Goal: Answer question/provide support: Share knowledge or assist other users

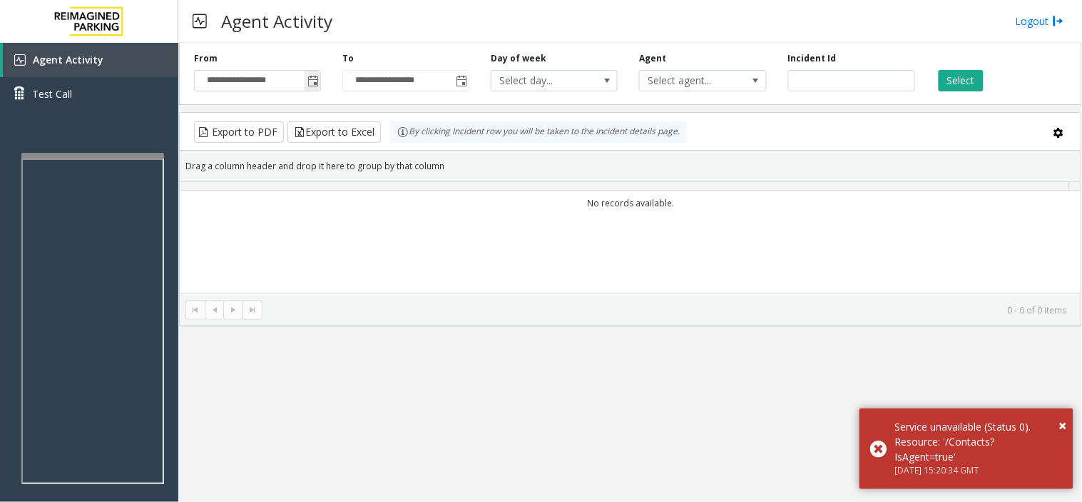
click at [312, 76] on span "Toggle popup" at bounding box center [312, 81] width 11 height 11
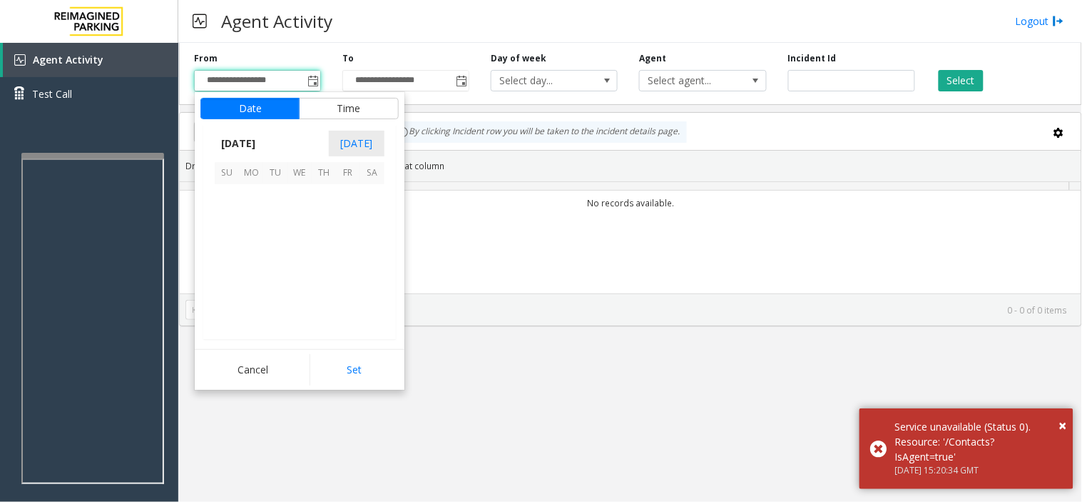
scroll to position [255982, 0]
click at [262, 147] on span "[DATE]" at bounding box center [238, 143] width 47 height 21
click at [336, 212] on span "Aug" at bounding box center [334, 209] width 34 height 34
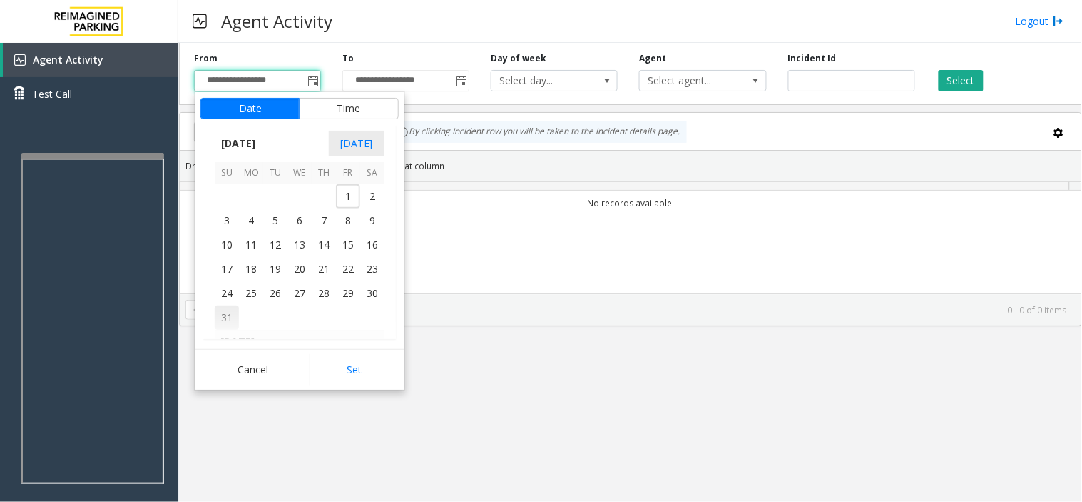
click at [233, 314] on span "31" at bounding box center [227, 317] width 24 height 24
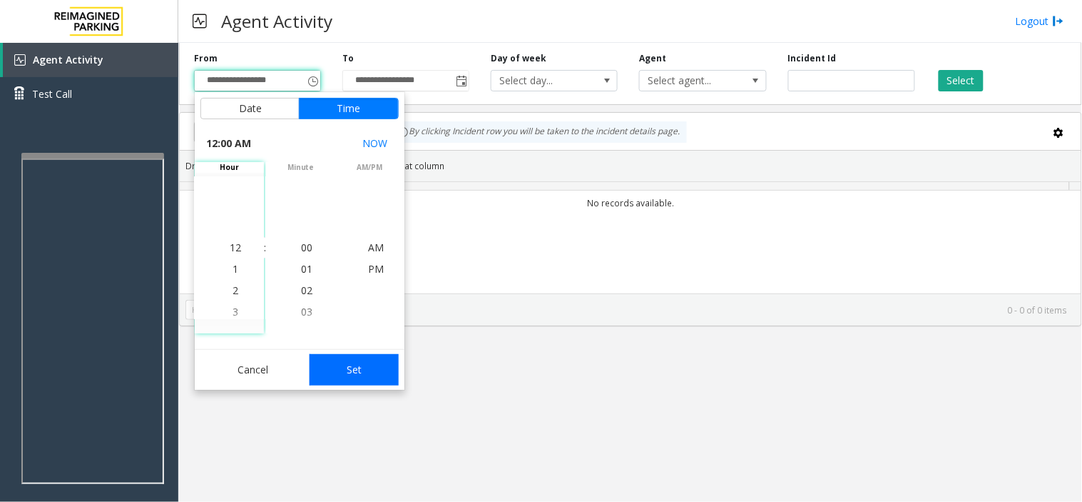
click at [331, 361] on button "Set" at bounding box center [355, 369] width 90 height 31
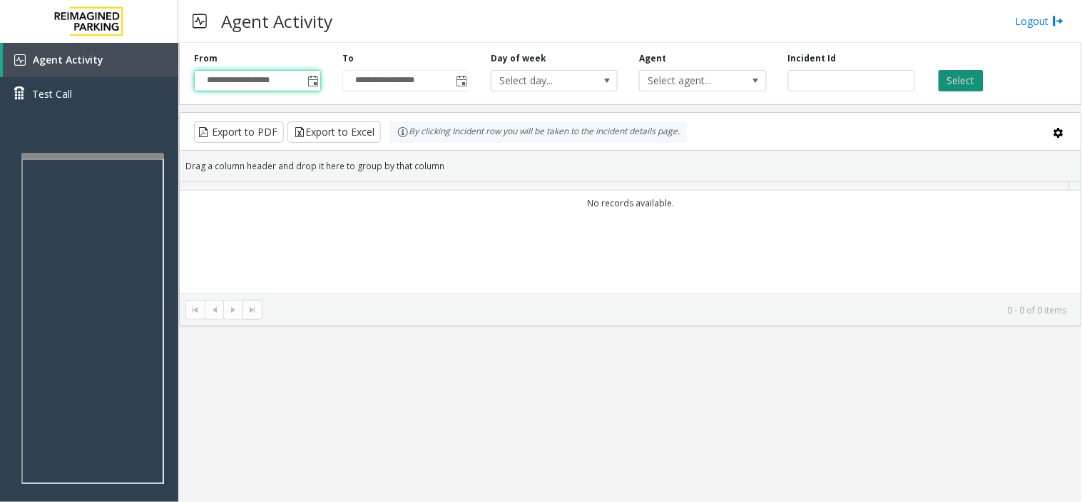
click at [950, 78] on button "Select" at bounding box center [961, 80] width 45 height 21
click at [964, 86] on button "Select" at bounding box center [961, 80] width 45 height 21
click at [312, 83] on span "Toggle popup" at bounding box center [312, 81] width 11 height 11
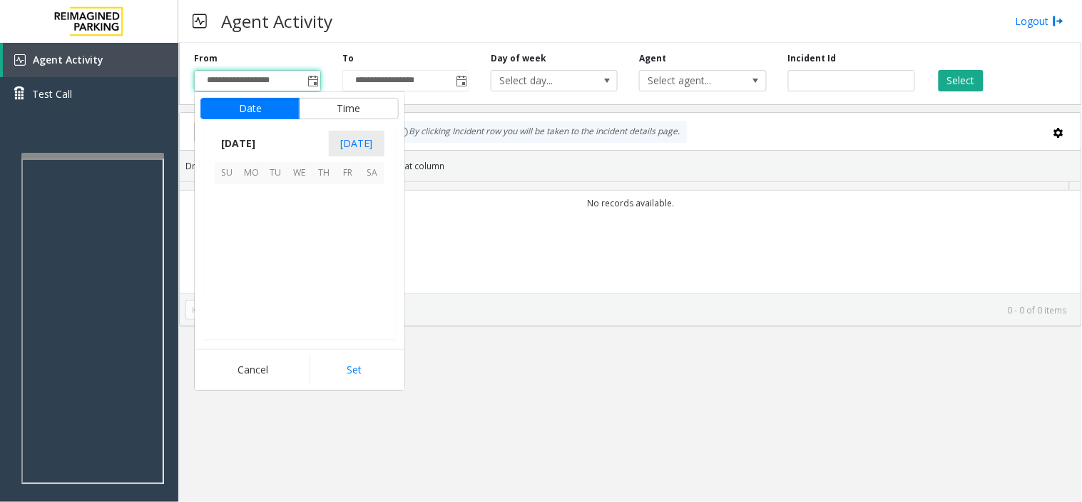
scroll to position [255982, 0]
click at [246, 200] on span "1" at bounding box center [251, 196] width 24 height 24
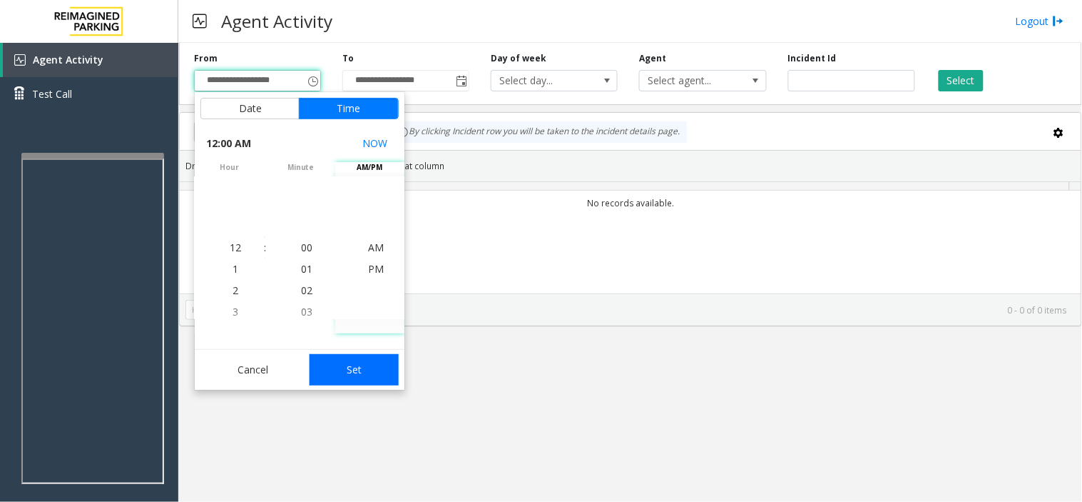
click at [372, 361] on button "Set" at bounding box center [355, 369] width 90 height 31
type input "**********"
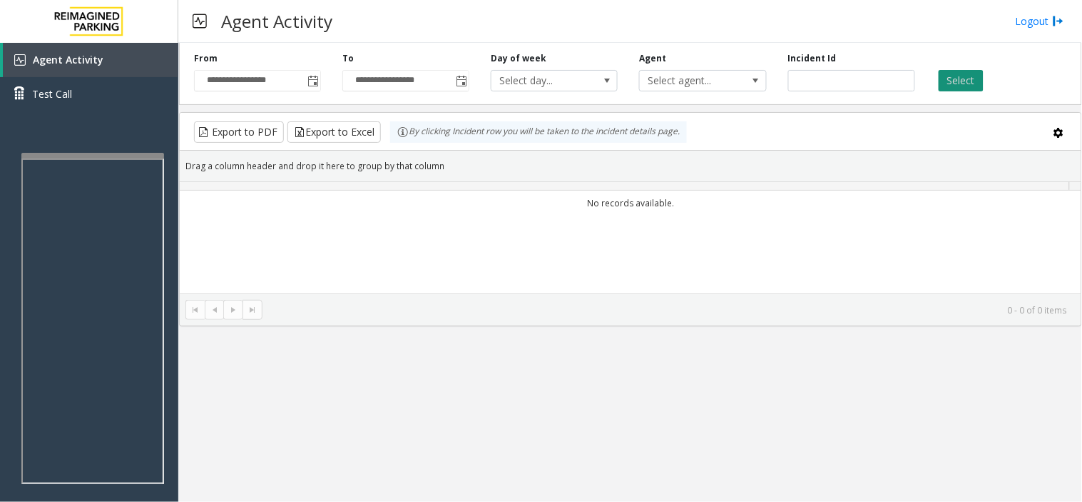
click at [954, 81] on button "Select" at bounding box center [961, 80] width 45 height 21
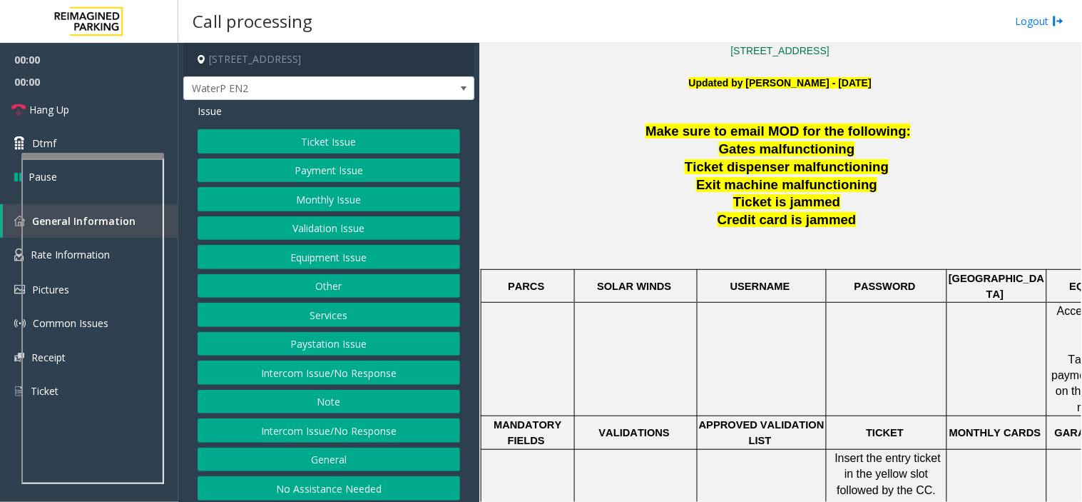
scroll to position [396, 0]
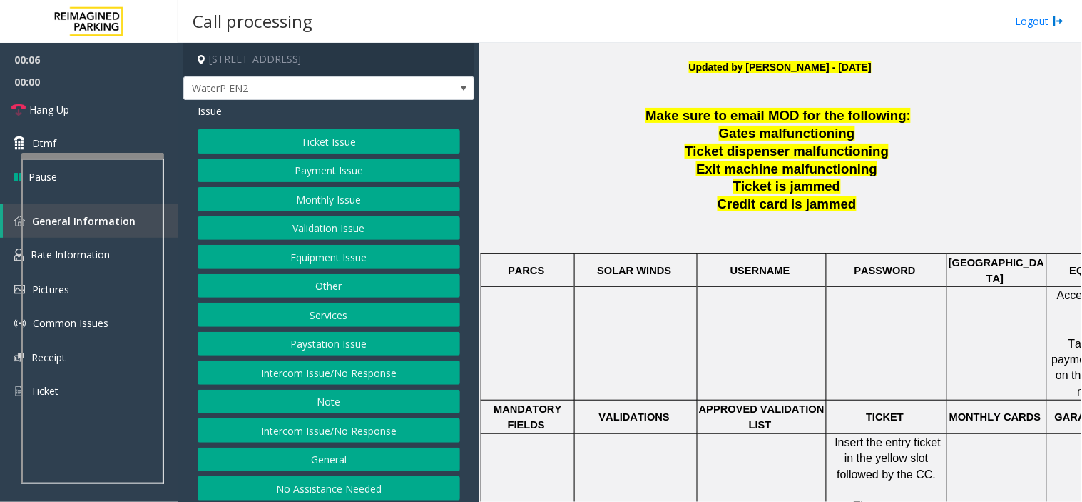
drag, startPoint x: 293, startPoint y: 376, endPoint x: 291, endPoint y: 332, distance: 44.3
click at [293, 376] on button "Intercom Issue/No Response" at bounding box center [329, 372] width 263 height 24
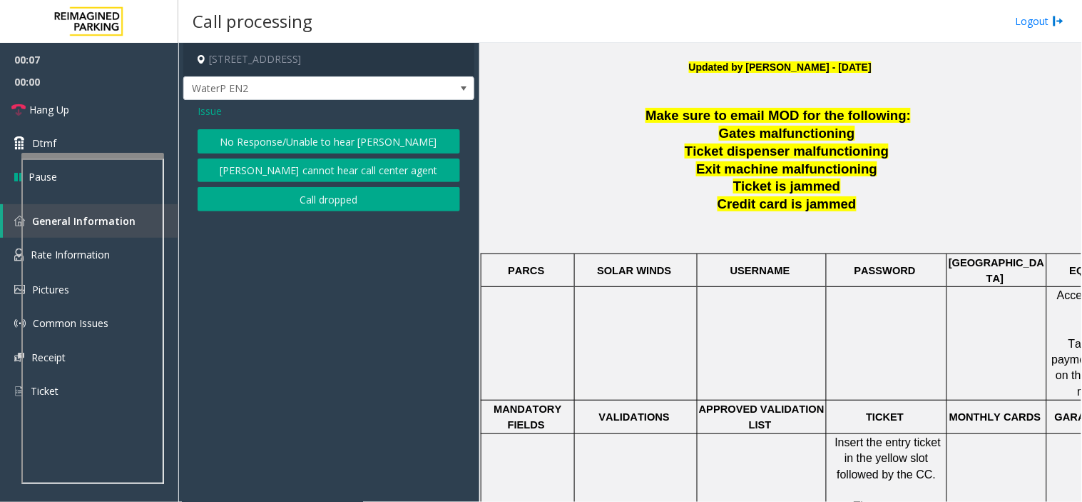
click at [278, 132] on button "No Response/Unable to hear [PERSON_NAME]" at bounding box center [329, 141] width 263 height 24
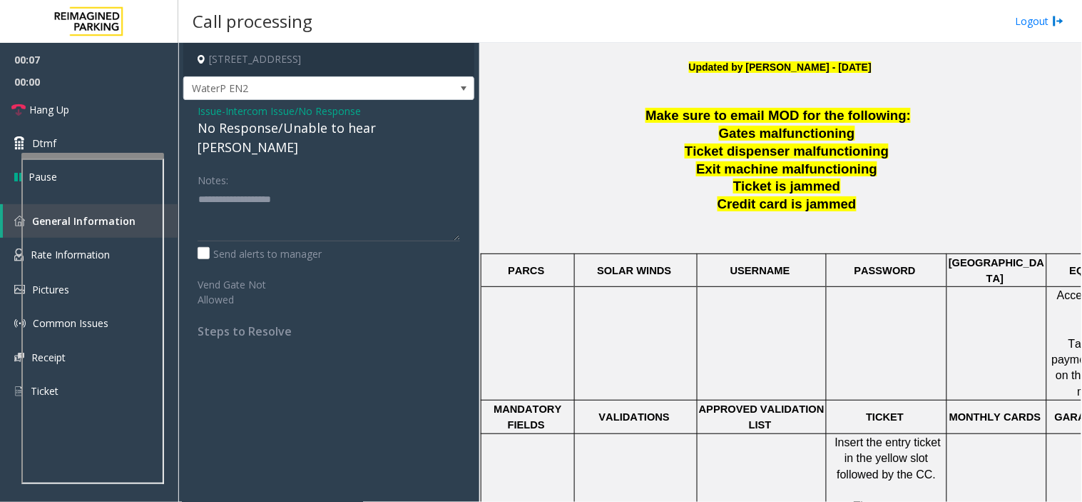
click at [279, 126] on div "No Response/Unable to hear [PERSON_NAME]" at bounding box center [329, 137] width 263 height 39
type textarea "**********"
click at [98, 111] on link "Hang Up" at bounding box center [89, 110] width 178 height 34
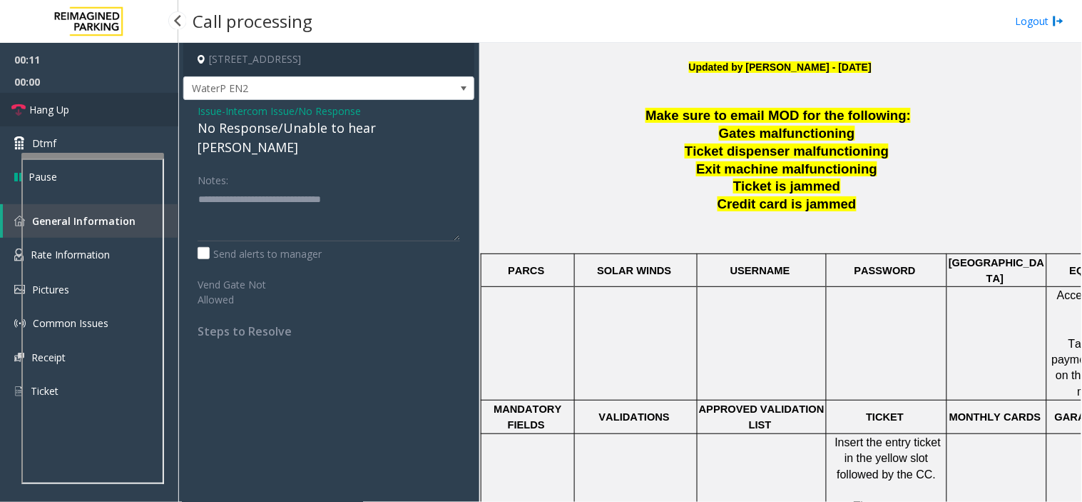
click at [98, 111] on link "Hang Up" at bounding box center [89, 110] width 178 height 34
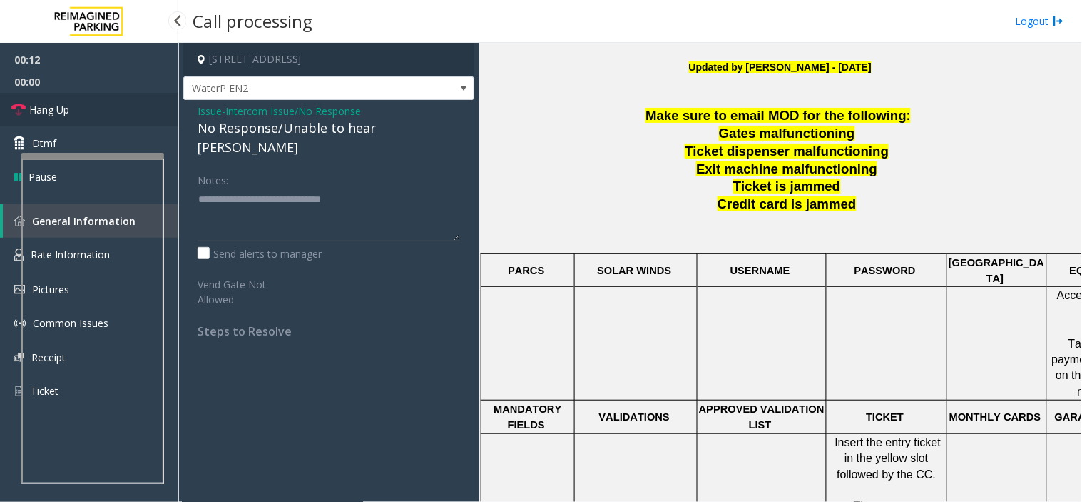
click at [98, 111] on link "Hang Up" at bounding box center [89, 110] width 178 height 34
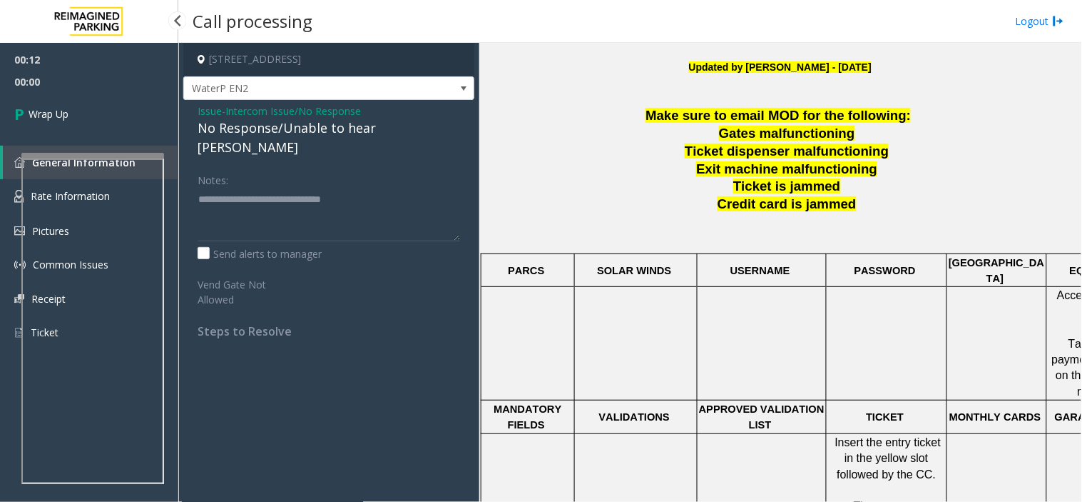
click at [98, 111] on link "Wrap Up" at bounding box center [89, 114] width 178 height 42
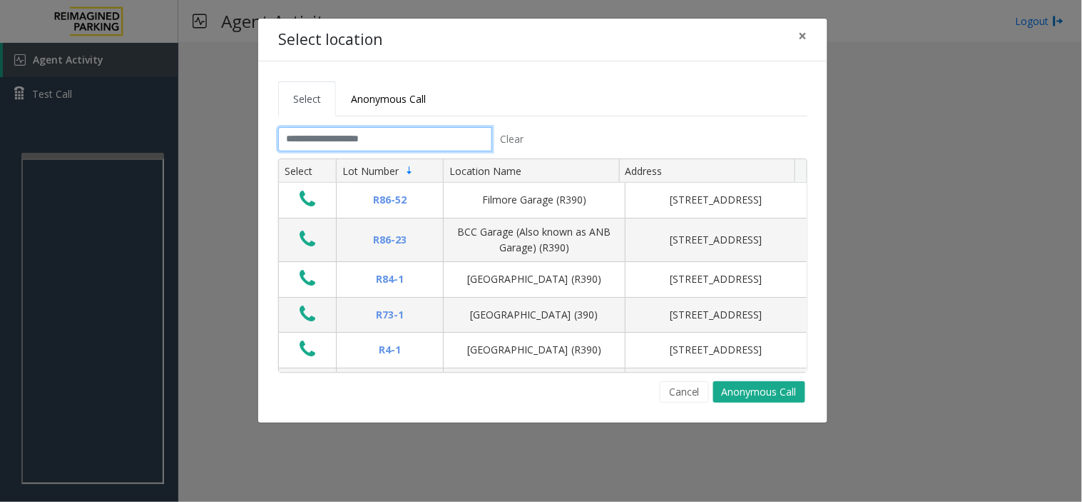
click at [337, 141] on input "text" at bounding box center [385, 139] width 214 height 24
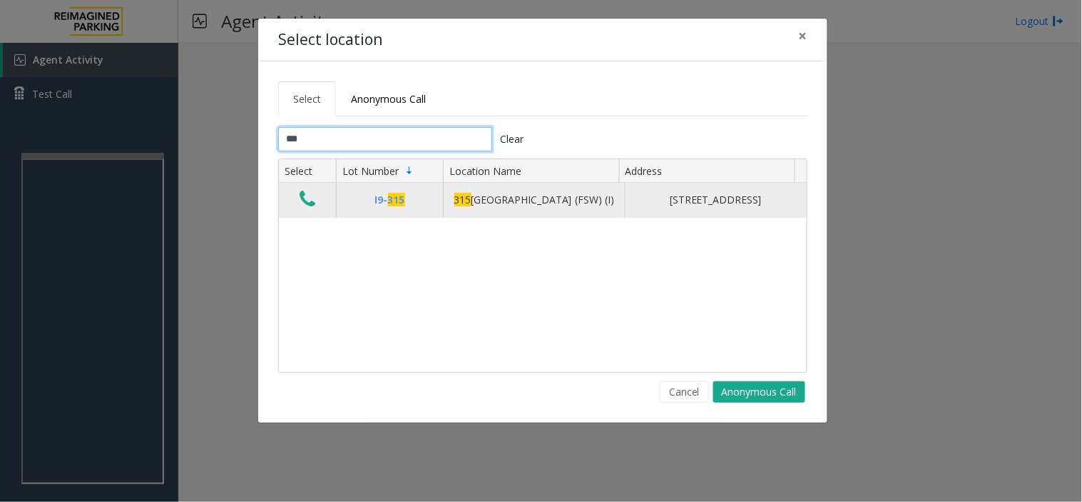
type input "***"
click at [304, 200] on icon "Data table" at bounding box center [308, 199] width 16 height 20
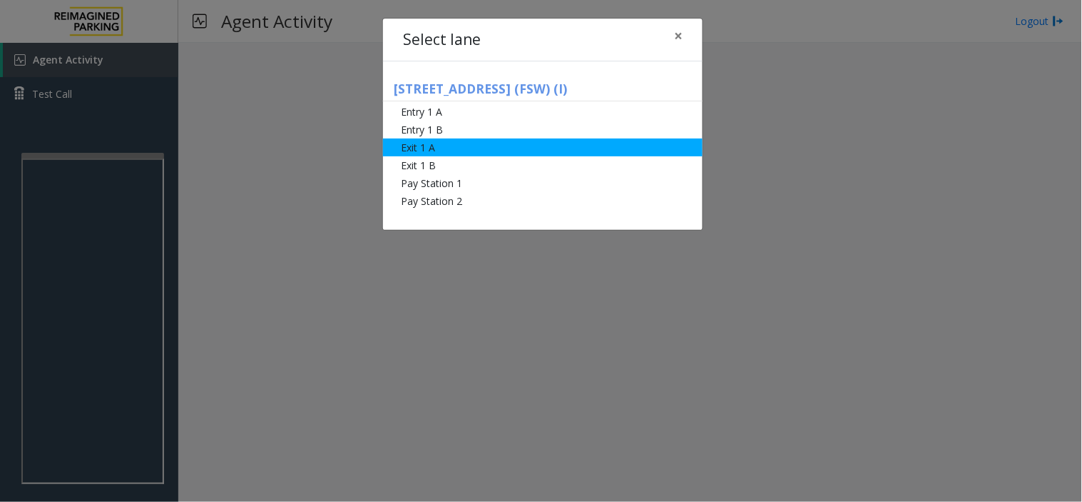
click at [417, 143] on li "Exit 1 A" at bounding box center [543, 147] width 320 height 18
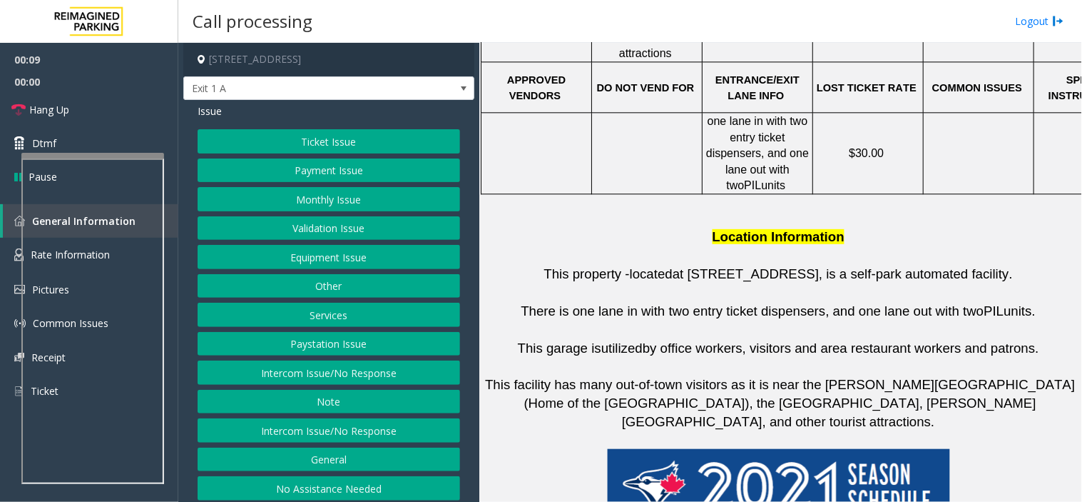
scroll to position [872, 0]
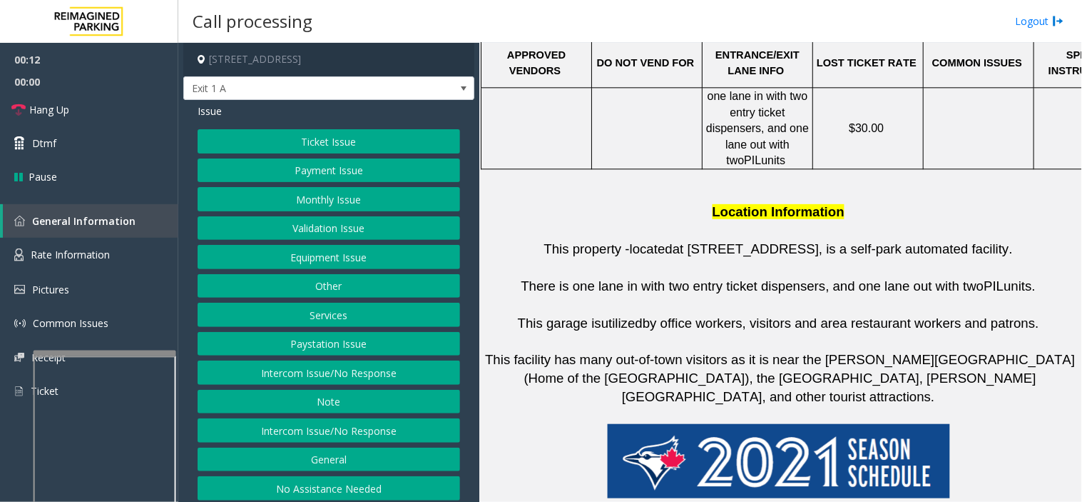
click at [84, 238] on link "Rate Information" at bounding box center [89, 255] width 178 height 35
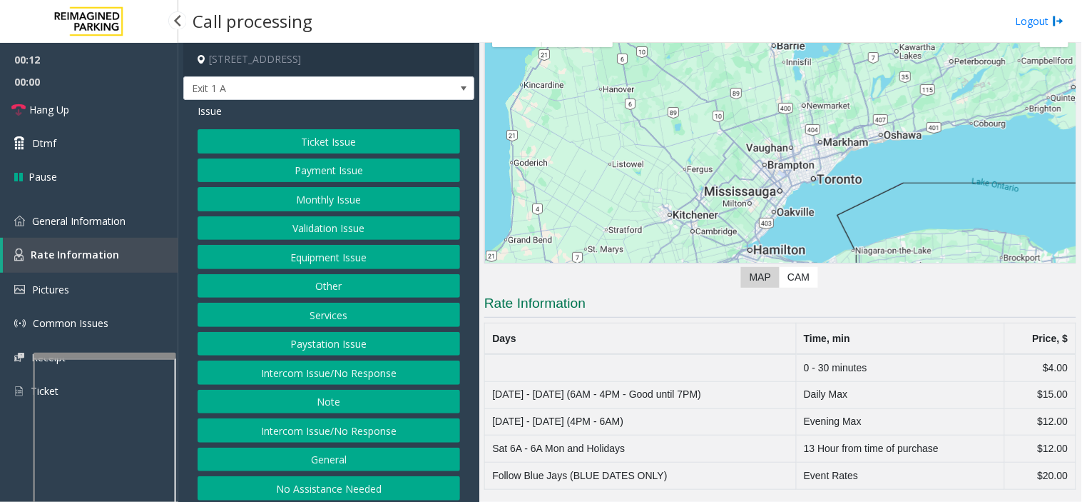
scroll to position [66, 0]
click at [685, 472] on td "Follow Blue Jays (BLUE DATES ONLY)" at bounding box center [641, 475] width 312 height 27
drag, startPoint x: 945, startPoint y: 445, endPoint x: 819, endPoint y: 443, distance: 125.6
click at [819, 443] on td "13 Hour from time of purchase" at bounding box center [900, 448] width 209 height 27
click at [812, 452] on td "13 Hour from time of purchase" at bounding box center [900, 448] width 209 height 27
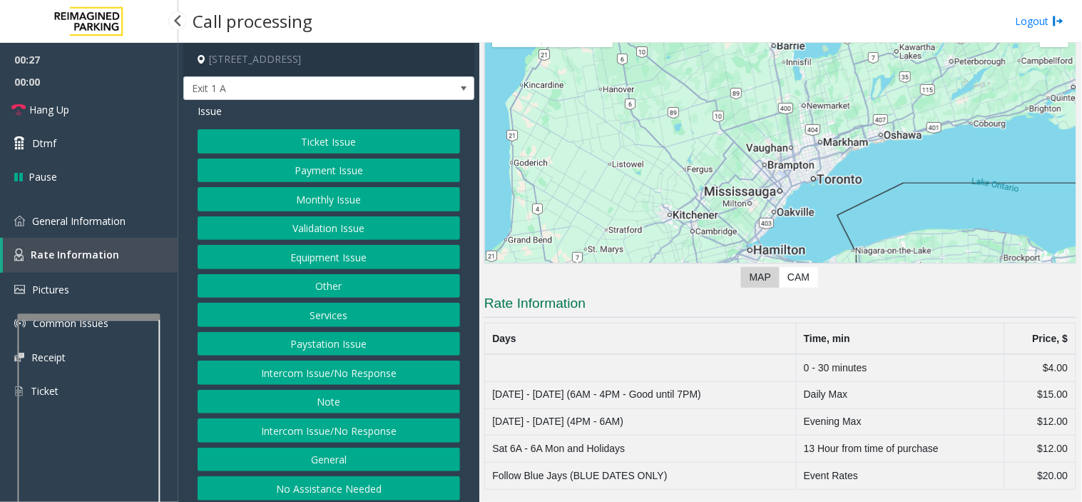
click at [123, 310] on app-root "00:27 00:00 Hang Up Dtmf Pause General Information Rate Information Pictures Co…" at bounding box center [541, 251] width 1082 height 502
click at [83, 225] on span "General Information" at bounding box center [78, 221] width 93 height 14
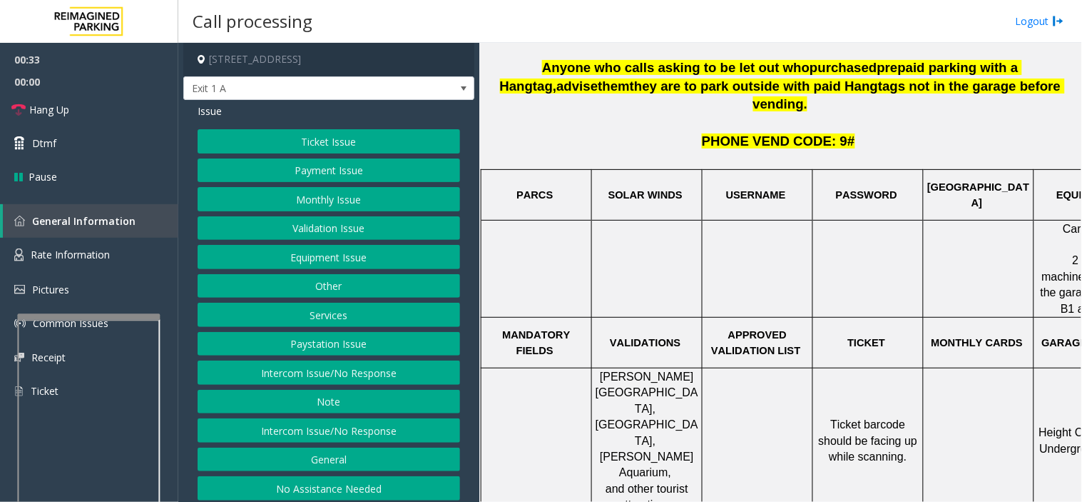
scroll to position [396, 143]
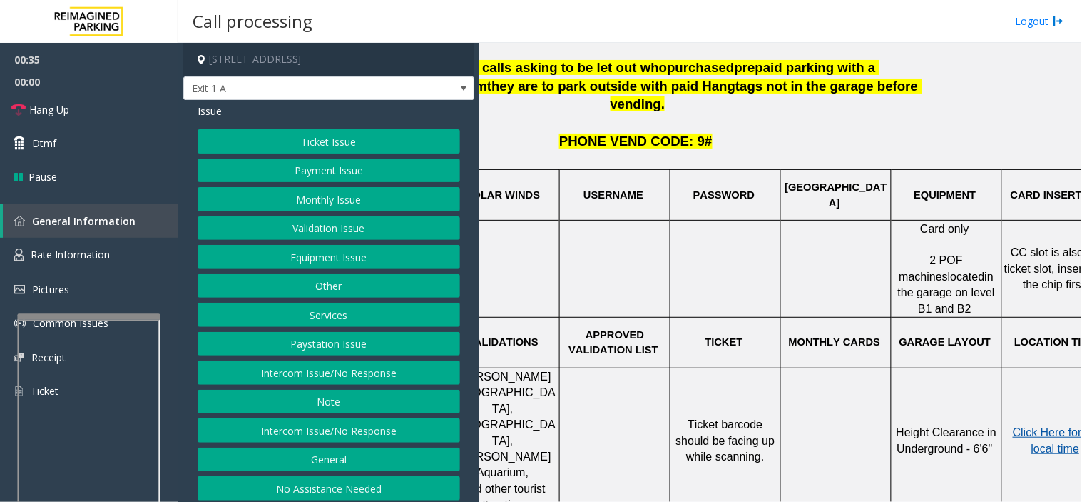
click at [1029, 426] on span "Click Here for the local time" at bounding box center [1058, 440] width 91 height 28
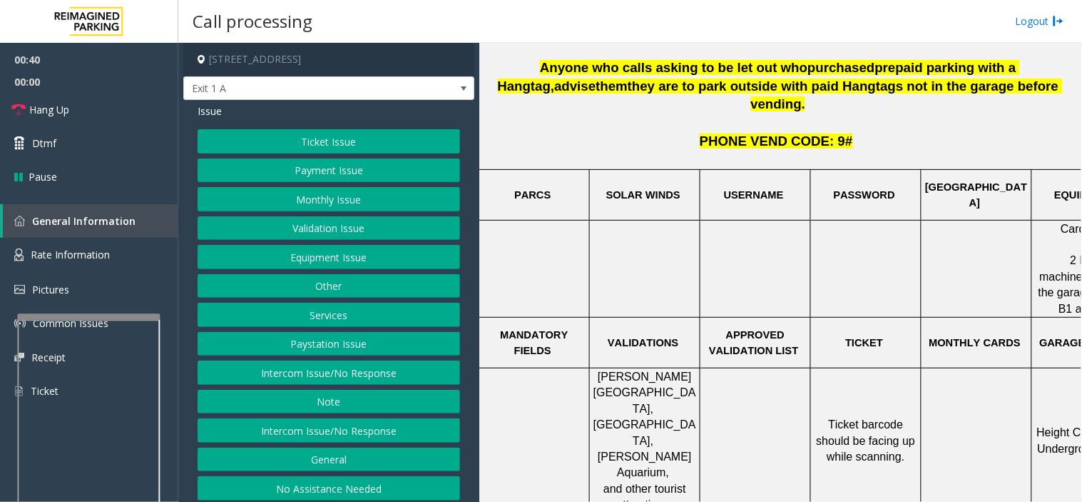
scroll to position [396, 0]
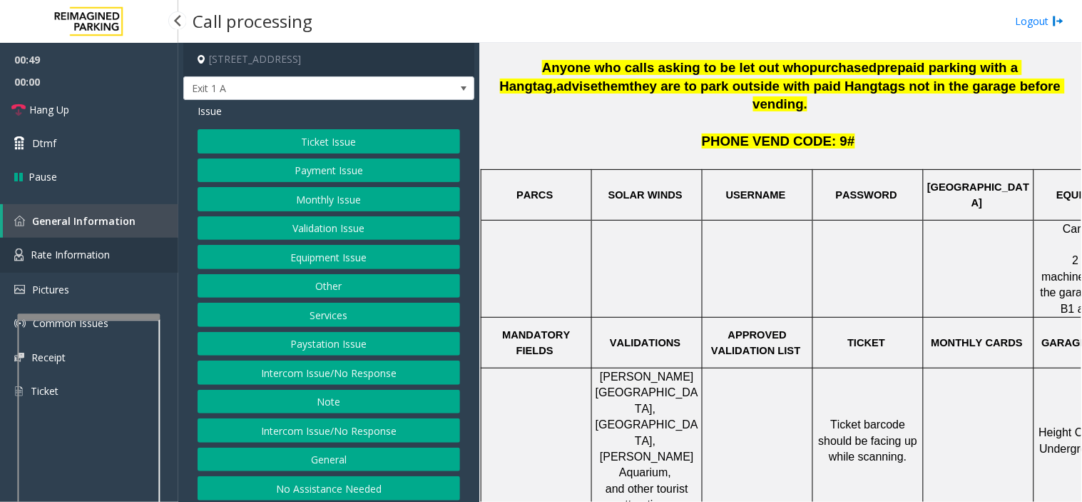
click at [83, 259] on span "Rate Information" at bounding box center [70, 255] width 79 height 14
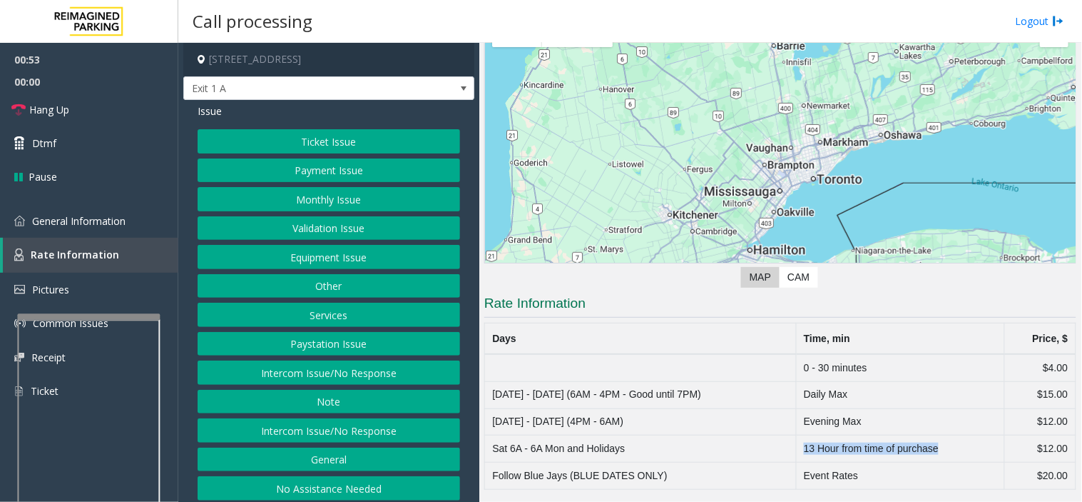
drag, startPoint x: 943, startPoint y: 447, endPoint x: 793, endPoint y: 454, distance: 150.7
click at [796, 454] on td "13 Hour from time of purchase" at bounding box center [900, 448] width 209 height 27
click at [658, 454] on td "Sat 6A - 6A Mon and Holidays" at bounding box center [641, 448] width 312 height 27
drag, startPoint x: 589, startPoint y: 447, endPoint x: 656, endPoint y: 451, distance: 67.2
click at [656, 451] on td "Sat 6A - 6A Mon and Holidays" at bounding box center [641, 448] width 312 height 27
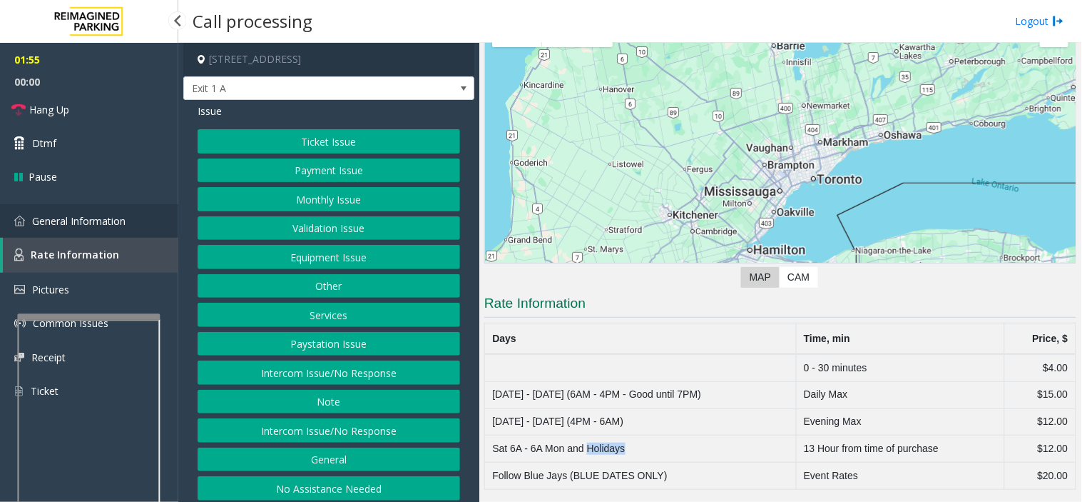
click at [80, 225] on span "General Information" at bounding box center [78, 221] width 93 height 14
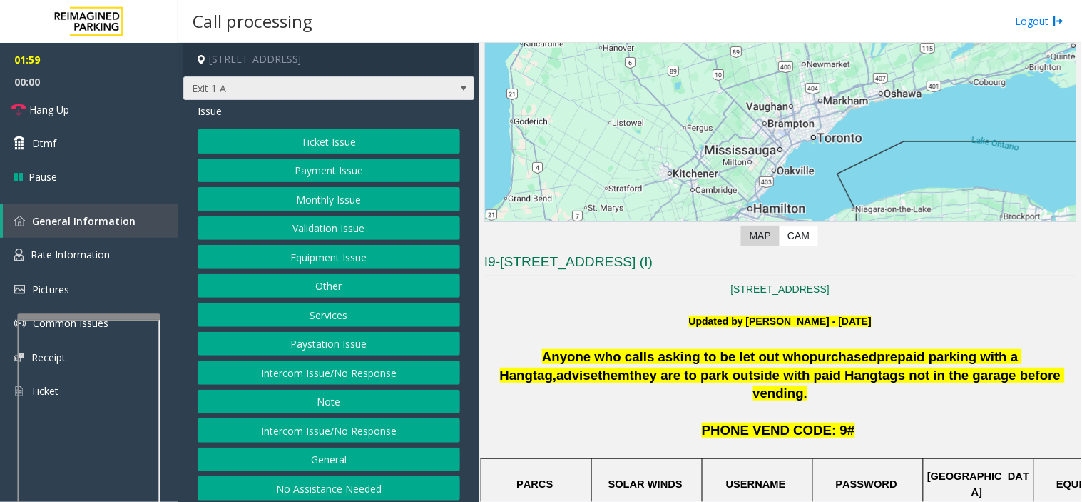
scroll to position [79, 0]
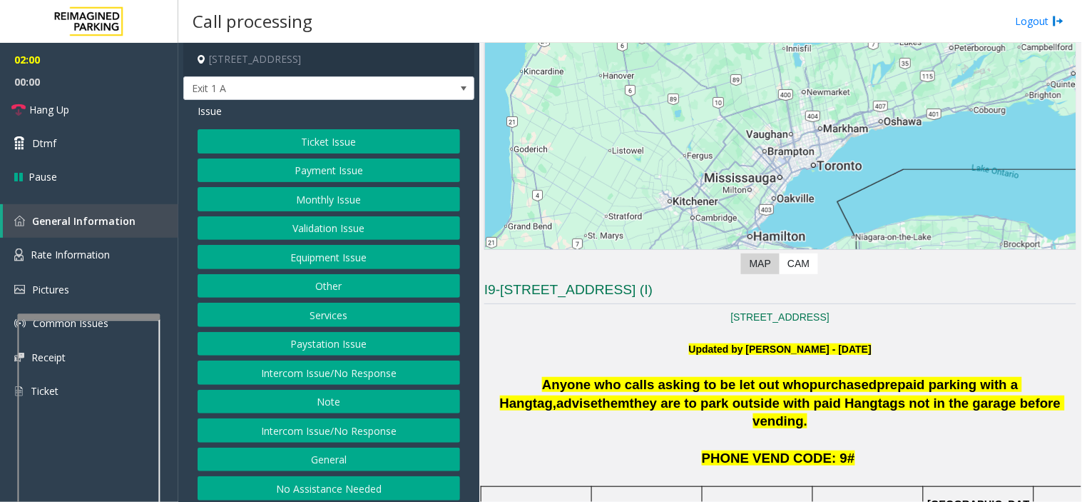
click at [300, 145] on button "Ticket Issue" at bounding box center [329, 141] width 263 height 24
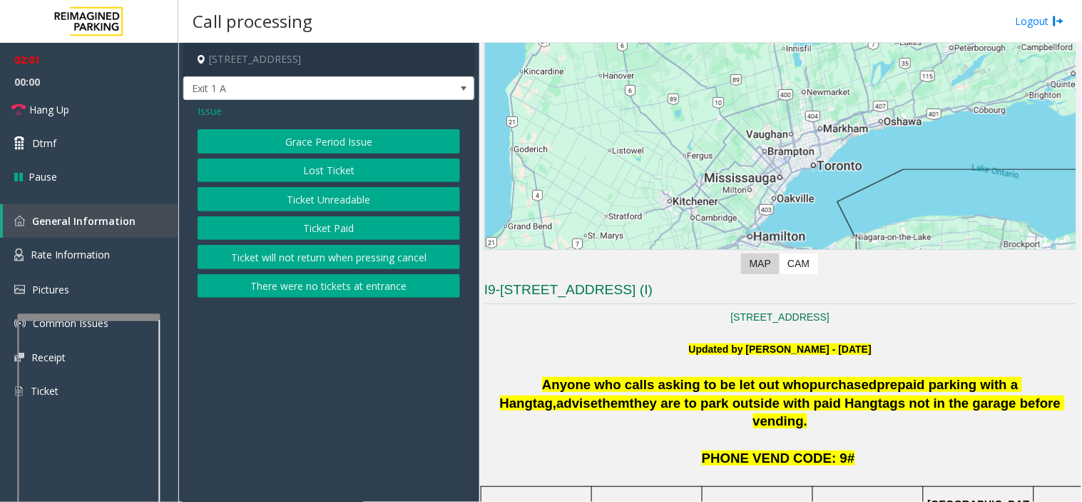
click at [202, 109] on span "Issue" at bounding box center [210, 110] width 24 height 15
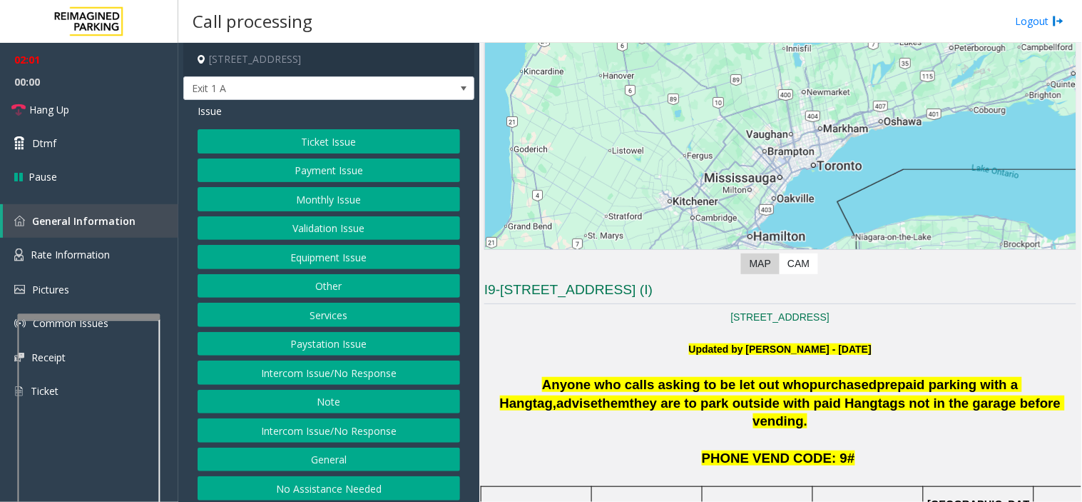
click at [324, 265] on button "Equipment Issue" at bounding box center [329, 257] width 263 height 24
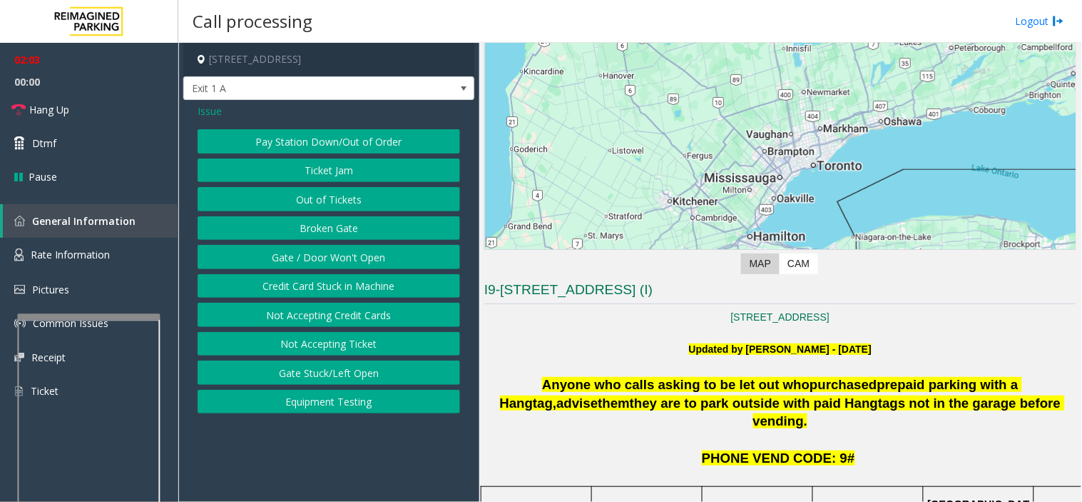
click at [326, 262] on button "Gate / Door Won't Open" at bounding box center [329, 257] width 263 height 24
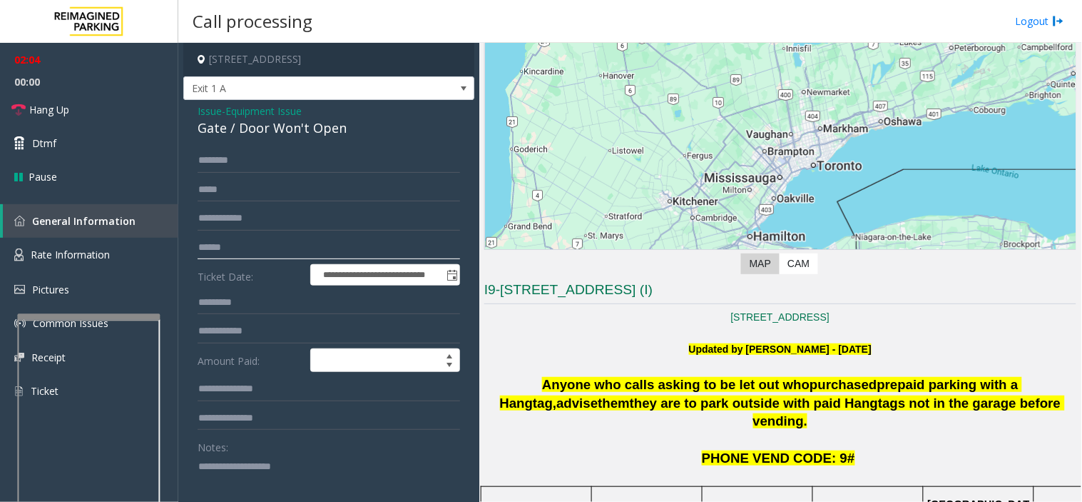
click at [225, 251] on input "text" at bounding box center [329, 247] width 263 height 24
type input "*******"
click at [223, 168] on input "text" at bounding box center [329, 160] width 263 height 24
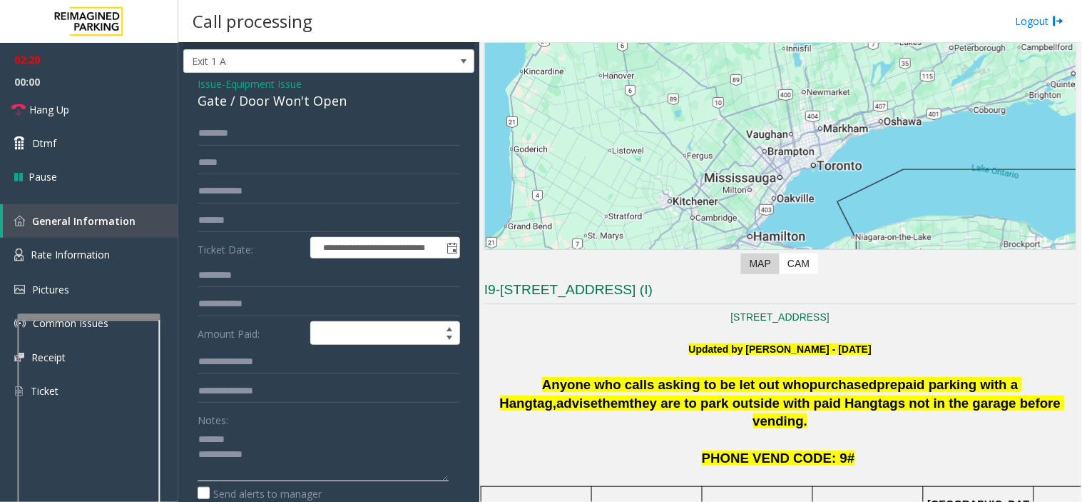
scroll to position [0, 0]
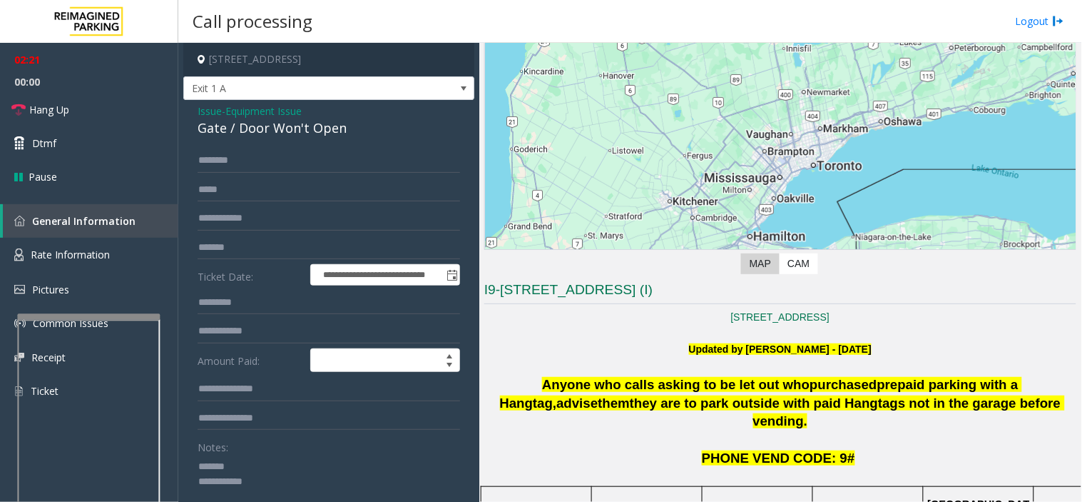
type textarea "**********"
click at [243, 162] on input "text" at bounding box center [329, 160] width 263 height 24
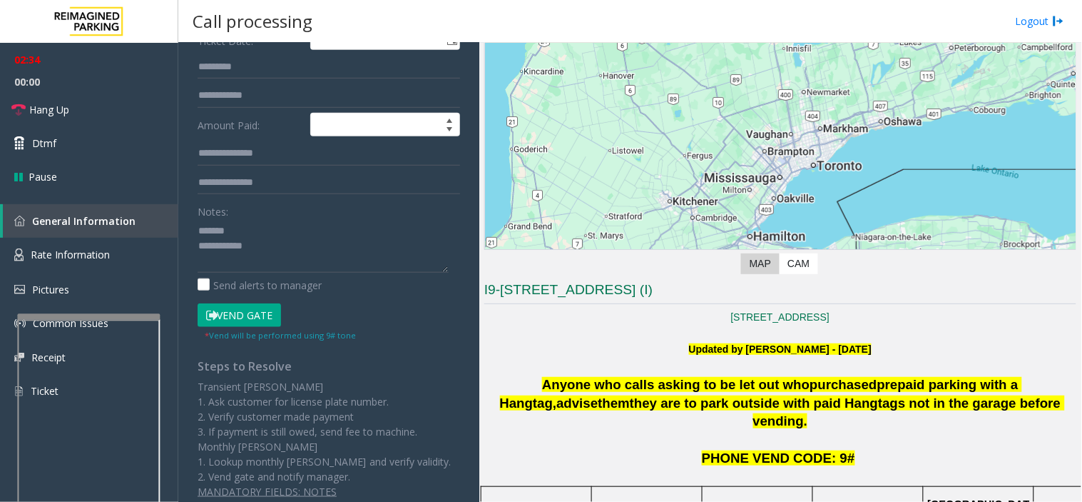
scroll to position [238, 0]
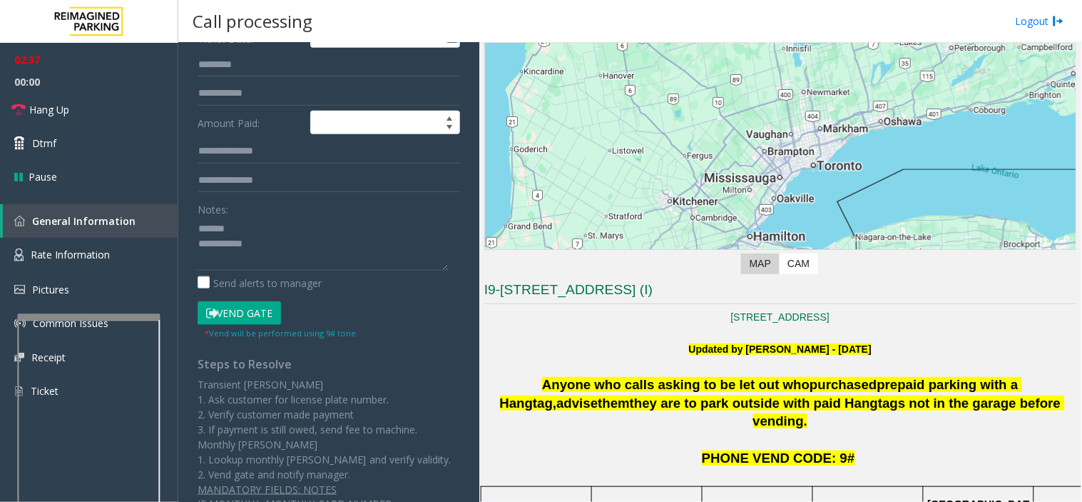
type input "*********"
click at [250, 310] on button "Vend Gate" at bounding box center [239, 313] width 83 height 24
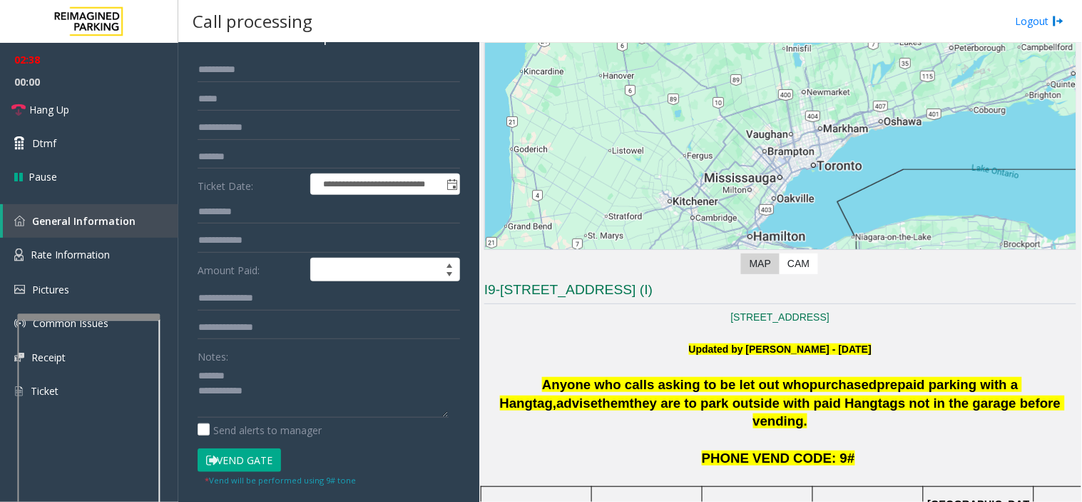
scroll to position [0, 0]
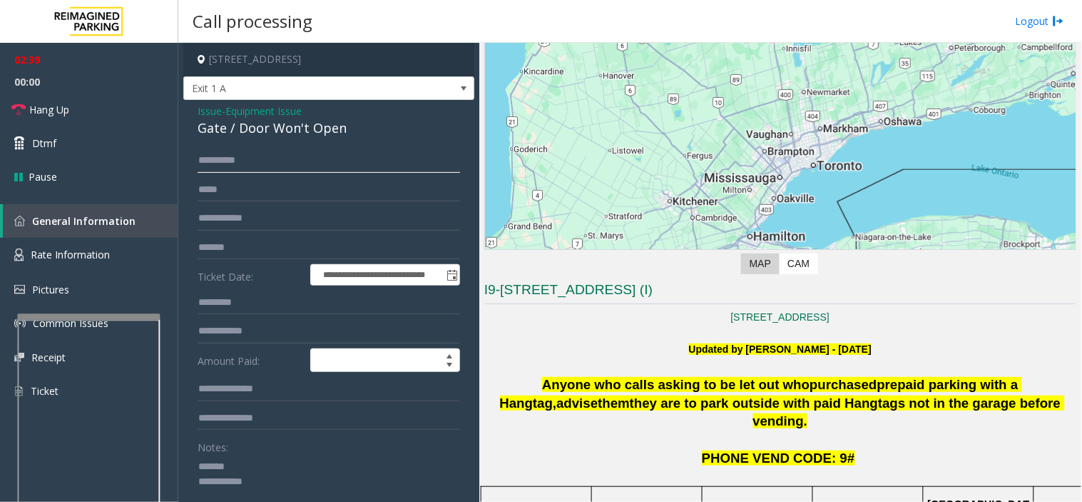
click at [241, 153] on input "*********" at bounding box center [329, 160] width 263 height 24
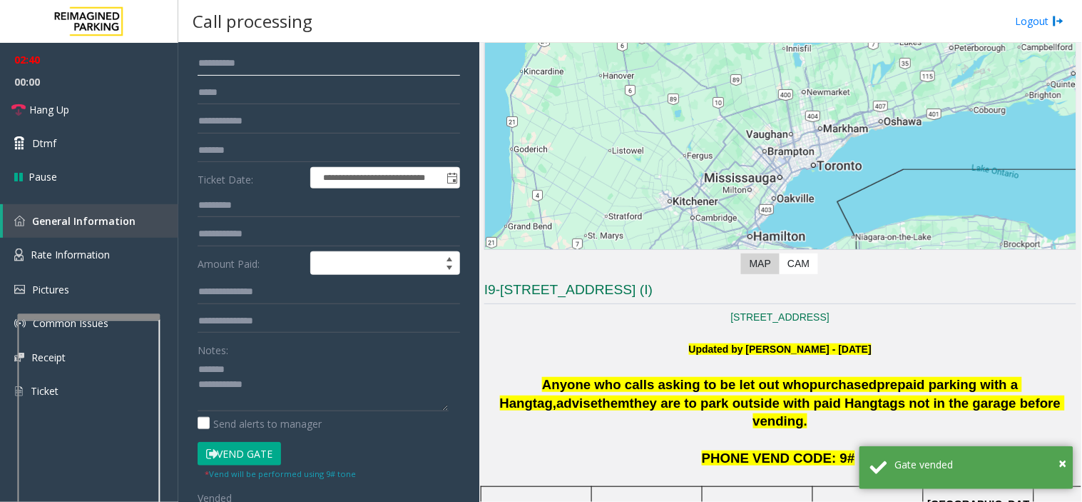
scroll to position [238, 0]
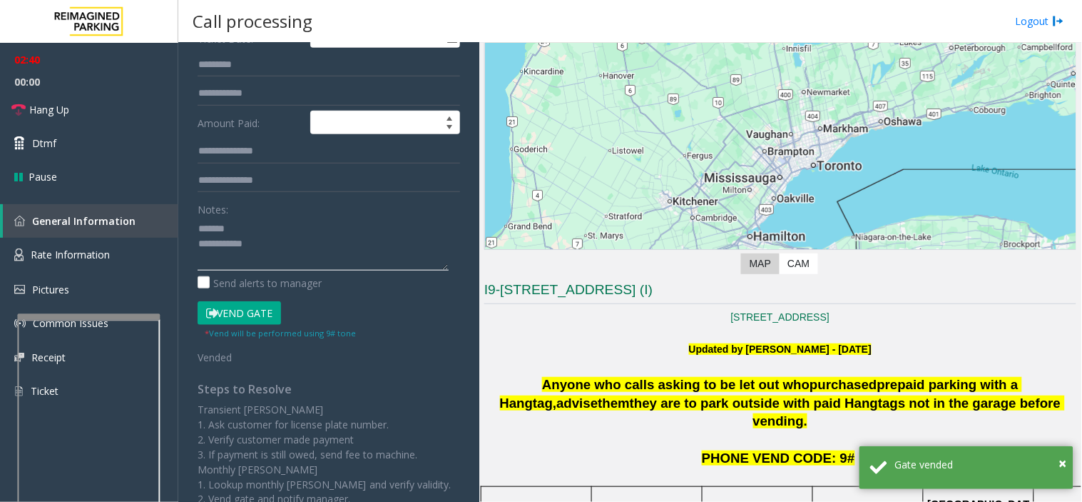
click at [258, 231] on textarea at bounding box center [323, 244] width 251 height 54
click at [106, 95] on link "Hang Up" at bounding box center [89, 110] width 178 height 34
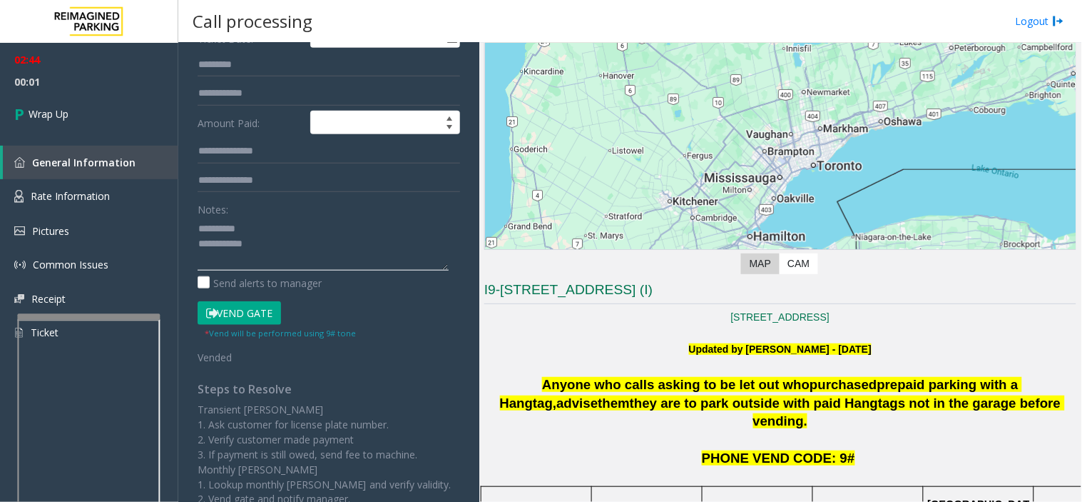
click at [258, 229] on textarea at bounding box center [323, 244] width 251 height 54
click at [269, 248] on textarea at bounding box center [323, 244] width 251 height 54
paste textarea "**********"
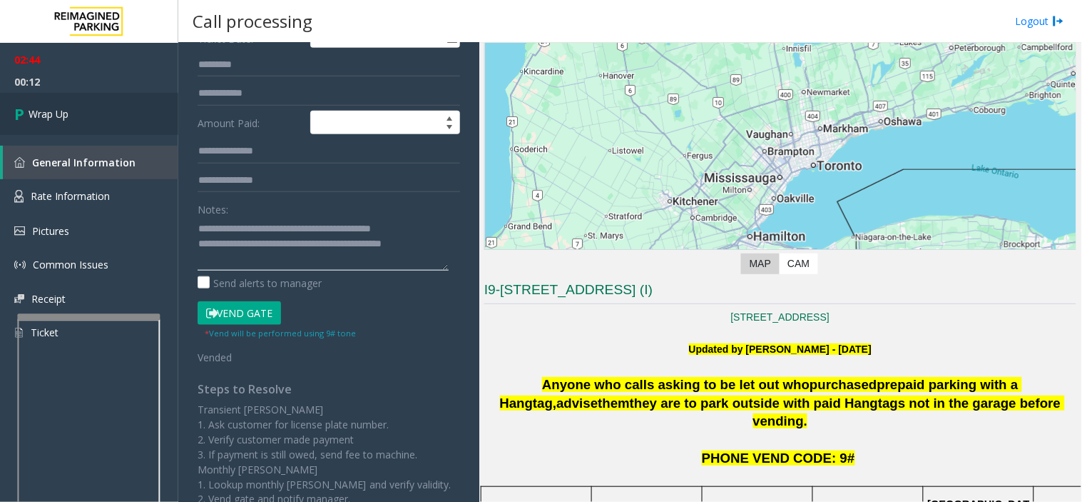
type textarea "**********"
click at [46, 101] on link "Wrap Up" at bounding box center [89, 114] width 178 height 42
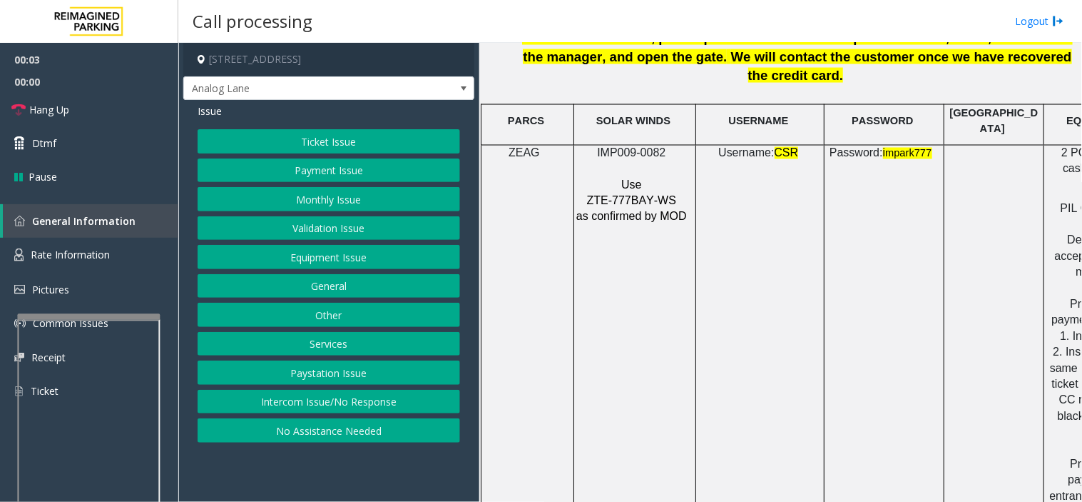
scroll to position [1981, 0]
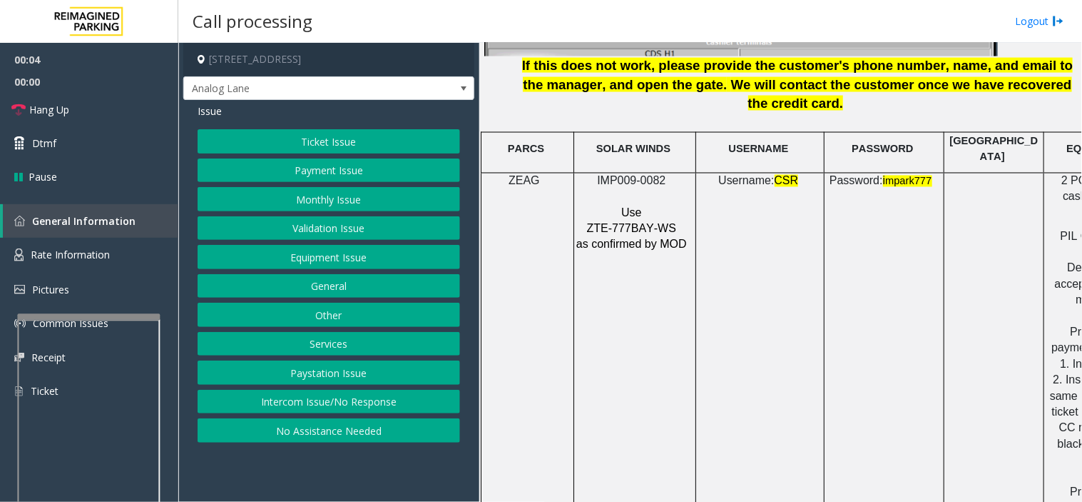
click at [624, 175] on span "IMP009-0082" at bounding box center [631, 181] width 68 height 12
copy p "IMP009-0082"
click at [357, 141] on button "Ticket Issue" at bounding box center [329, 141] width 263 height 24
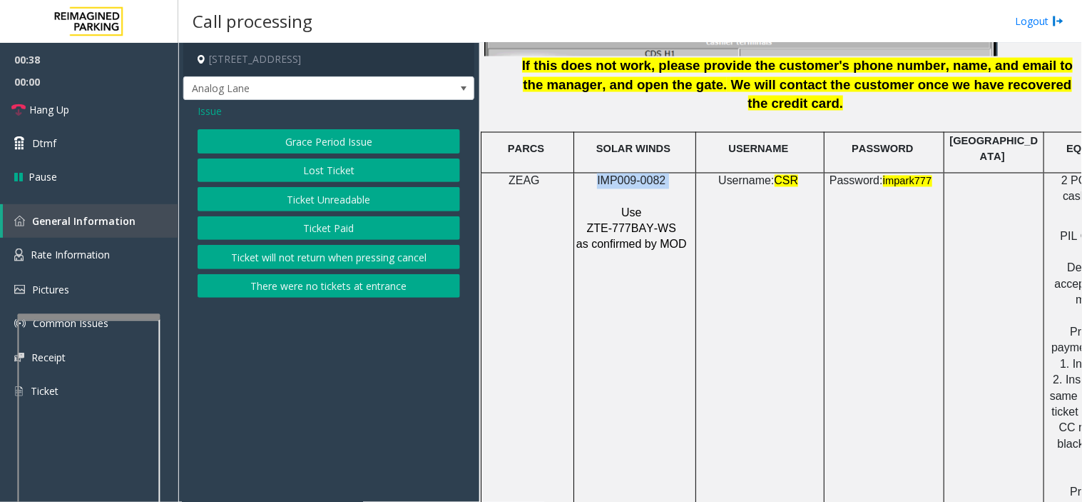
scroll to position [1981, 181]
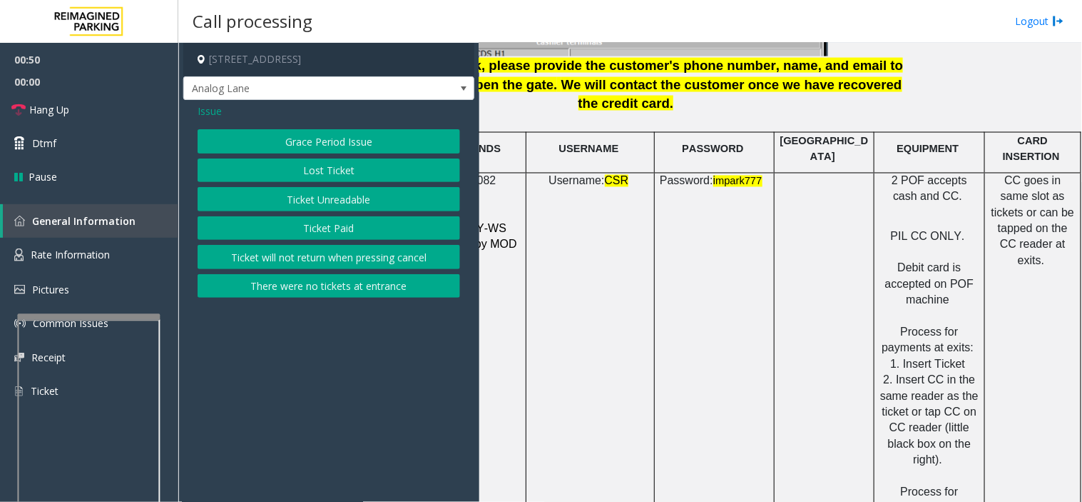
click at [210, 108] on span "Issue" at bounding box center [210, 110] width 24 height 15
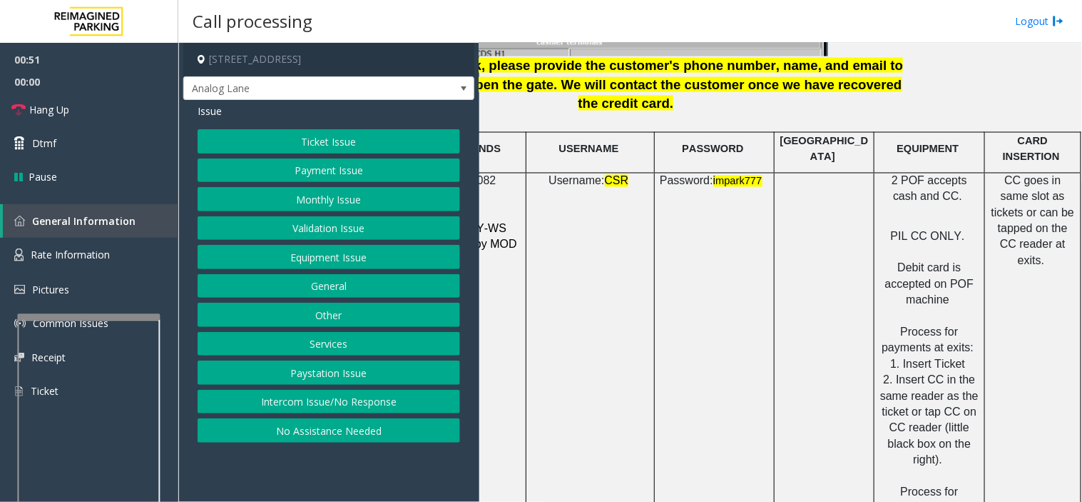
click at [317, 167] on button "Payment Issue" at bounding box center [329, 170] width 263 height 24
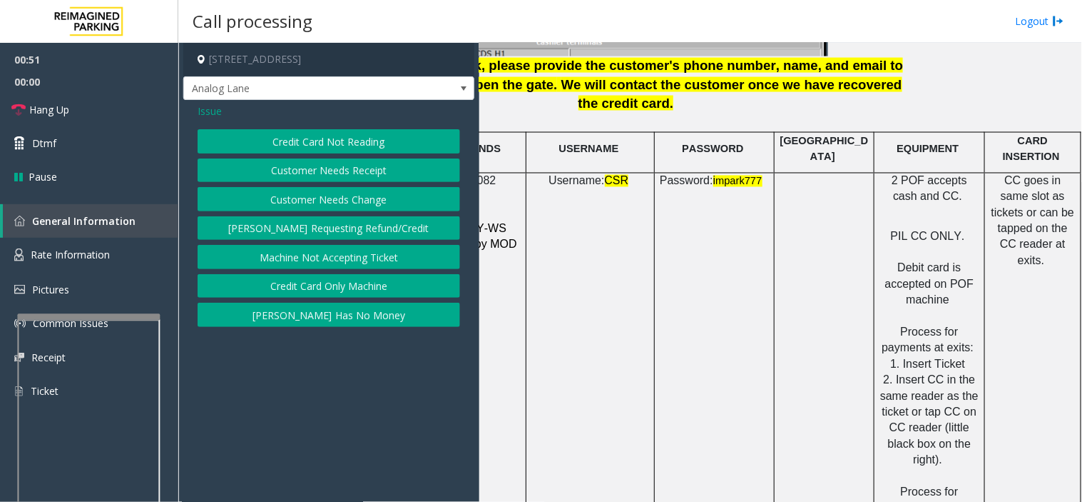
click at [343, 144] on button "Credit Card Not Reading" at bounding box center [329, 141] width 263 height 24
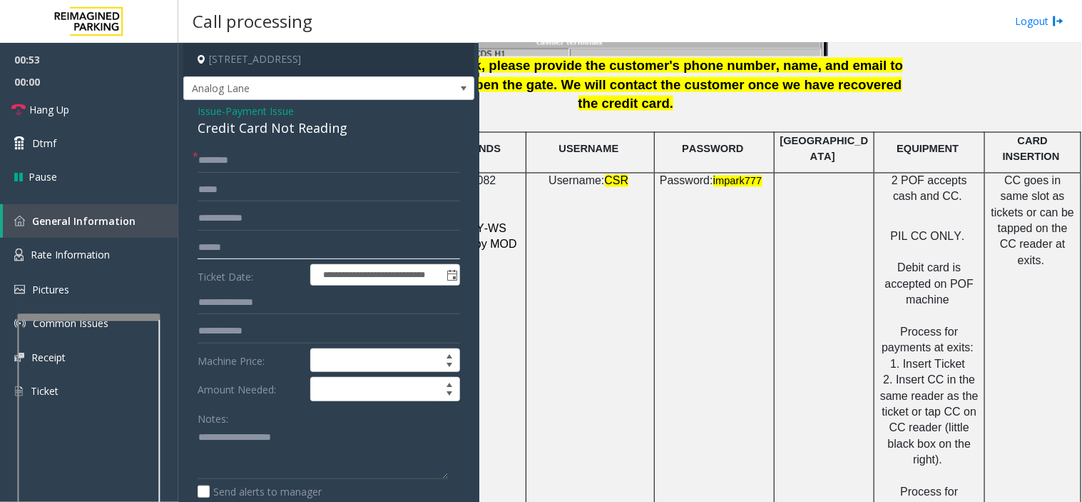
click at [250, 250] on input "text" at bounding box center [329, 247] width 263 height 24
type input "********"
click at [230, 162] on input "text" at bounding box center [329, 160] width 263 height 24
click at [238, 435] on textarea at bounding box center [323, 453] width 251 height 54
type textarea "**********"
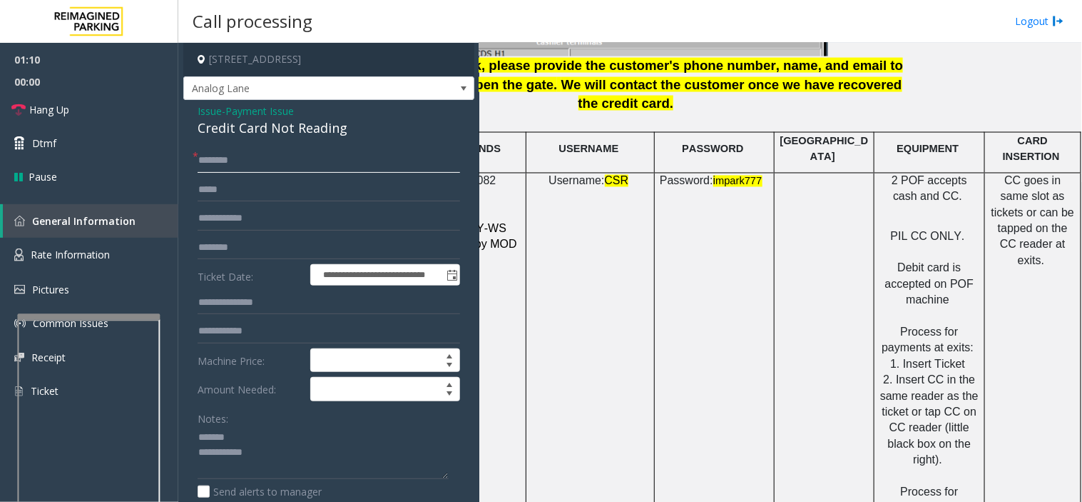
click at [239, 153] on input "text" at bounding box center [329, 160] width 263 height 24
type input "****"
drag, startPoint x: 888, startPoint y: 220, endPoint x: 956, endPoint y: 247, distance: 73.0
click at [956, 247] on p "PIL CC ONLY. Debit card is accepted on POF machine Process for payments at exit…" at bounding box center [930, 389] width 100 height 352
click at [947, 250] on p "PIL CC ONLY. Debit card is accepted on POF machine Process for payments at exit…" at bounding box center [930, 389] width 100 height 352
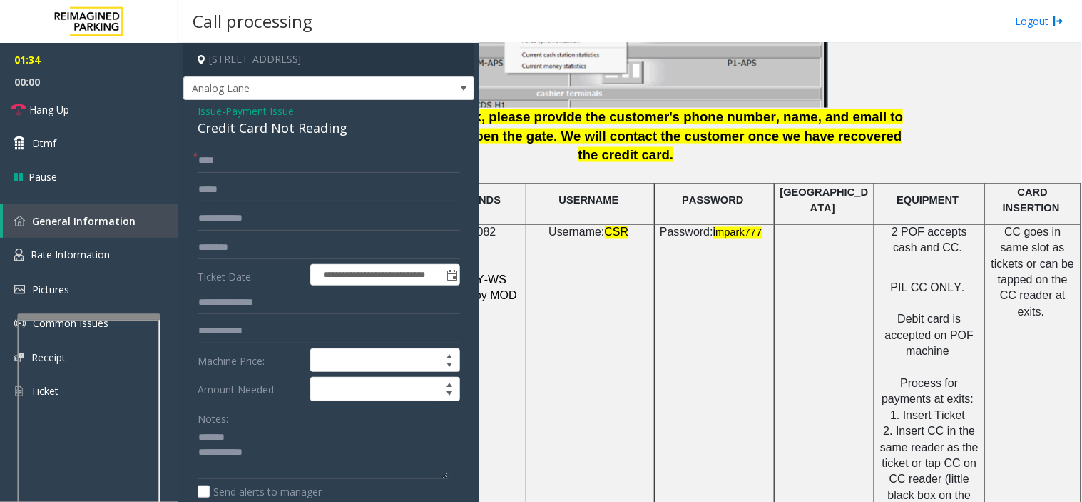
scroll to position [1902, 181]
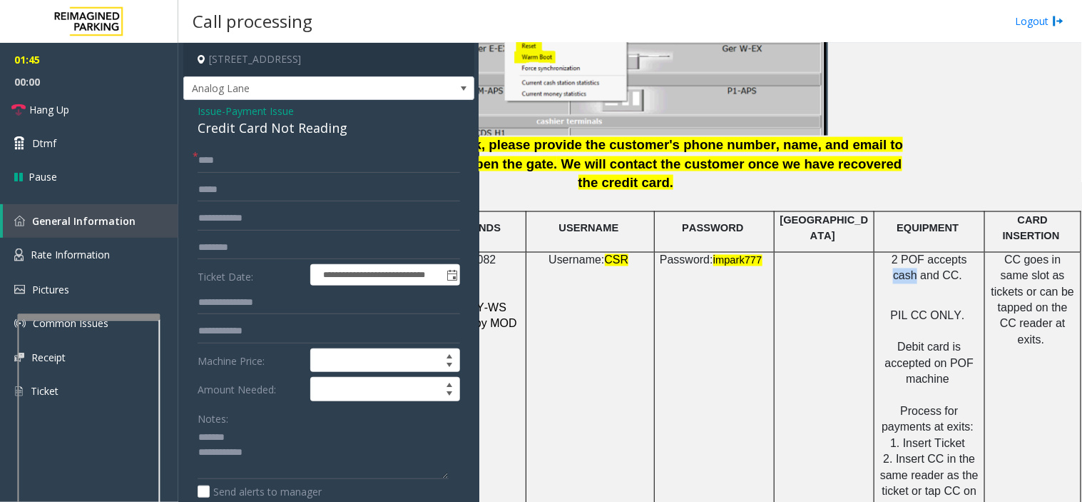
drag, startPoint x: 942, startPoint y: 212, endPoint x: 966, endPoint y: 213, distance: 24.3
click at [966, 253] on p "2 POF accepts cash and CC." at bounding box center [930, 269] width 100 height 32
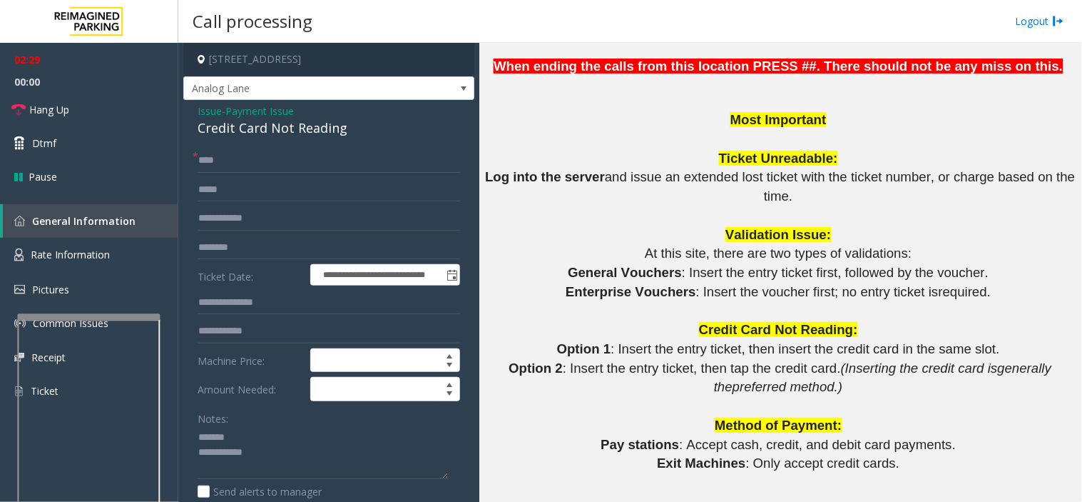
scroll to position [1347, 0]
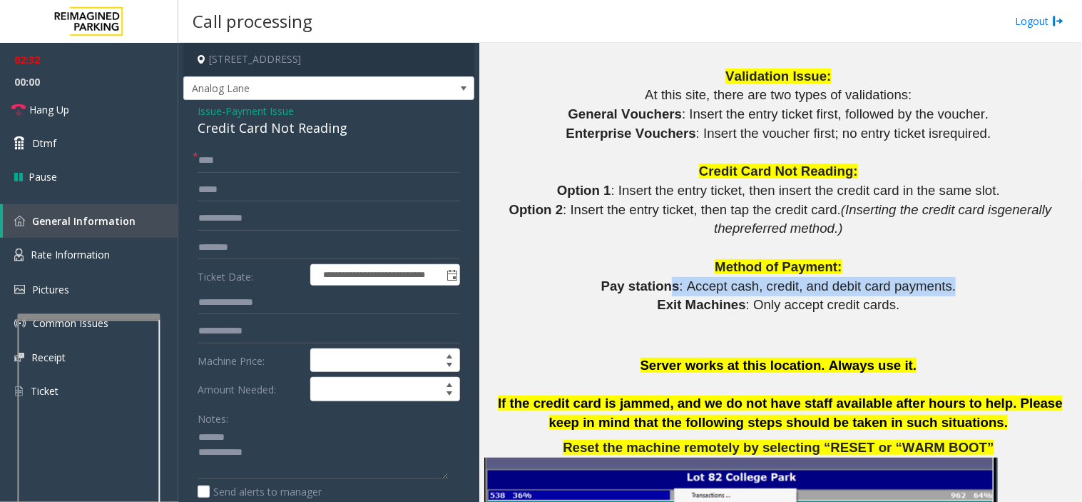
drag, startPoint x: 933, startPoint y: 247, endPoint x: 678, endPoint y: 250, distance: 255.4
click at [678, 277] on p "Pay stations : Accept cash, credit, and debit card payments." at bounding box center [780, 286] width 592 height 19
drag, startPoint x: 887, startPoint y: 270, endPoint x: 721, endPoint y: 275, distance: 167.0
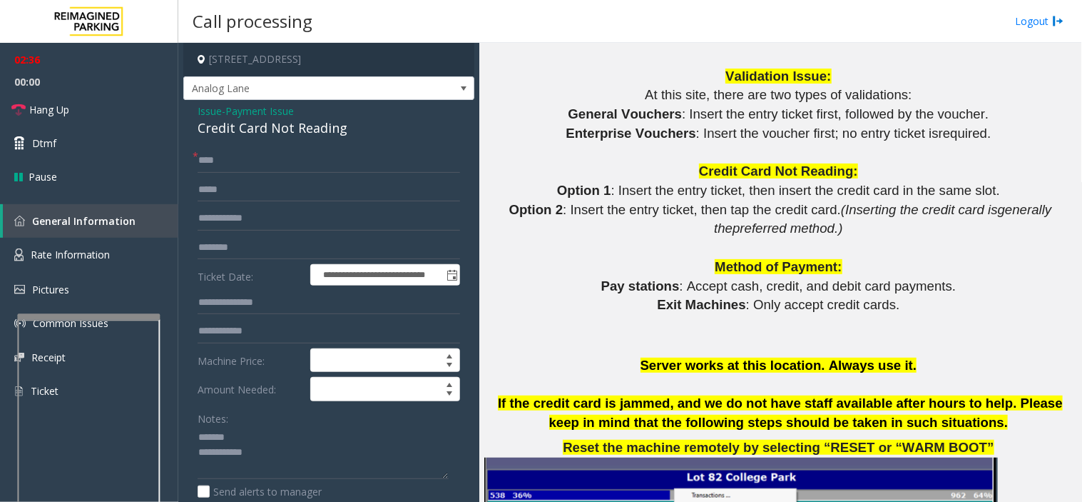
scroll to position [1506, 0]
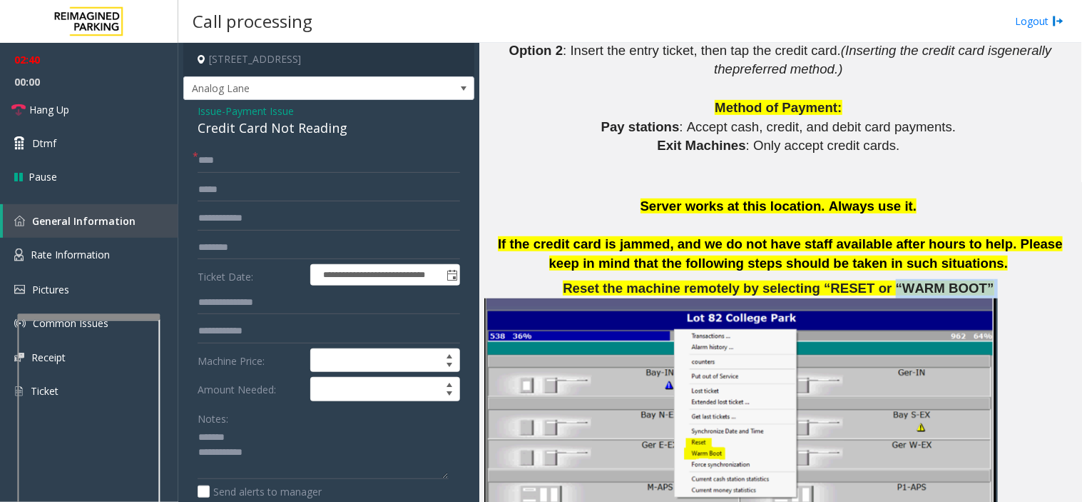
drag, startPoint x: 874, startPoint y: 246, endPoint x: 976, endPoint y: 239, distance: 102.3
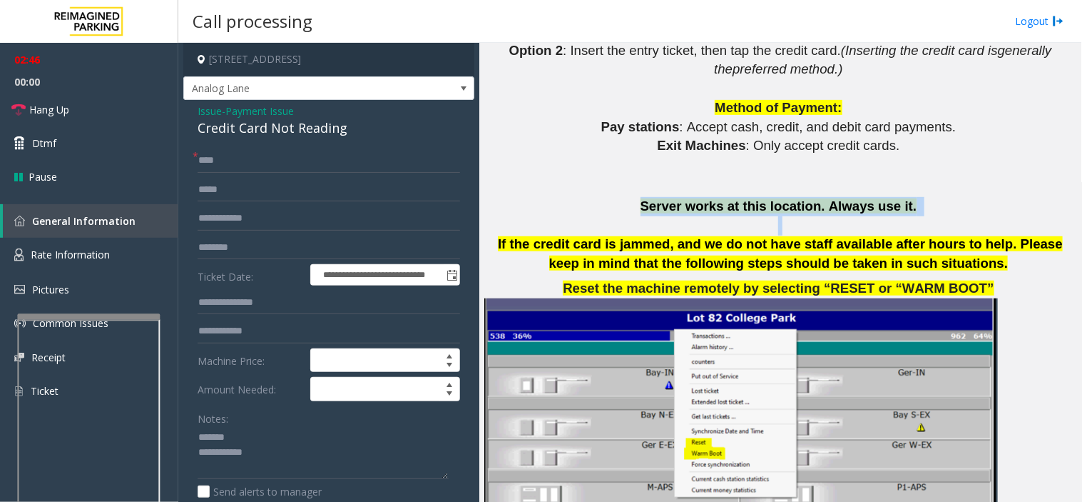
drag, startPoint x: 654, startPoint y: 168, endPoint x: 875, endPoint y: 180, distance: 221.5
click at [656, 198] on span "Server works at this location. Always use it." at bounding box center [779, 205] width 277 height 15
click at [624, 181] on p at bounding box center [780, 189] width 592 height 16
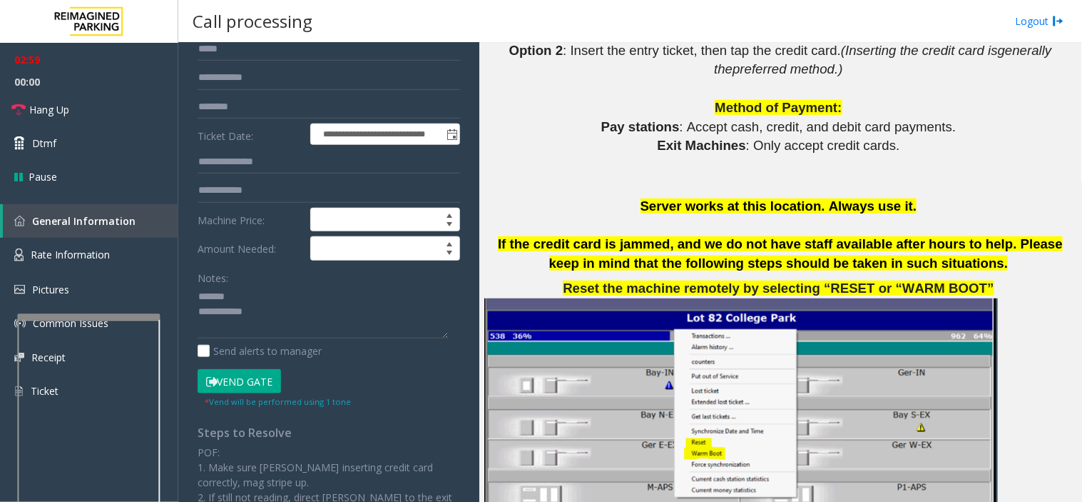
scroll to position [158, 0]
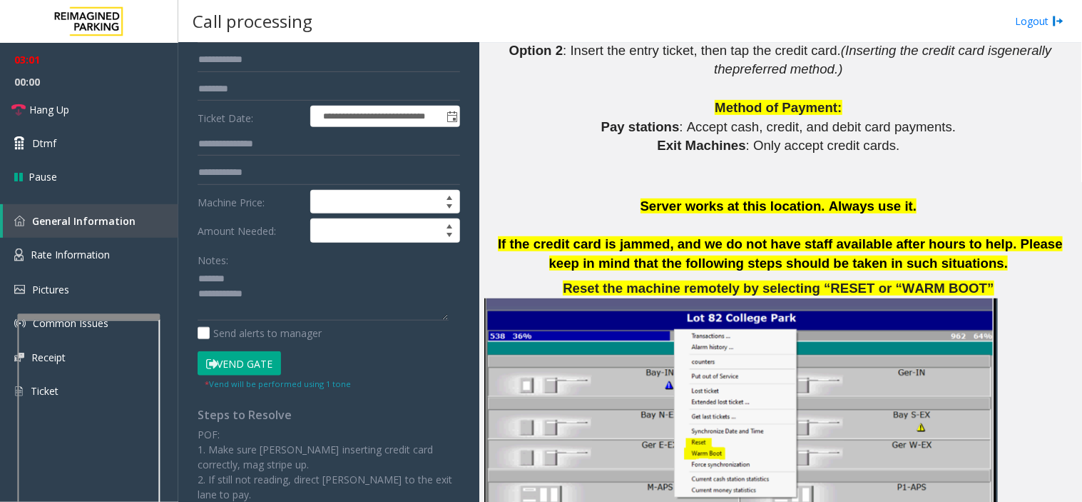
click at [246, 357] on button "Vend Gate" at bounding box center [239, 363] width 83 height 24
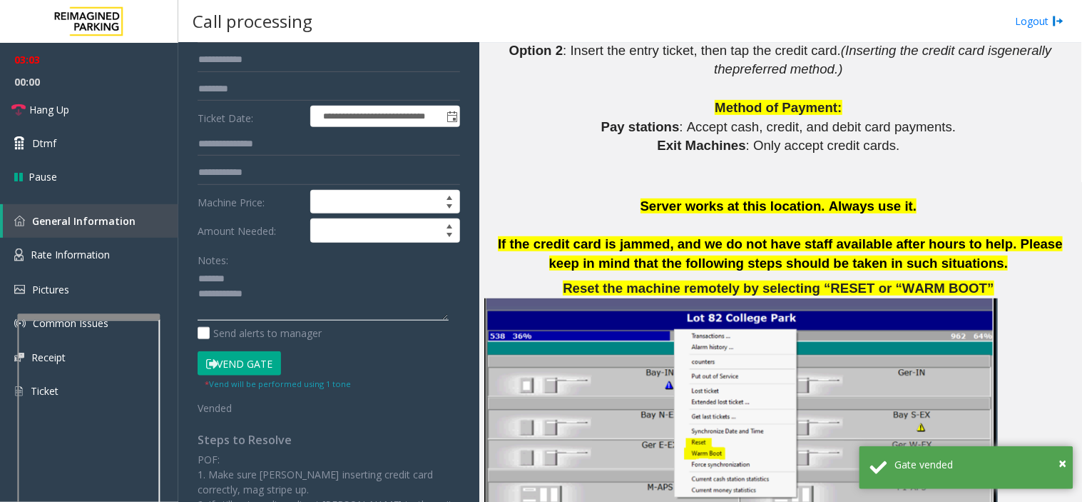
click at [272, 295] on textarea at bounding box center [323, 295] width 251 height 54
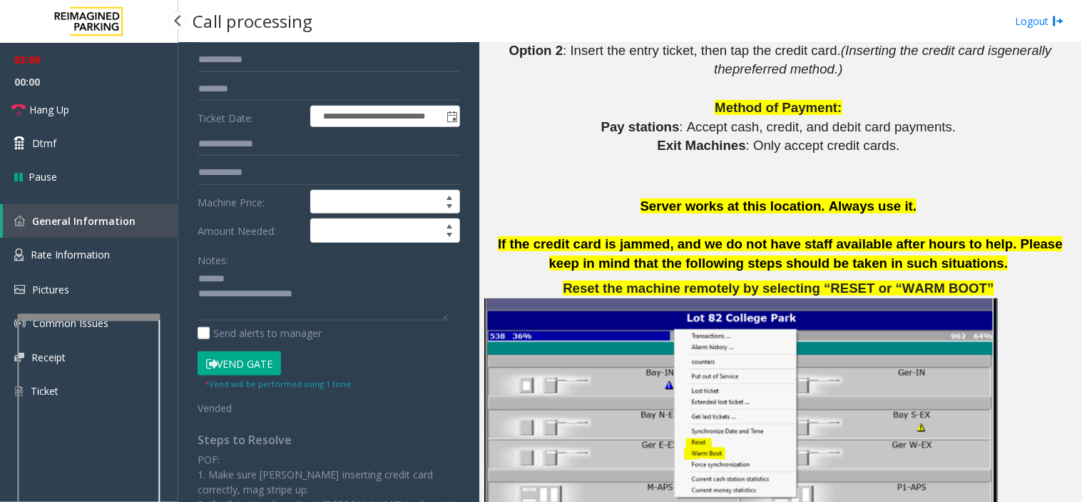
click at [101, 82] on span "00:00" at bounding box center [89, 82] width 178 height 22
click at [101, 87] on span "00:00" at bounding box center [89, 82] width 178 height 22
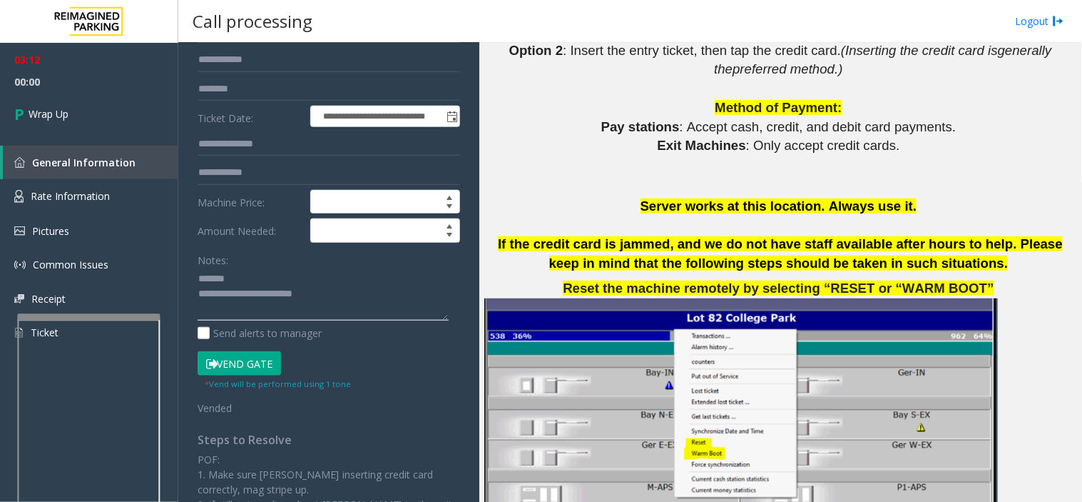
click at [340, 291] on textarea at bounding box center [323, 295] width 251 height 54
type textarea "**********"
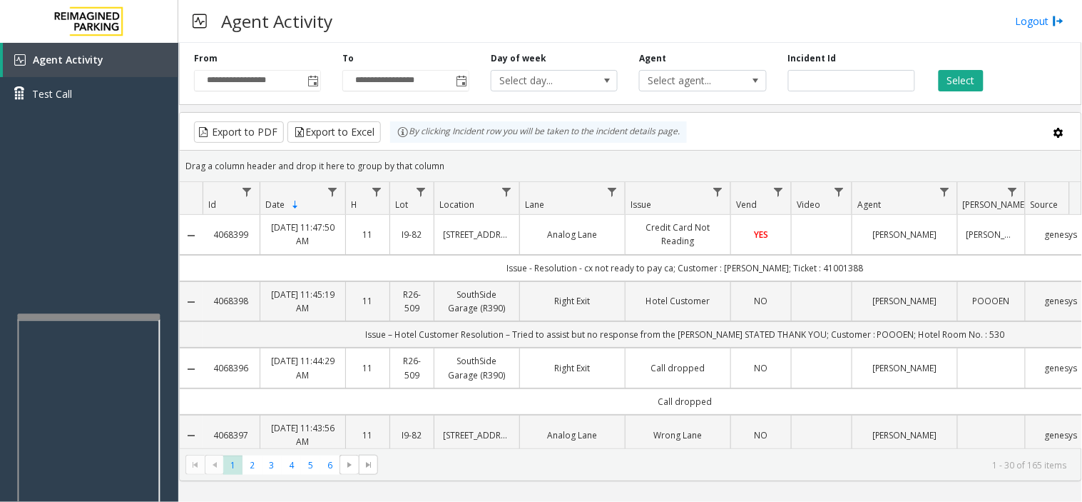
click at [828, 238] on td "Data table" at bounding box center [821, 234] width 61 height 39
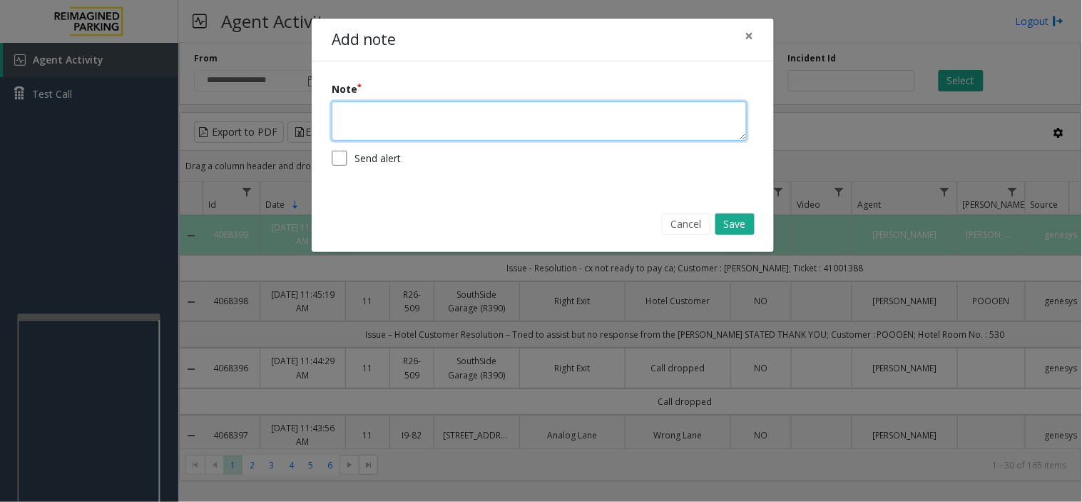
click at [464, 123] on textarea at bounding box center [539, 120] width 415 height 39
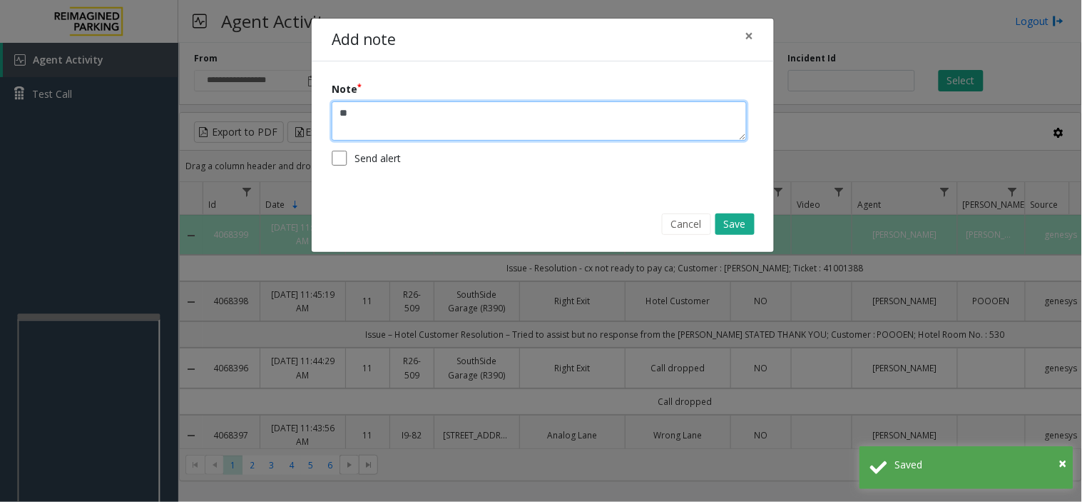
type textarea "*"
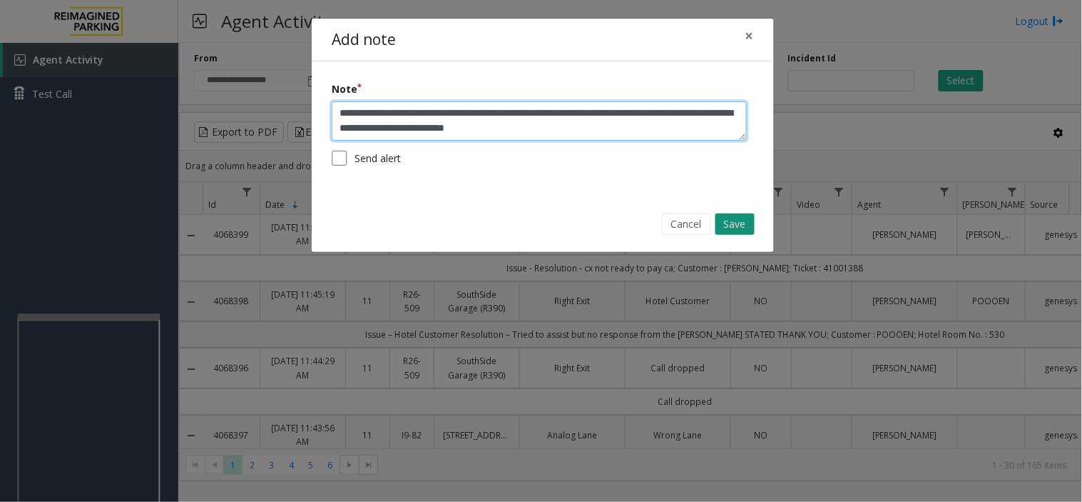
type textarea "**********"
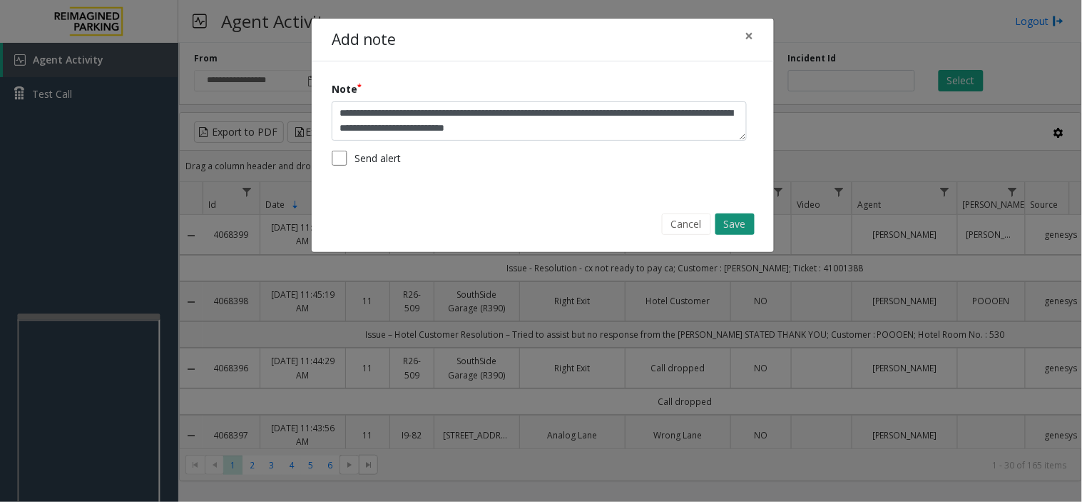
click at [736, 219] on button "Save" at bounding box center [735, 223] width 39 height 21
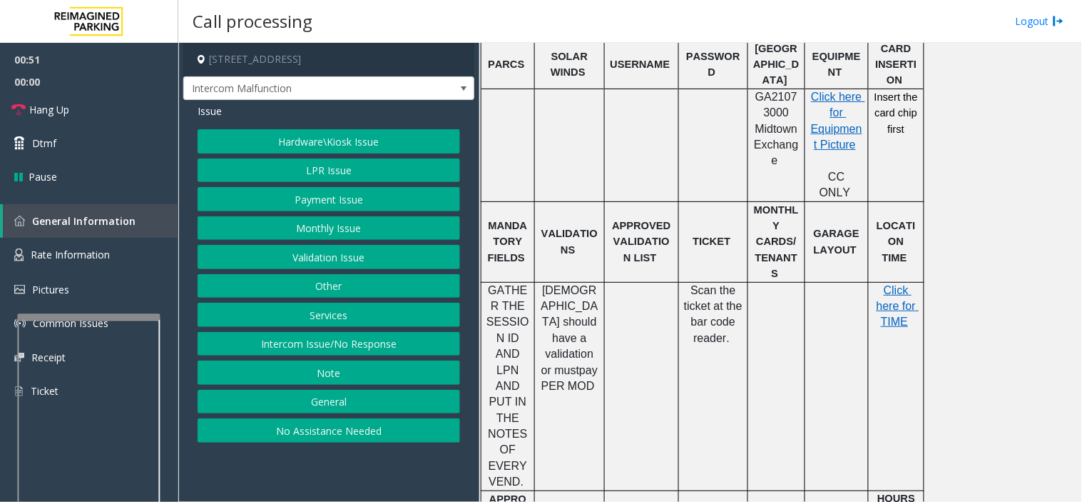
scroll to position [554, 0]
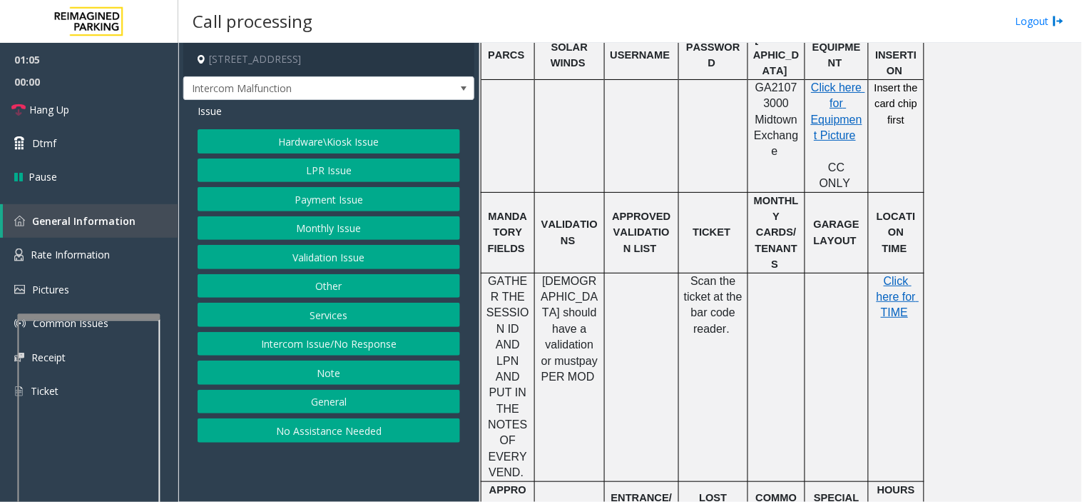
click at [329, 150] on button "Hardware\Kiosk Issue" at bounding box center [329, 141] width 263 height 24
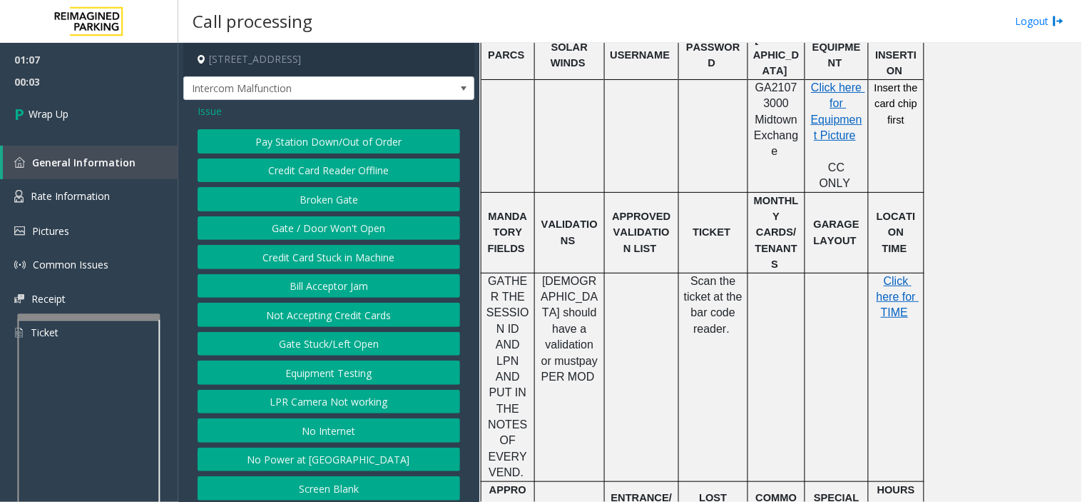
click at [322, 223] on button "Gate / Door Won't Open" at bounding box center [329, 228] width 263 height 24
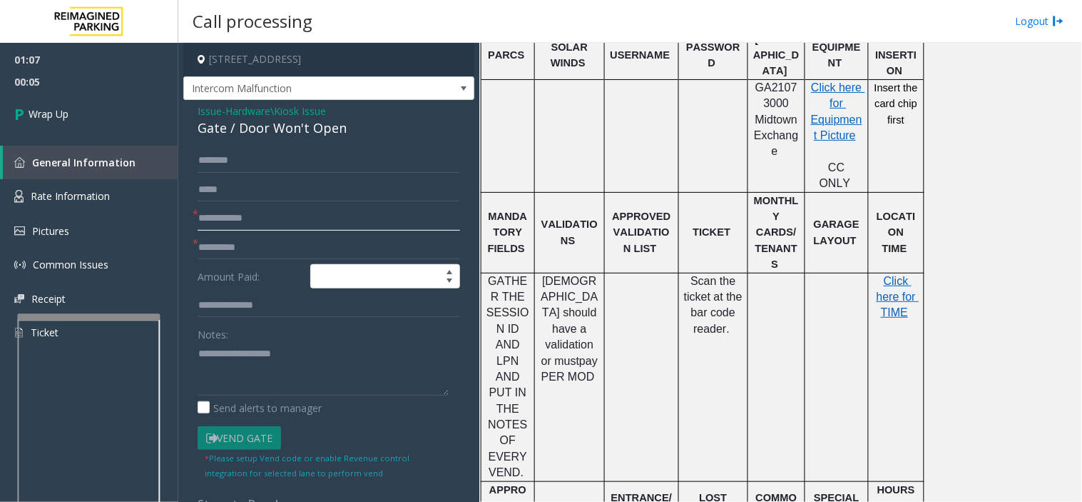
click at [238, 218] on input "text" at bounding box center [329, 218] width 263 height 24
type input "**"
click at [232, 258] on input "text" at bounding box center [329, 247] width 263 height 24
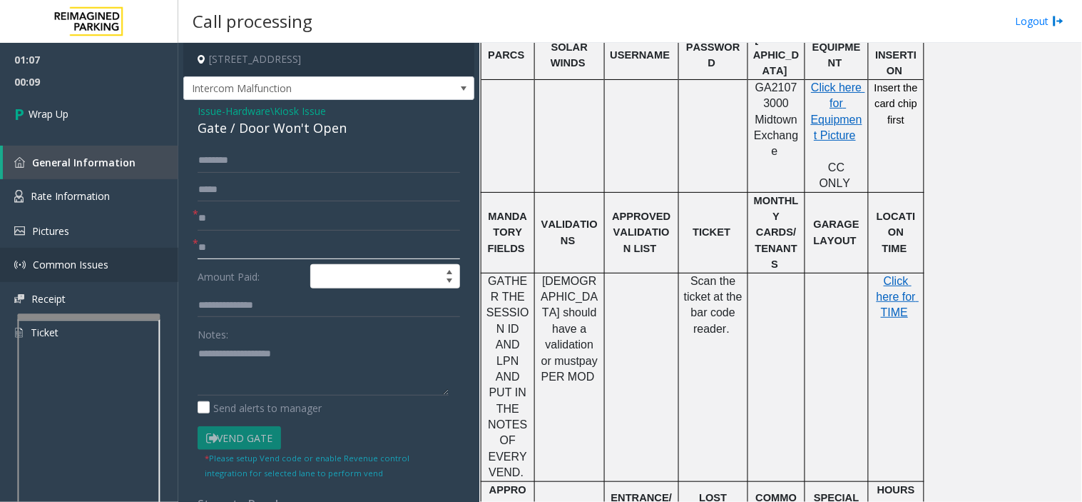
type input "**"
paste textarea "**********"
drag, startPoint x: 233, startPoint y: 362, endPoint x: 243, endPoint y: 361, distance: 10.0
click at [233, 362] on textarea at bounding box center [323, 369] width 251 height 54
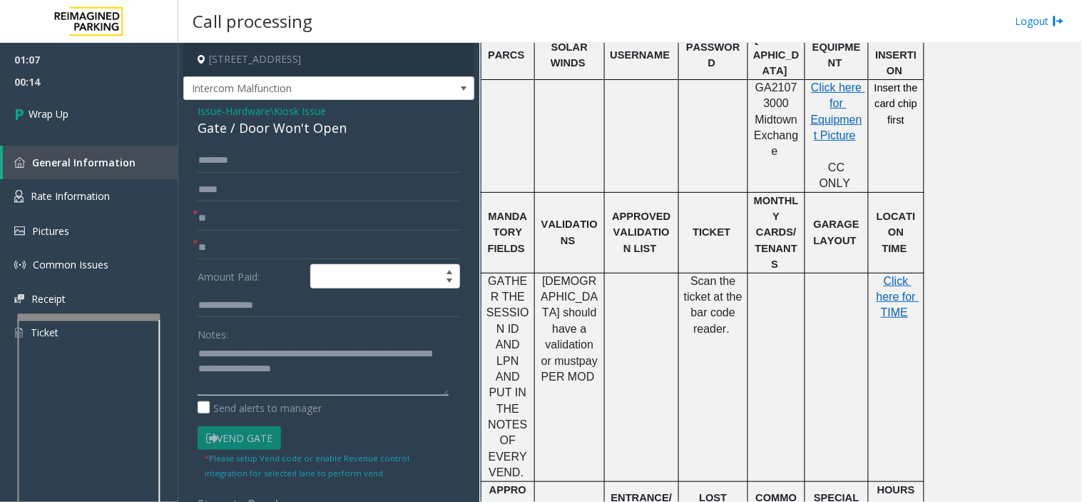
drag, startPoint x: 225, startPoint y: 351, endPoint x: 214, endPoint y: 353, distance: 10.9
click at [214, 353] on textarea at bounding box center [323, 369] width 251 height 54
drag, startPoint x: 268, startPoint y: 136, endPoint x: 191, endPoint y: 136, distance: 77.0
click at [191, 136] on div "Issue - Hardware\Kiosk Issue Gate / Door Won't Open * ** * ** Amount Paid: Note…" at bounding box center [328, 427] width 291 height 655
copy div "Gate / Door Won't Open"
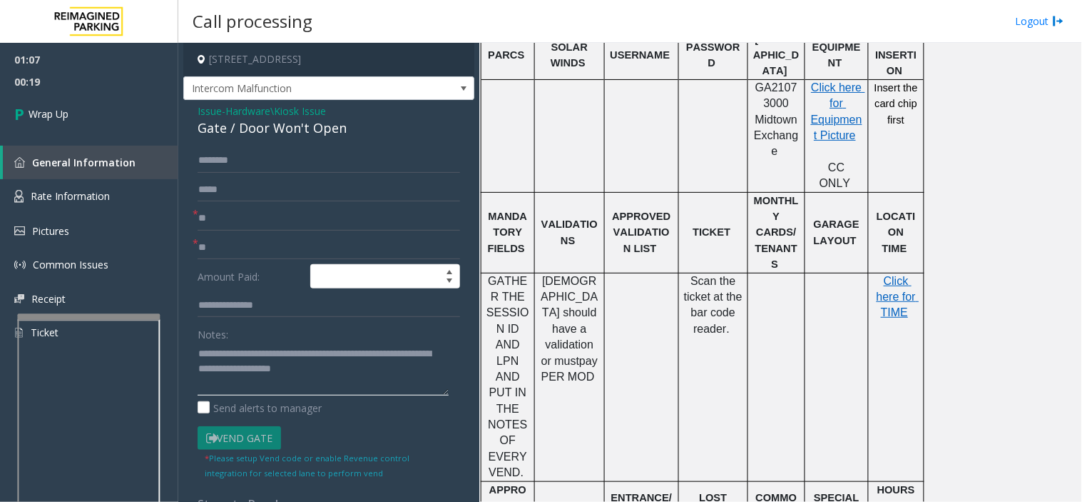
drag, startPoint x: 325, startPoint y: 347, endPoint x: 227, endPoint y: 347, distance: 98.4
click at [227, 347] on textarea at bounding box center [323, 369] width 251 height 54
paste textarea "**********"
drag, startPoint x: 225, startPoint y: 347, endPoint x: 321, endPoint y: 348, distance: 96.3
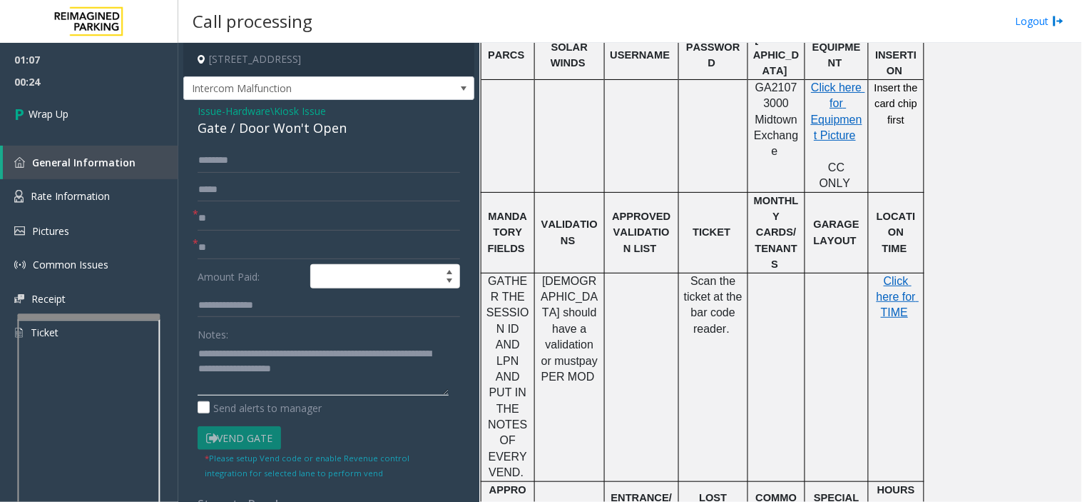
click at [321, 348] on textarea at bounding box center [323, 369] width 251 height 54
paste textarea "***"
click at [226, 351] on textarea at bounding box center [323, 369] width 251 height 54
click at [342, 351] on textarea at bounding box center [323, 369] width 251 height 54
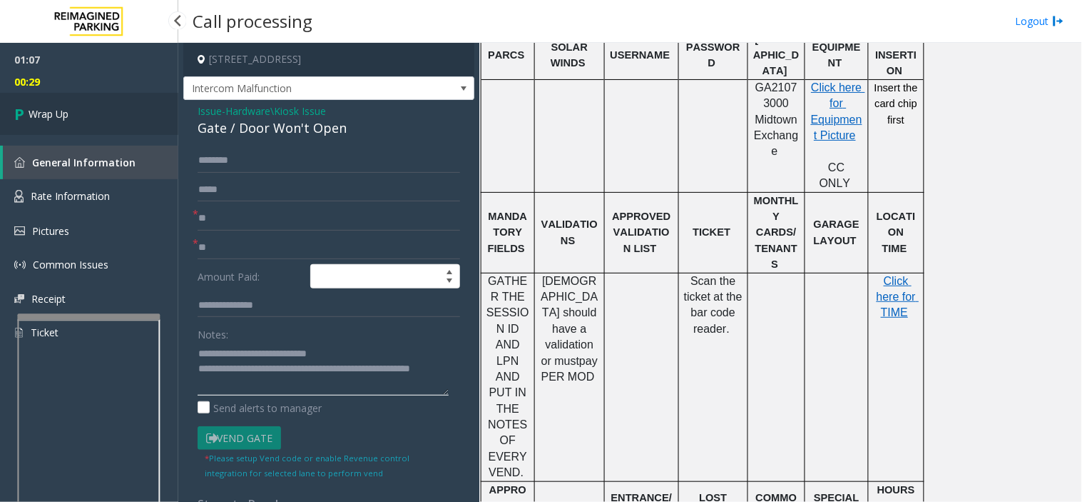
type textarea "**********"
click at [76, 109] on link "Wrap Up" at bounding box center [89, 114] width 178 height 42
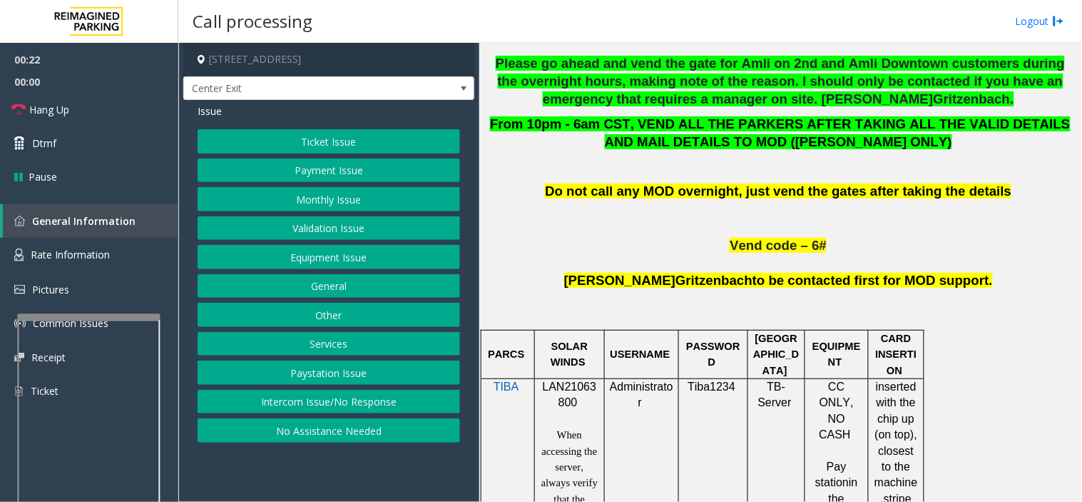
scroll to position [633, 0]
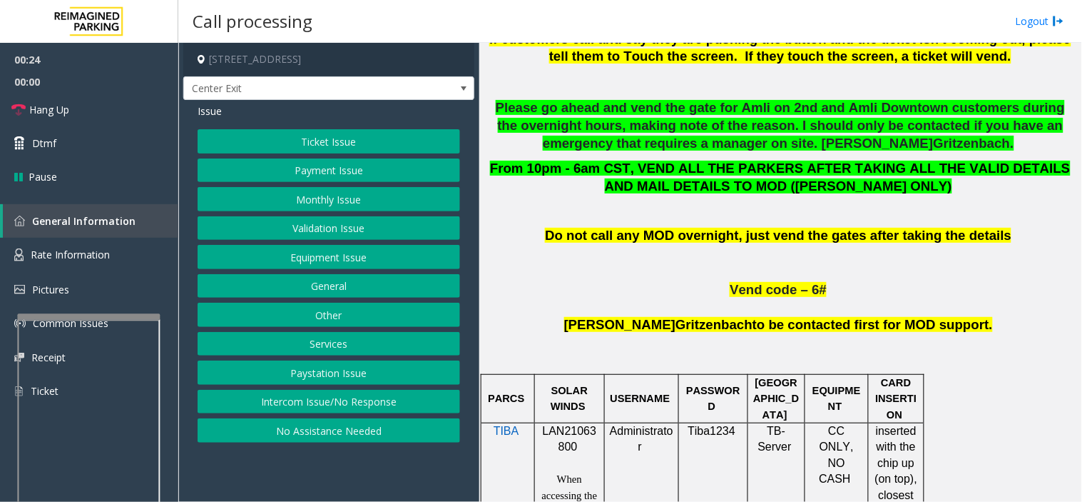
click at [337, 193] on button "Monthly Issue" at bounding box center [329, 199] width 263 height 24
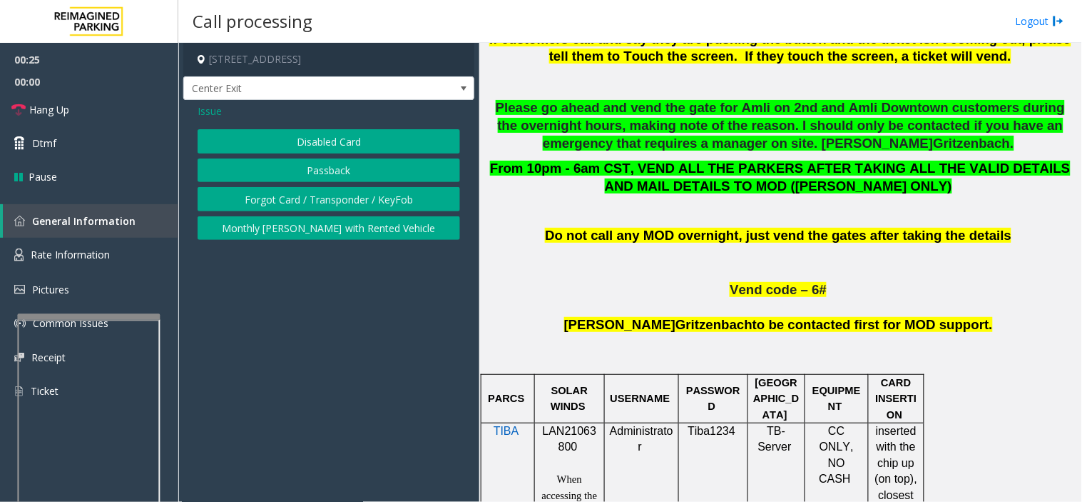
click at [340, 235] on button "Monthly [PERSON_NAME] with Rented Vehicle" at bounding box center [329, 228] width 263 height 24
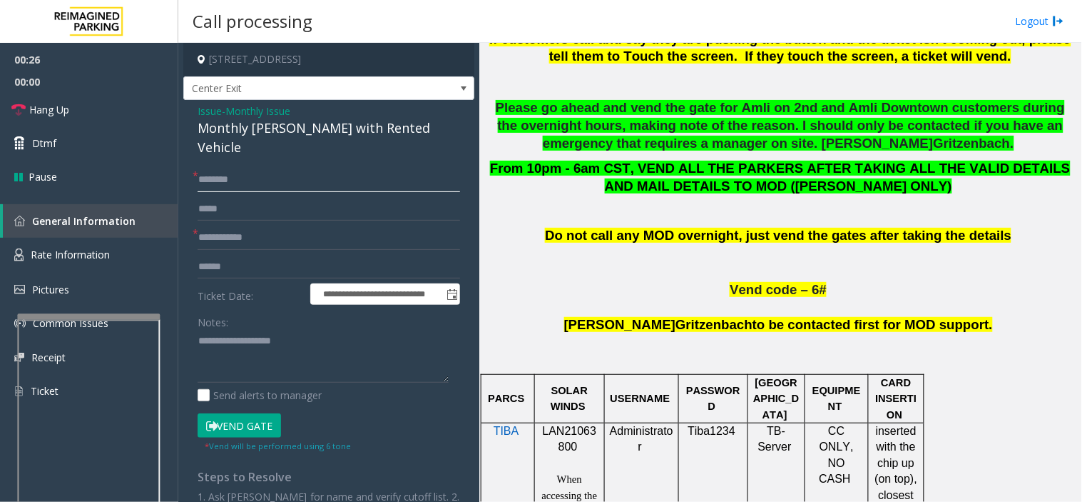
click at [267, 168] on input "text" at bounding box center [329, 180] width 263 height 24
click at [276, 225] on input "text" at bounding box center [329, 237] width 263 height 24
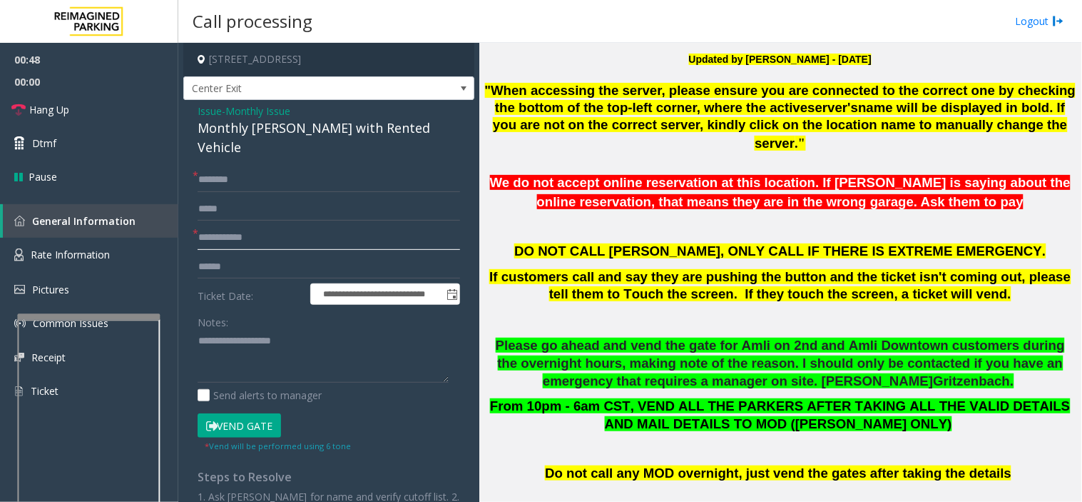
scroll to position [475, 0]
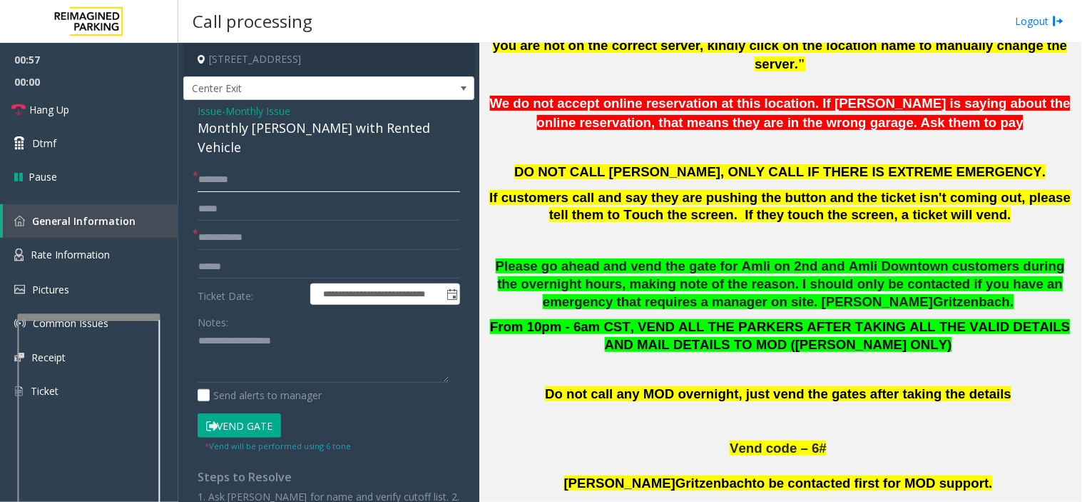
click at [258, 168] on input "text" at bounding box center [329, 180] width 263 height 24
type input "****"
click at [240, 225] on input "text" at bounding box center [329, 237] width 263 height 24
type input "**"
click at [230, 168] on input "****" at bounding box center [329, 180] width 263 height 24
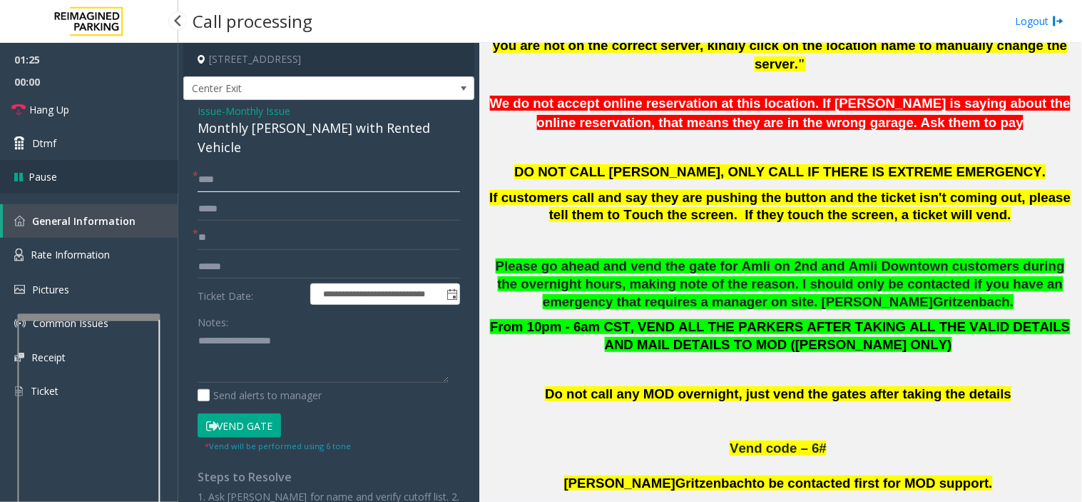
drag, startPoint x: 218, startPoint y: 160, endPoint x: 173, endPoint y: 162, distance: 45.0
click at [173, 162] on app-root "**********" at bounding box center [541, 251] width 1082 height 502
type input "*"
click at [203, 168] on input "*****" at bounding box center [329, 180] width 263 height 24
drag, startPoint x: 243, startPoint y: 161, endPoint x: 198, endPoint y: 170, distance: 45.9
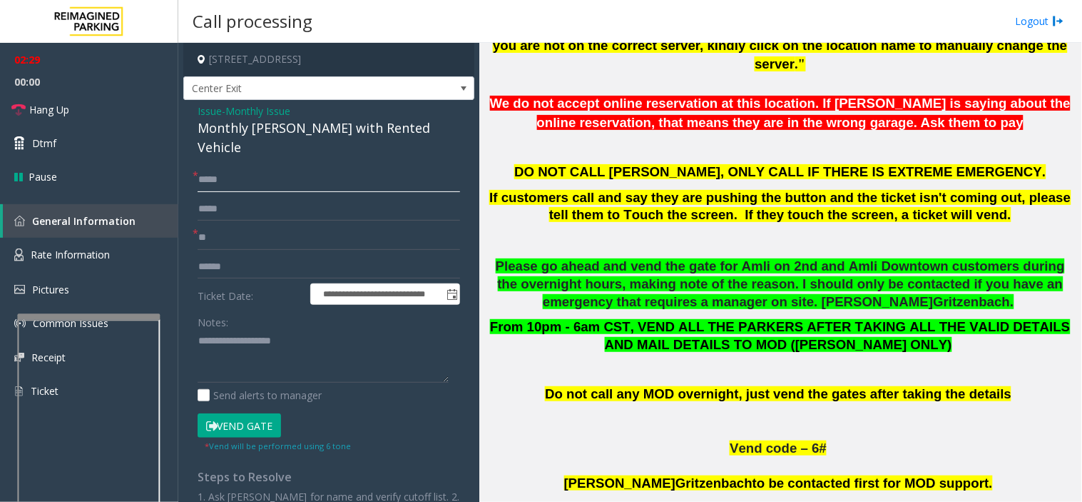
click at [198, 170] on input "*****" at bounding box center [329, 180] width 263 height 24
type input "*****"
click at [93, 117] on link "Hang Up" at bounding box center [89, 110] width 178 height 34
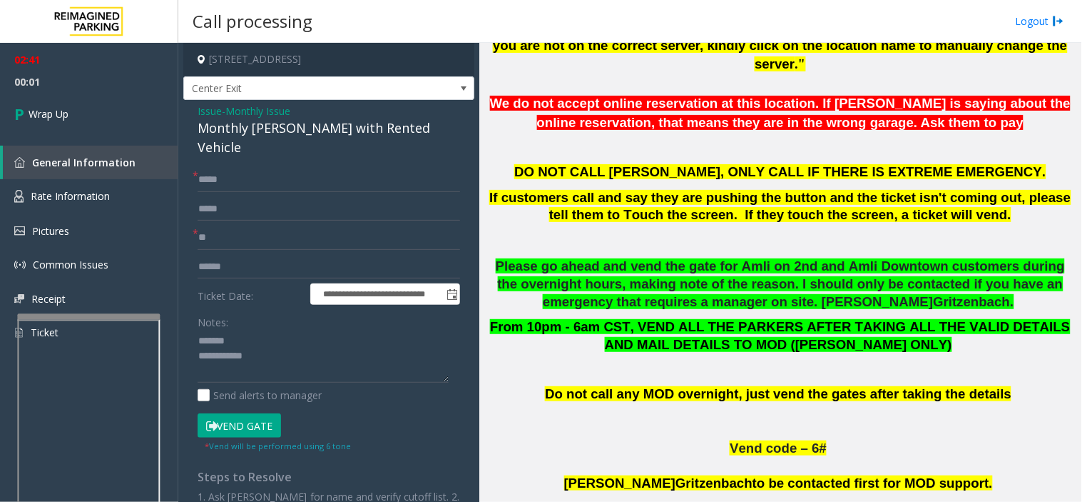
click at [258, 131] on div "Monthly [PERSON_NAME] with Rented Vehicle" at bounding box center [329, 137] width 263 height 39
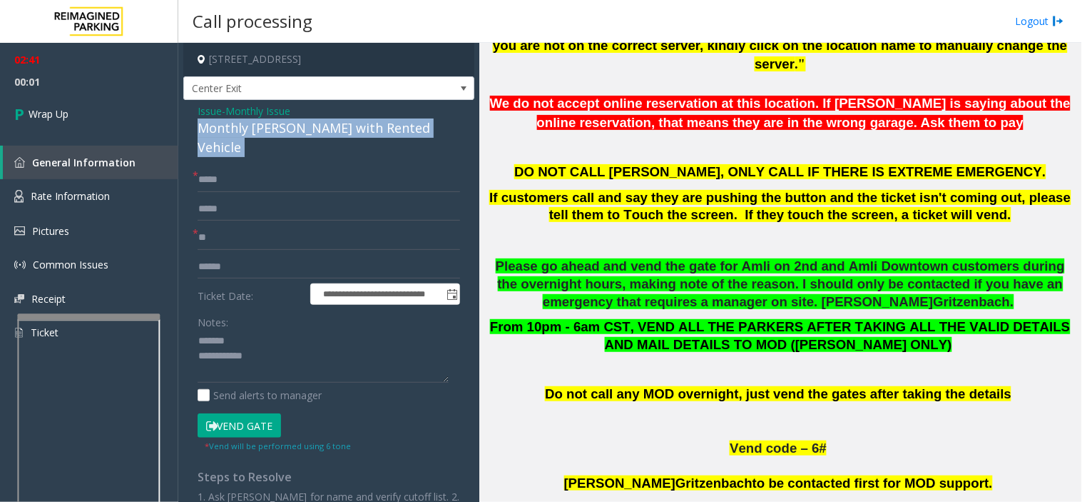
click at [258, 131] on div "Monthly [PERSON_NAME] with Rented Vehicle" at bounding box center [329, 137] width 263 height 39
copy div "Monthly [PERSON_NAME] with Rented Vehicle"
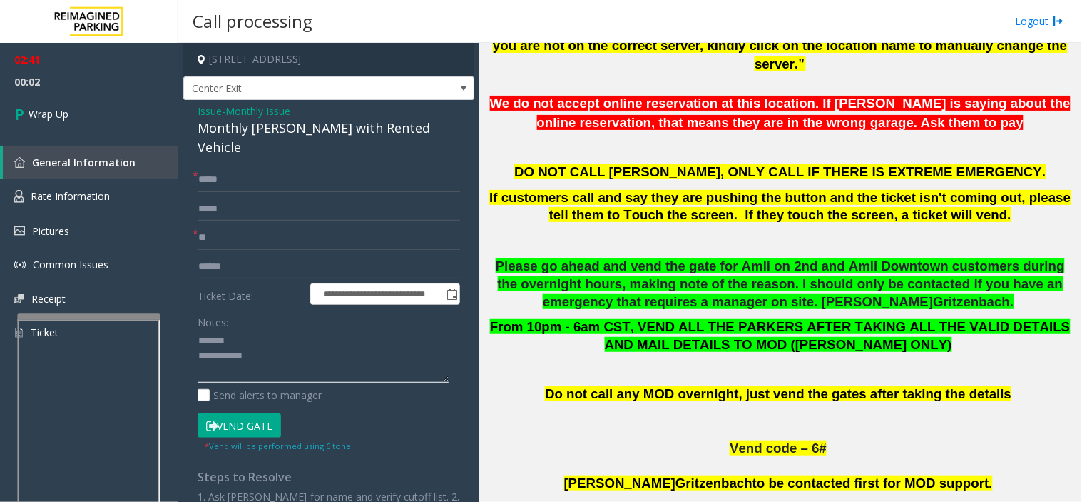
click at [260, 330] on textarea at bounding box center [323, 357] width 251 height 54
paste textarea "**********"
click at [273, 350] on textarea at bounding box center [323, 357] width 251 height 54
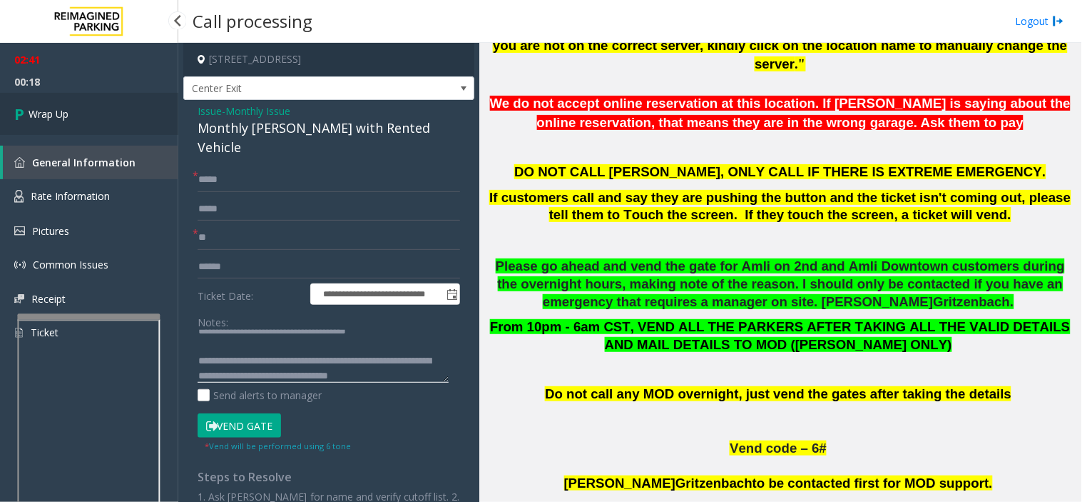
type textarea "**********"
click at [91, 111] on link "Wrap Up" at bounding box center [89, 114] width 178 height 42
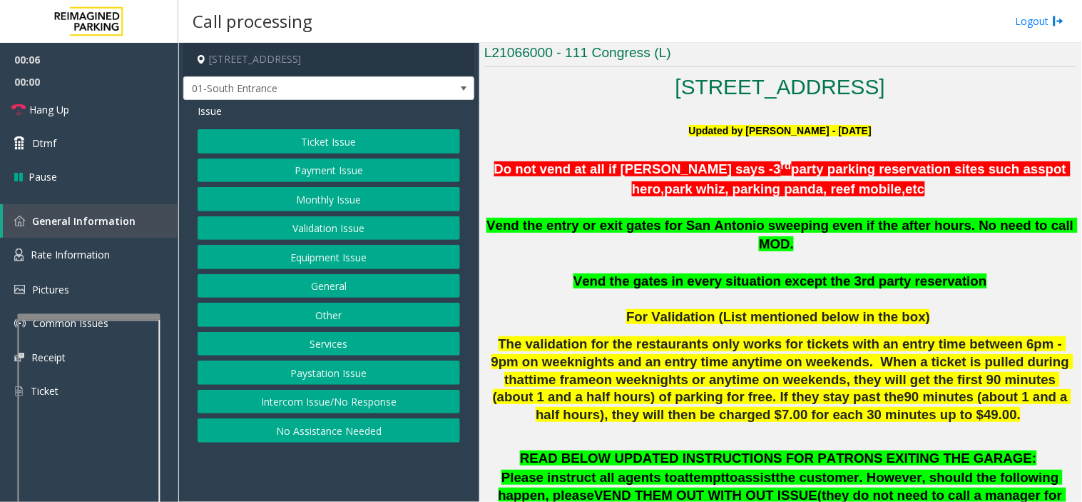
scroll to position [317, 0]
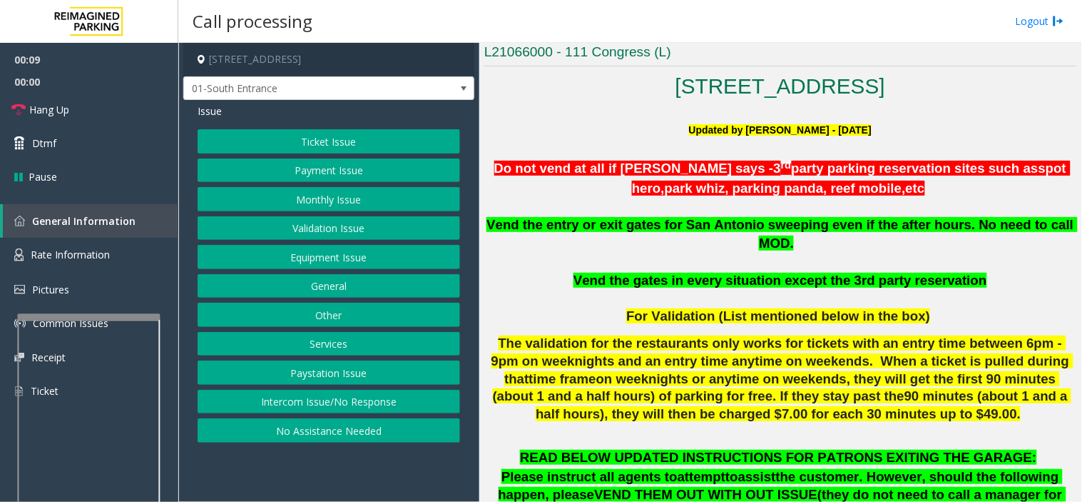
click at [290, 195] on button "Monthly Issue" at bounding box center [329, 199] width 263 height 24
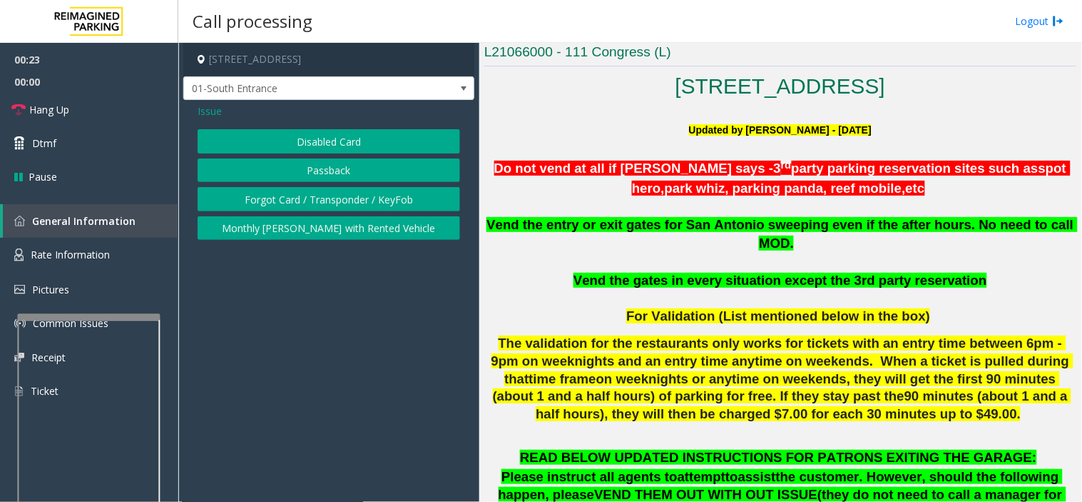
click at [337, 136] on button "Disabled Card" at bounding box center [329, 141] width 263 height 24
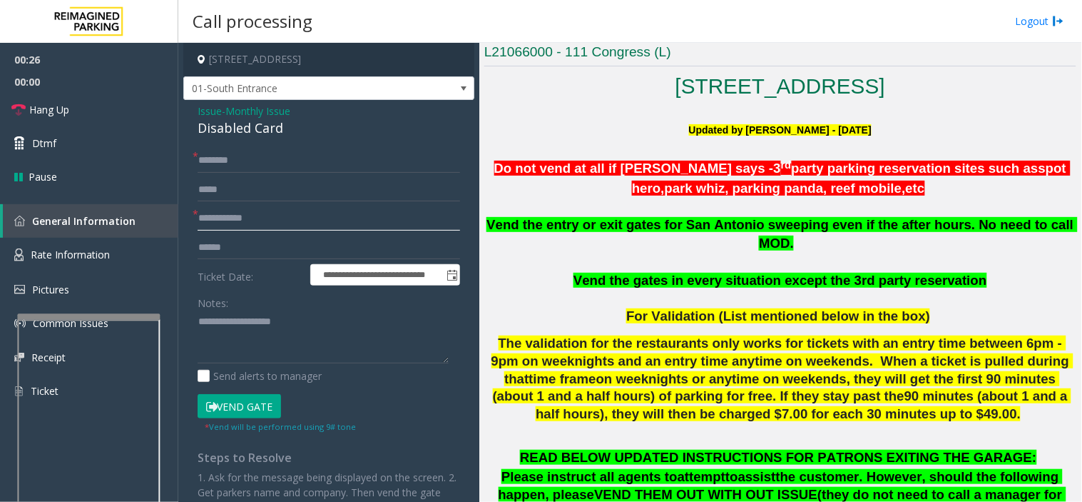
click at [294, 215] on input "text" at bounding box center [329, 218] width 263 height 24
type input "*****"
click at [277, 157] on input "text" at bounding box center [329, 160] width 263 height 24
click at [235, 118] on div "Disabled Card" at bounding box center [329, 127] width 263 height 19
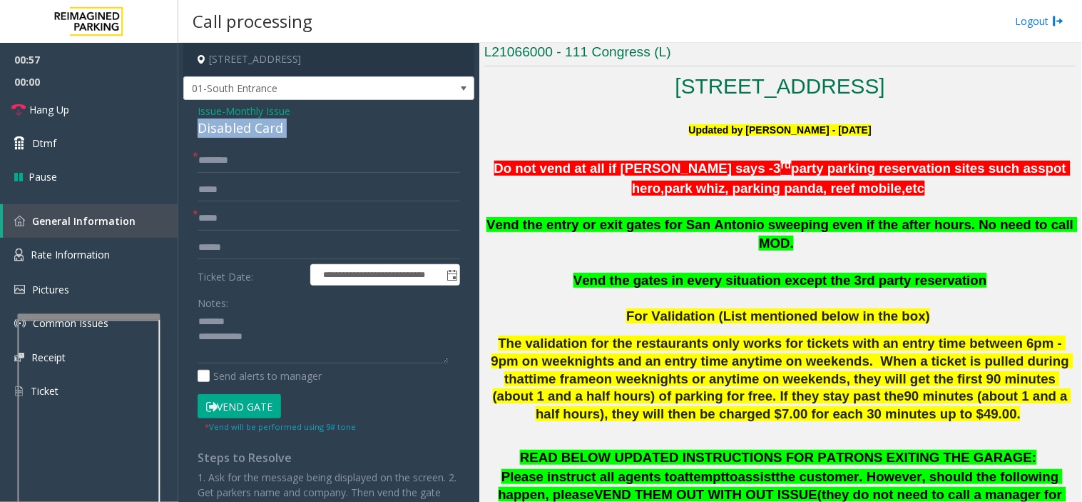
click at [235, 118] on div "Disabled Card" at bounding box center [329, 127] width 263 height 19
click at [267, 336] on textarea at bounding box center [323, 337] width 251 height 54
type textarea "**********"
click at [305, 158] on input "text" at bounding box center [329, 160] width 263 height 24
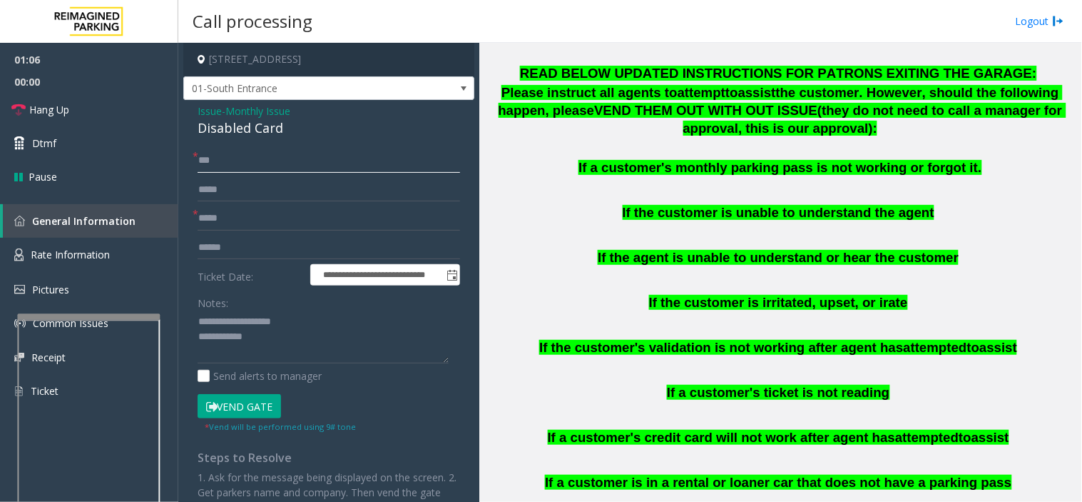
scroll to position [713, 0]
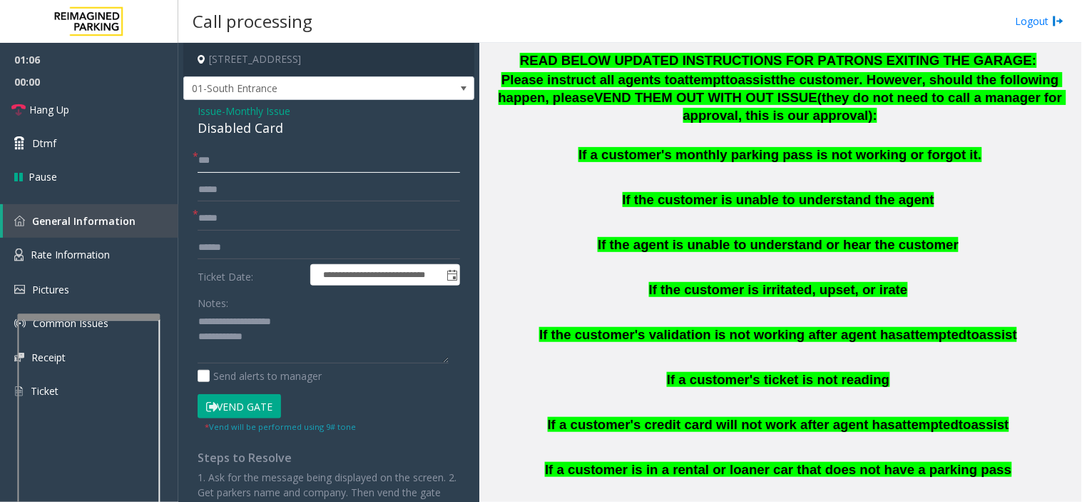
type input "***"
click at [843, 147] on span "If a customer's monthly parking pass is not working or forgot it." at bounding box center [780, 154] width 403 height 15
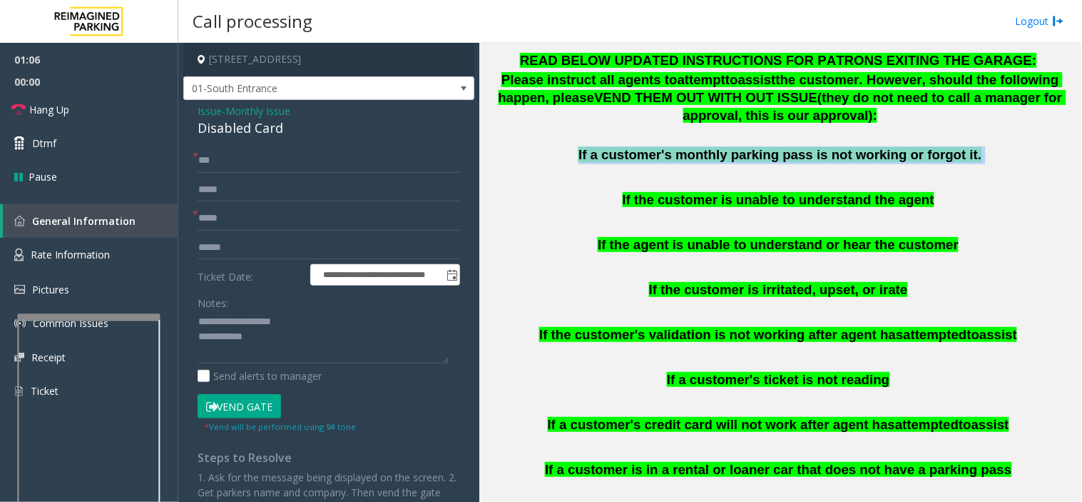
click at [843, 147] on span "If a customer's monthly parking pass is not working or forgot it." at bounding box center [780, 154] width 403 height 15
click at [266, 408] on button "Vend Gate" at bounding box center [239, 406] width 83 height 24
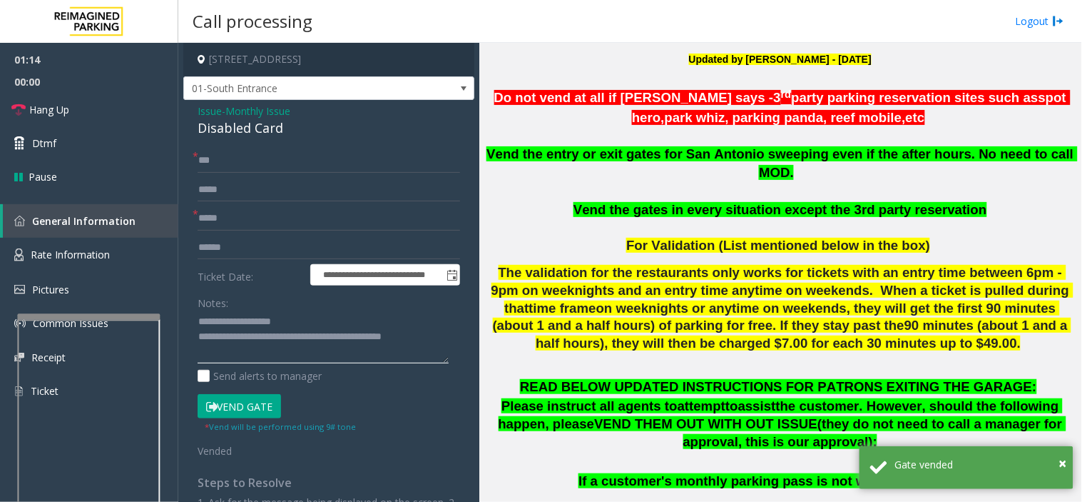
scroll to position [317, 0]
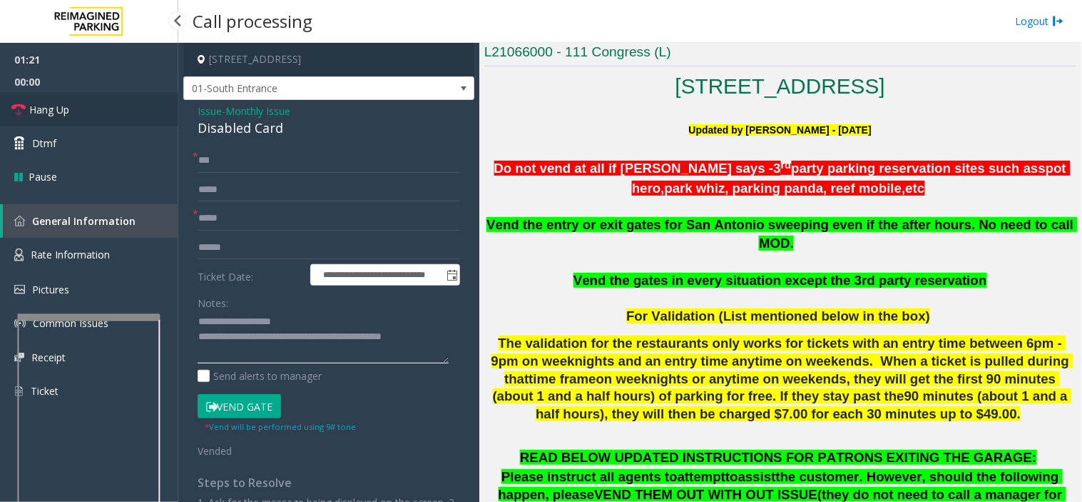
type textarea "**********"
click at [68, 107] on span "Hang Up" at bounding box center [49, 109] width 40 height 15
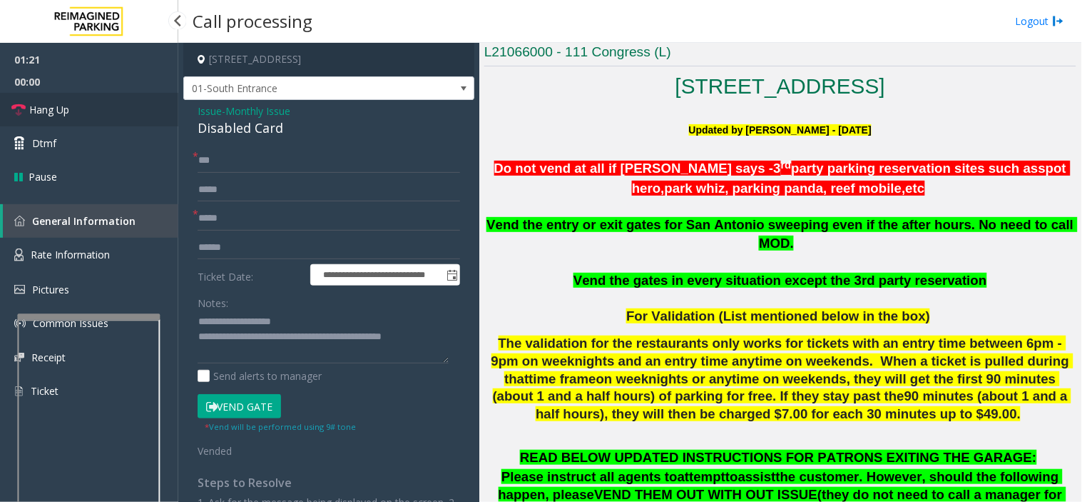
click at [68, 107] on span "Hang Up" at bounding box center [49, 109] width 40 height 15
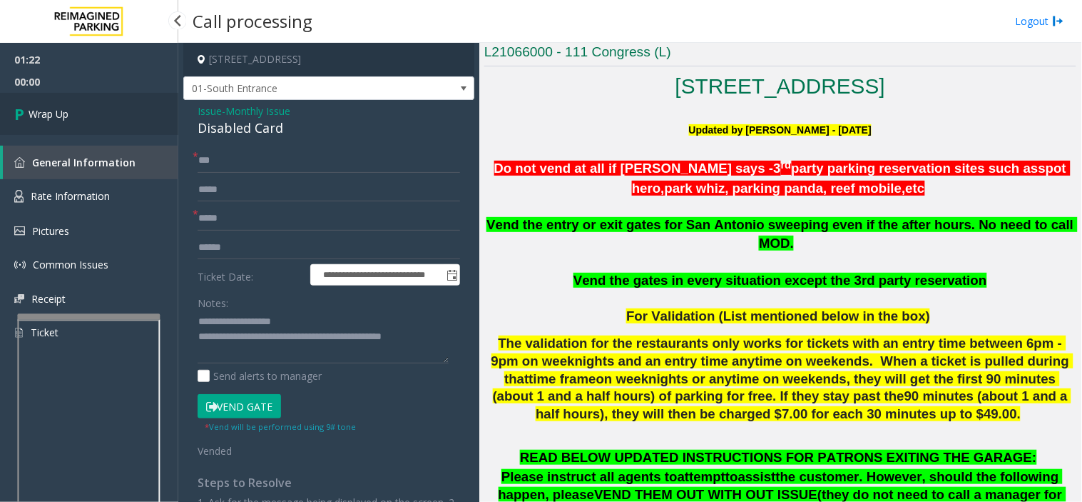
click at [69, 108] on link "Wrap Up" at bounding box center [89, 114] width 178 height 42
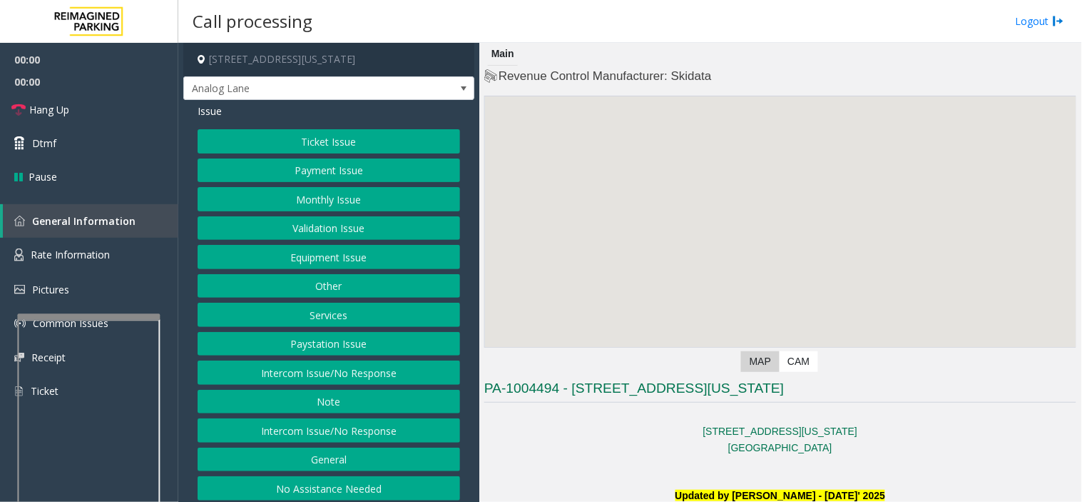
scroll to position [475, 0]
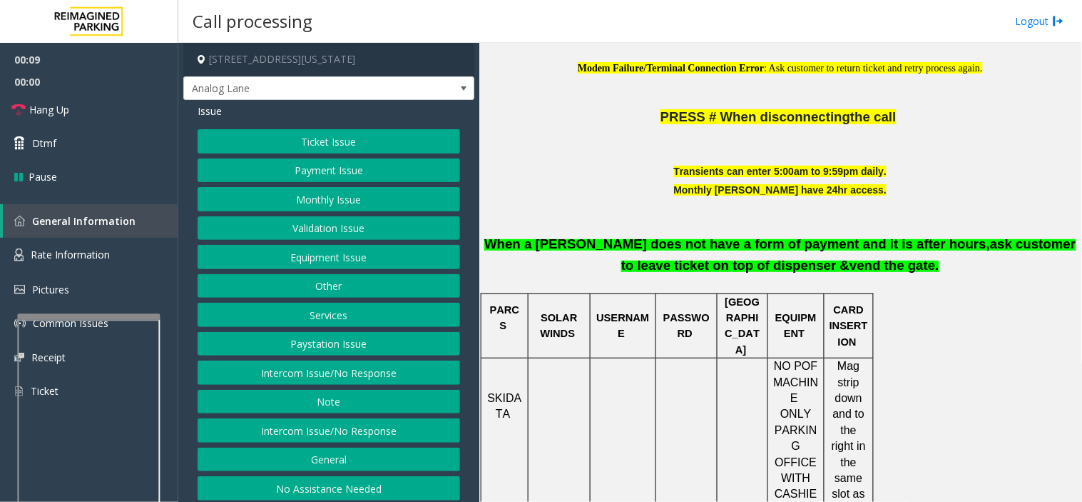
click at [301, 230] on button "Validation Issue" at bounding box center [329, 228] width 263 height 24
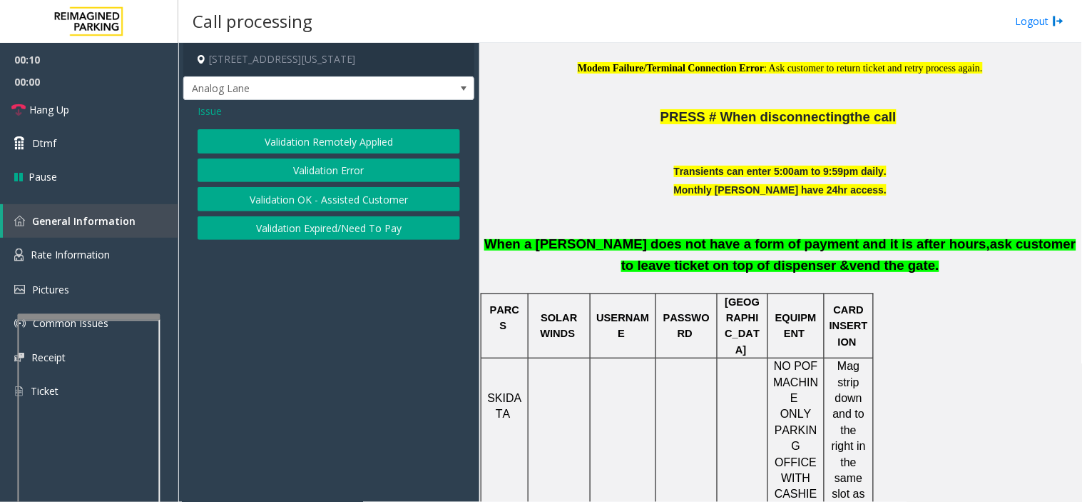
click at [290, 169] on button "Validation Error" at bounding box center [329, 170] width 263 height 24
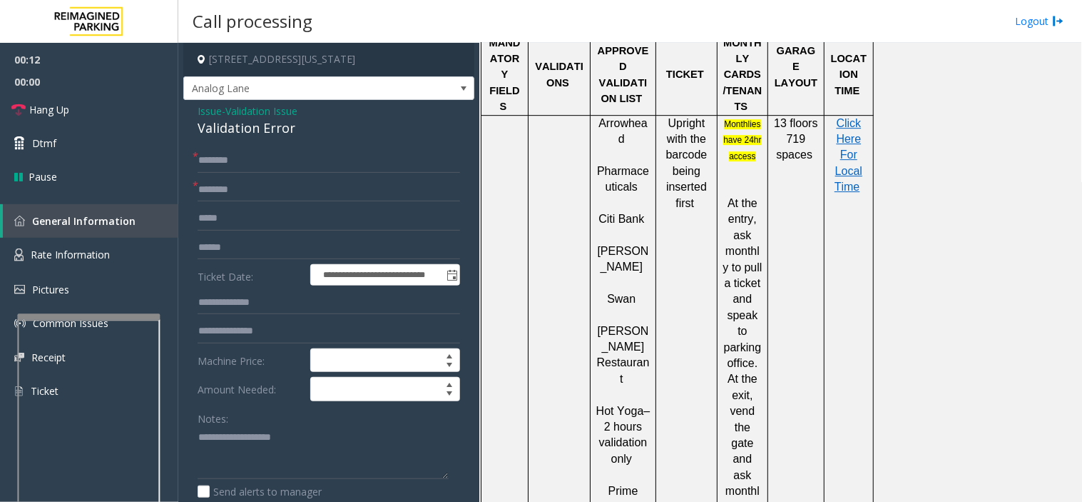
scroll to position [1109, 0]
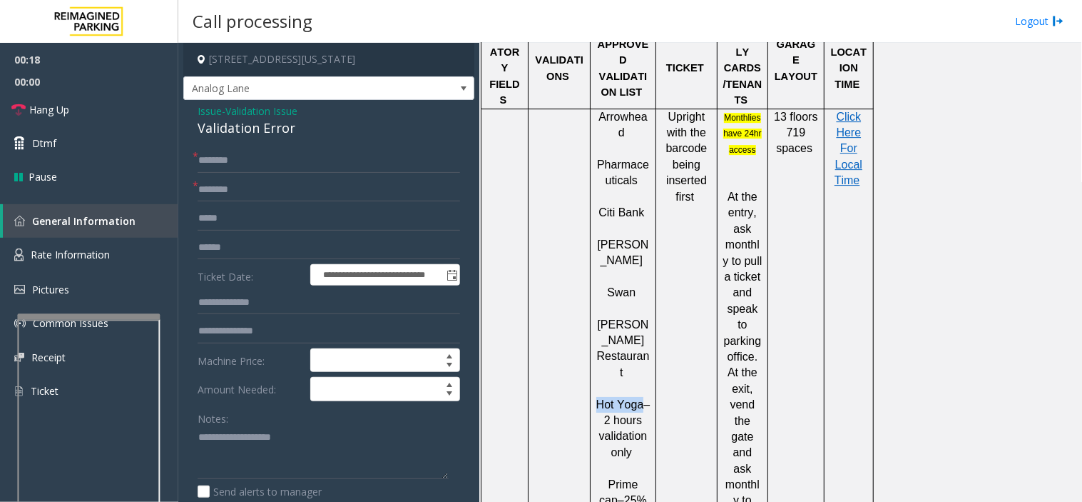
drag, startPoint x: 598, startPoint y: 227, endPoint x: 640, endPoint y: 226, distance: 42.1
click at [640, 398] on span "Hot Yoga – 2 hours validation only" at bounding box center [623, 428] width 54 height 60
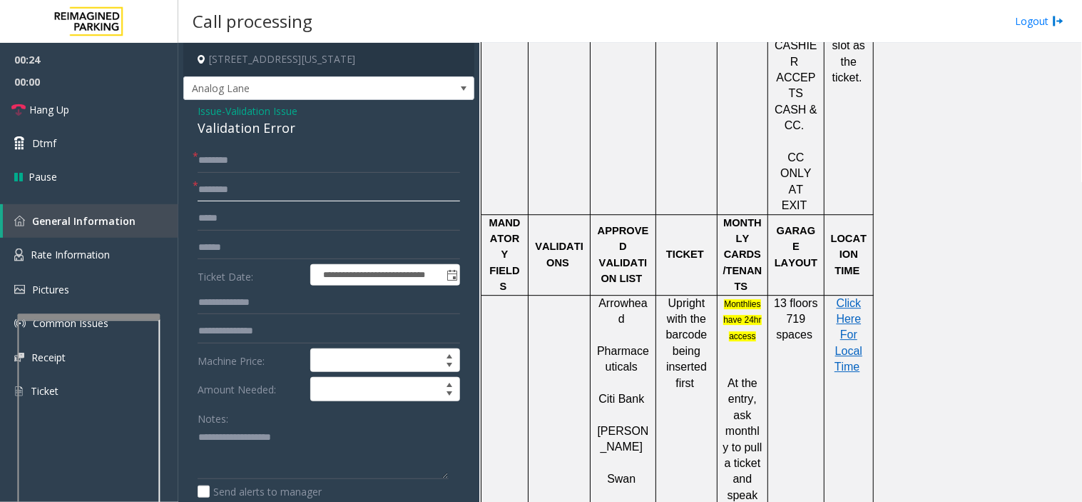
scroll to position [951, 0]
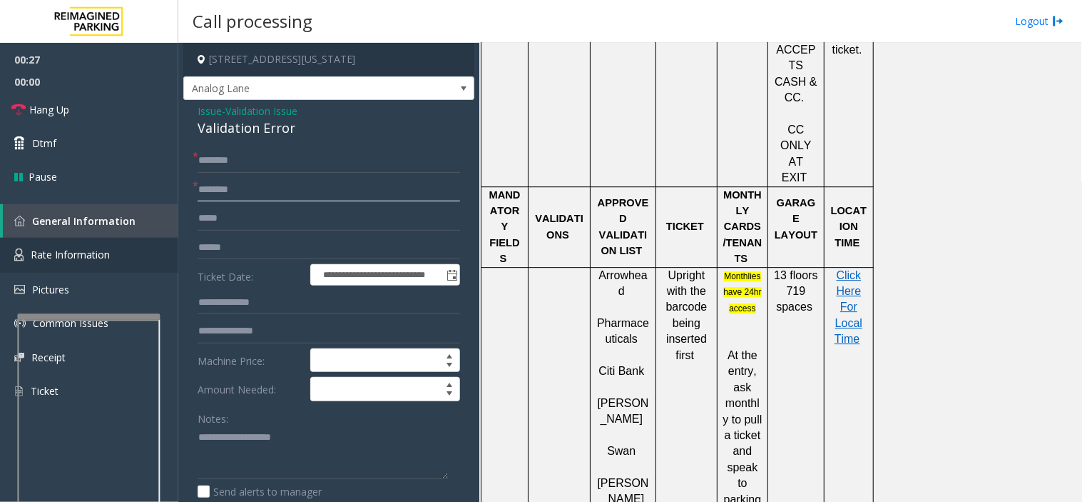
type input "********"
click at [224, 131] on div "Validation Error" at bounding box center [329, 127] width 263 height 19
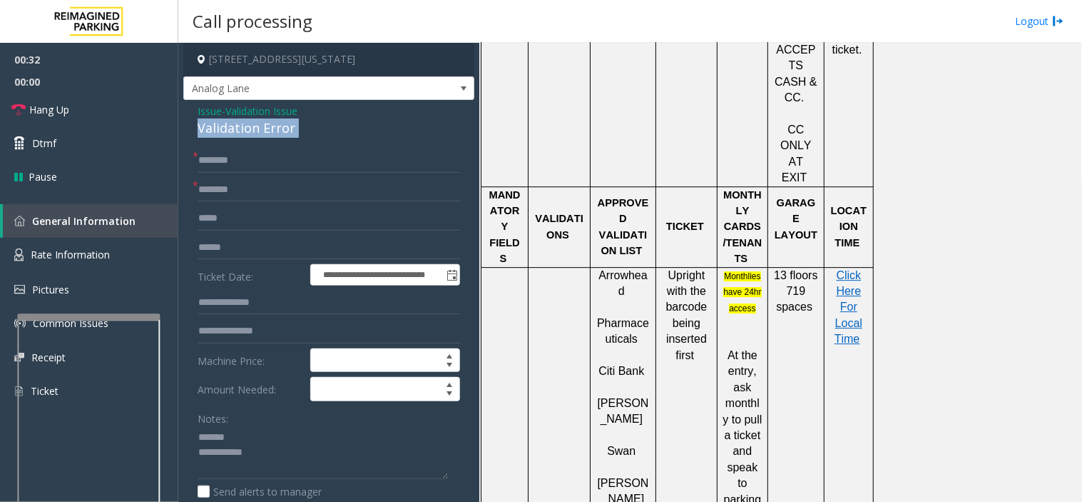
click at [224, 131] on div "Validation Error" at bounding box center [329, 127] width 263 height 19
click at [282, 459] on textarea at bounding box center [323, 453] width 251 height 54
click at [268, 449] on textarea at bounding box center [323, 453] width 251 height 54
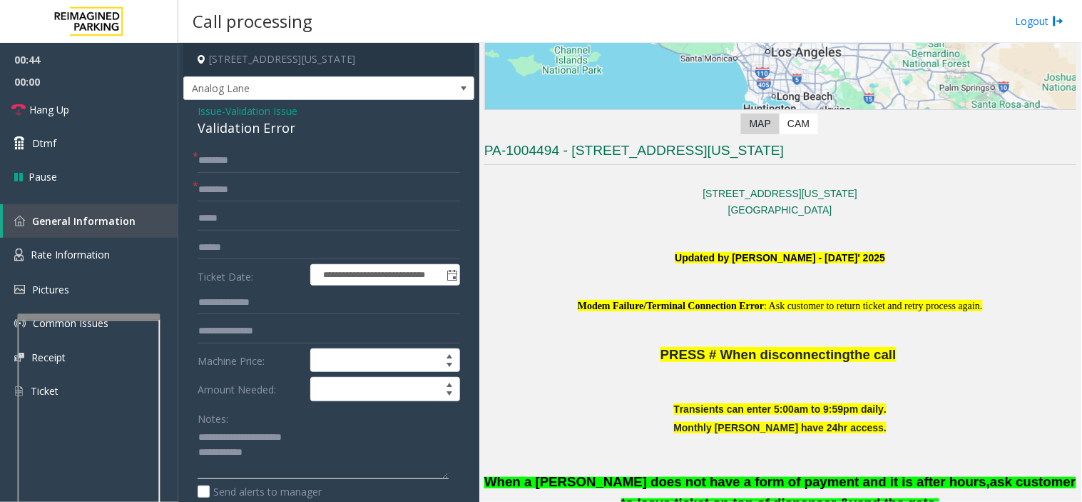
scroll to position [633, 0]
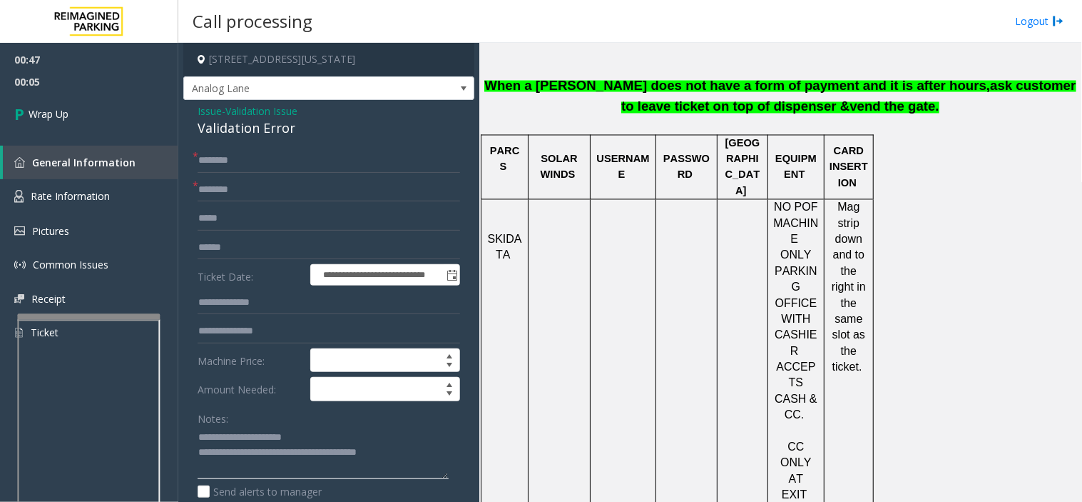
click at [426, 444] on textarea at bounding box center [323, 453] width 251 height 54
click at [422, 452] on textarea at bounding box center [323, 453] width 251 height 54
type textarea "**********"
click at [94, 118] on link "Wrap Up" at bounding box center [89, 114] width 178 height 42
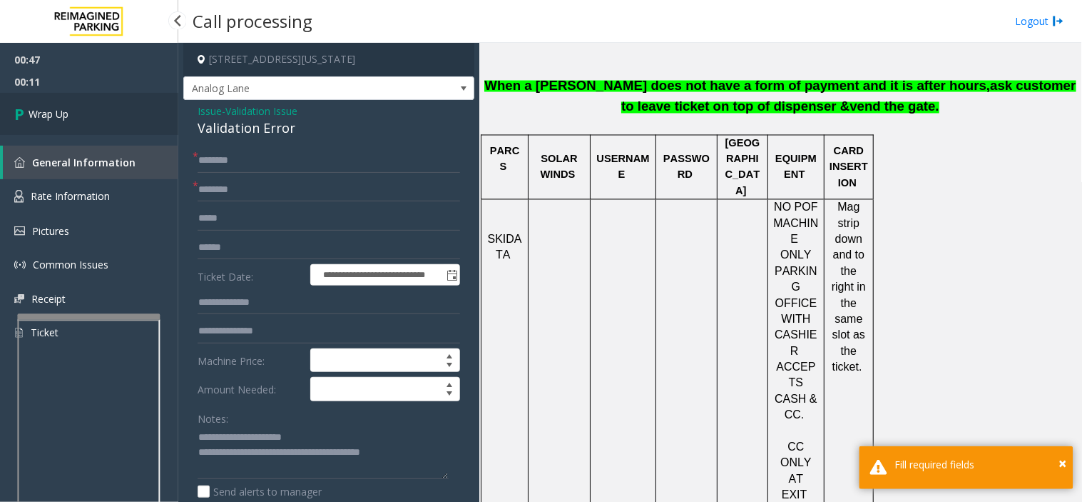
click at [94, 118] on link "Wrap Up" at bounding box center [89, 114] width 178 height 42
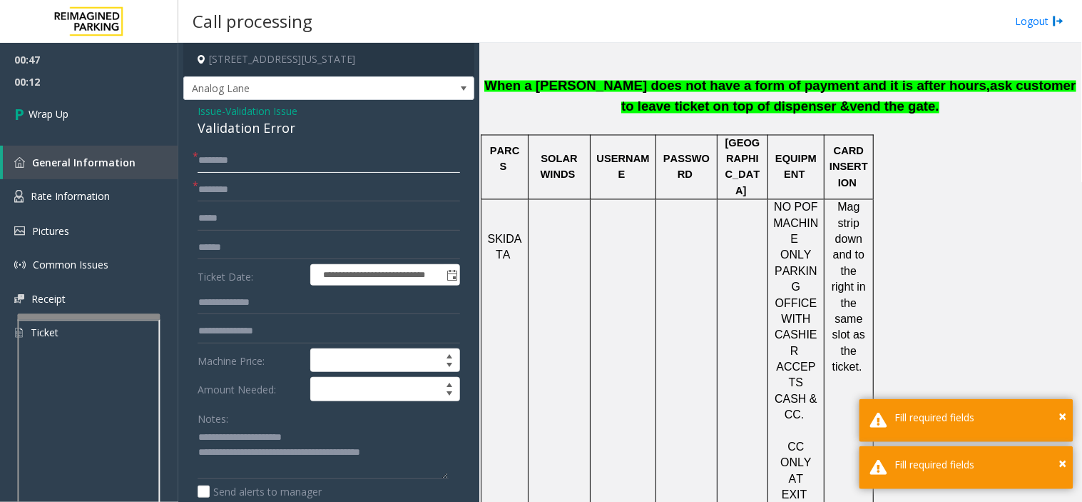
click at [243, 162] on input "text" at bounding box center [329, 160] width 263 height 24
type input "*"
type input "**"
click at [132, 117] on link "Wrap Up" at bounding box center [89, 114] width 178 height 42
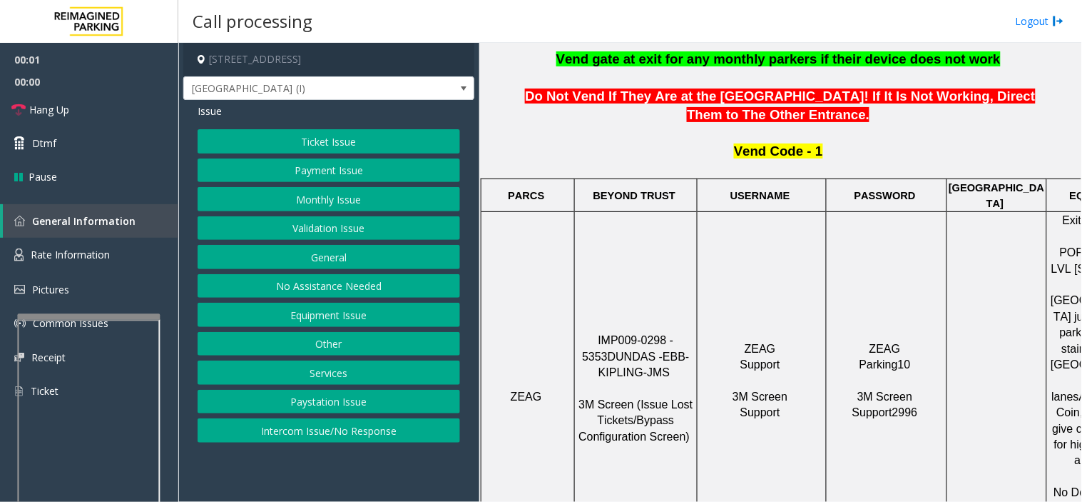
scroll to position [396, 0]
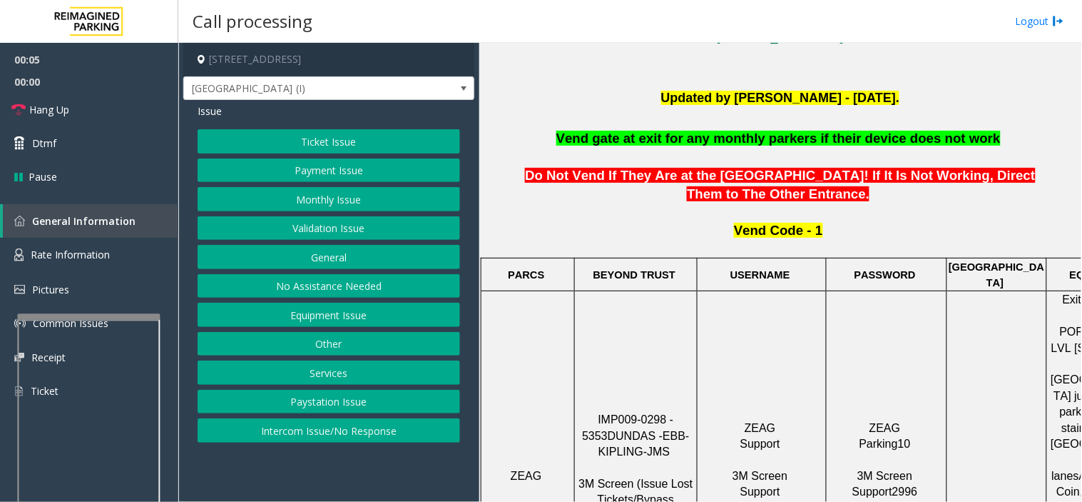
click at [348, 145] on button "Ticket Issue" at bounding box center [329, 141] width 263 height 24
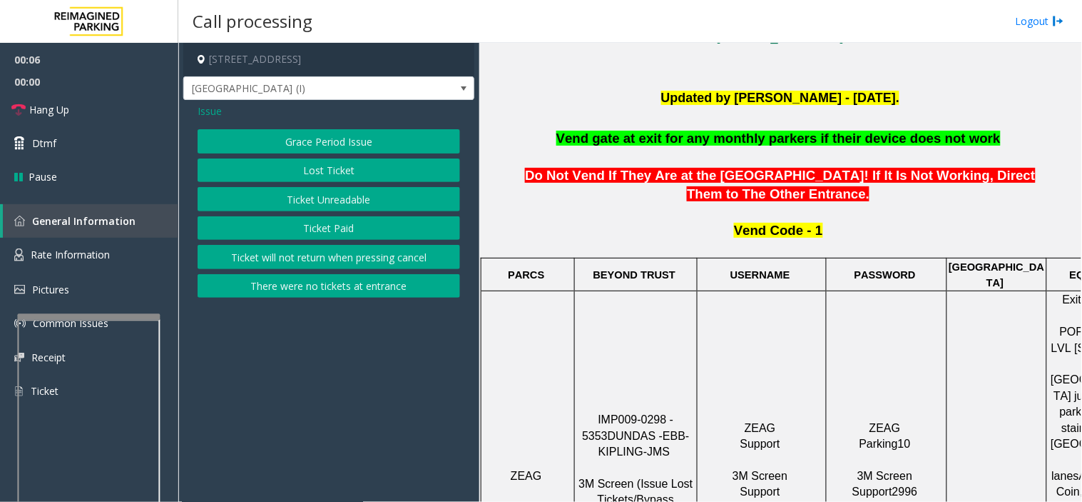
click at [205, 109] on span "Issue" at bounding box center [210, 110] width 24 height 15
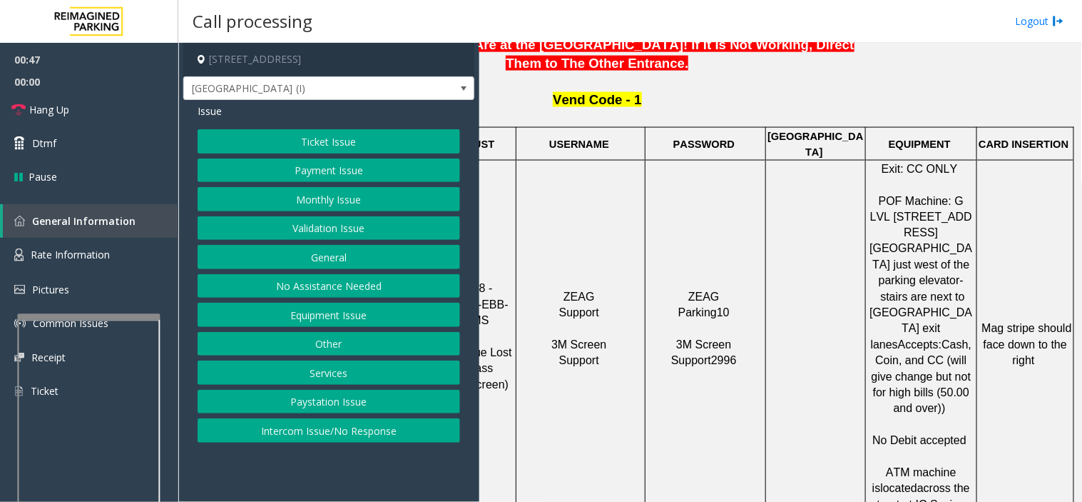
scroll to position [554, 193]
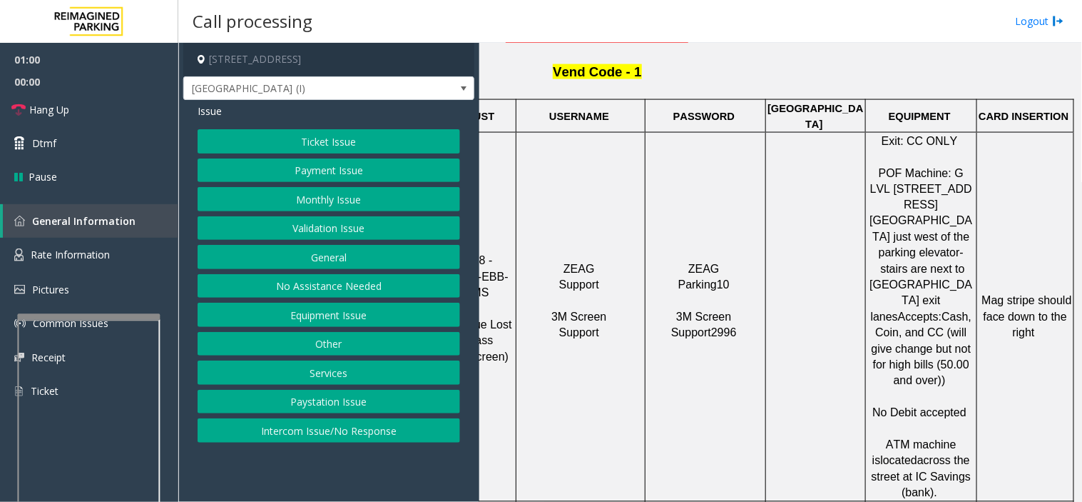
click at [327, 176] on button "Payment Issue" at bounding box center [329, 170] width 263 height 24
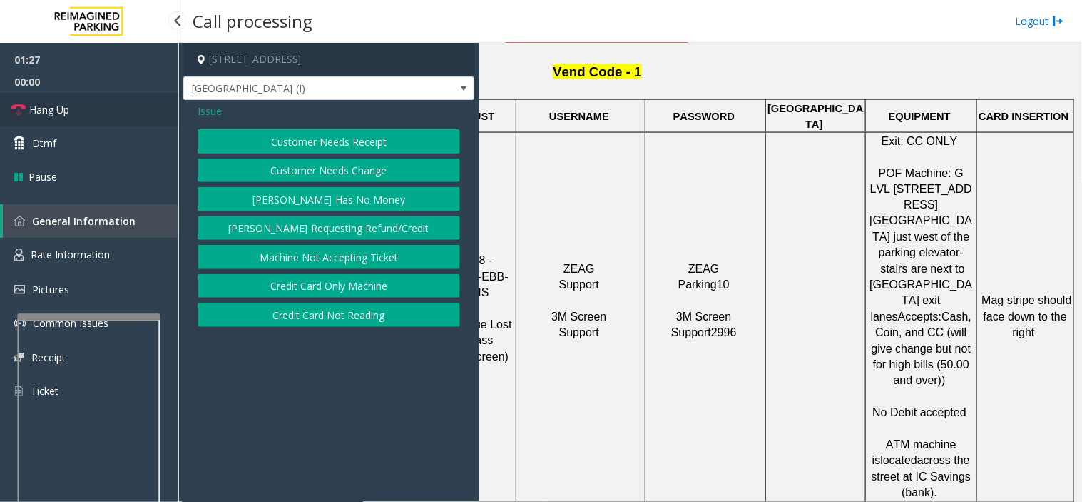
click at [80, 111] on link "Hang Up" at bounding box center [89, 110] width 178 height 34
click at [376, 286] on button "Credit Card Only Machine" at bounding box center [329, 286] width 263 height 24
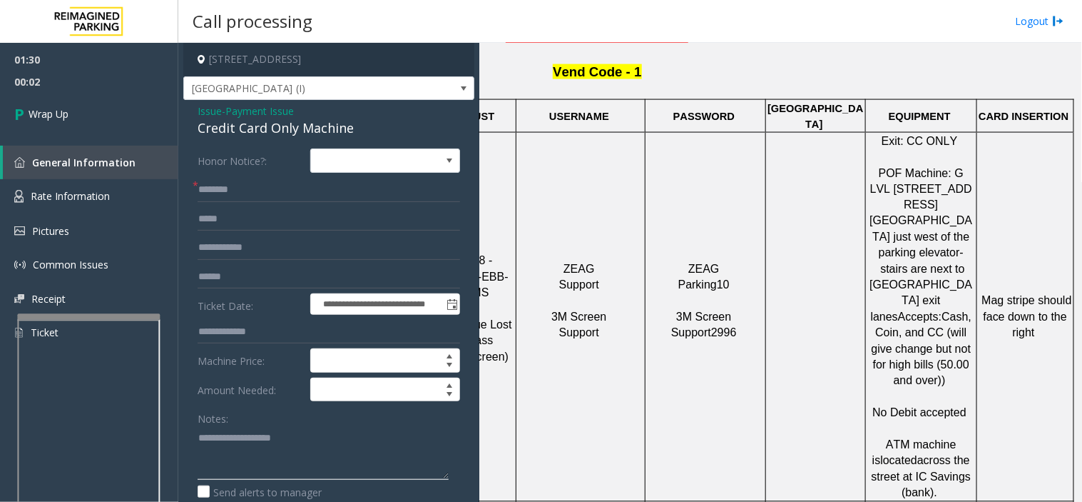
click at [238, 435] on textarea at bounding box center [323, 453] width 251 height 54
paste textarea "**********"
click at [250, 130] on div "Credit Card Only Machine" at bounding box center [329, 127] width 263 height 19
click at [238, 447] on textarea at bounding box center [323, 453] width 251 height 54
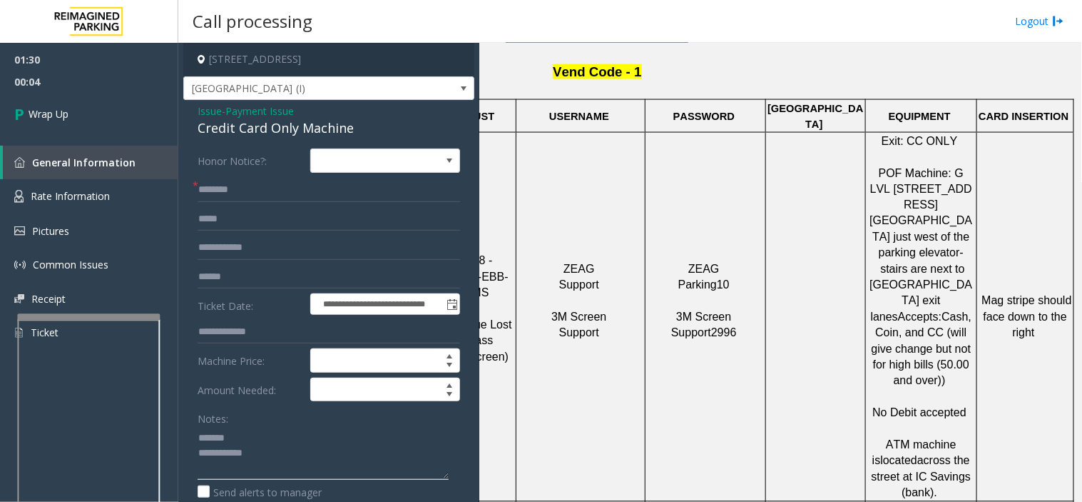
click at [250, 438] on textarea at bounding box center [323, 453] width 251 height 54
click at [273, 454] on textarea at bounding box center [323, 453] width 251 height 54
type textarea "**********"
click at [218, 186] on input "text" at bounding box center [329, 190] width 263 height 24
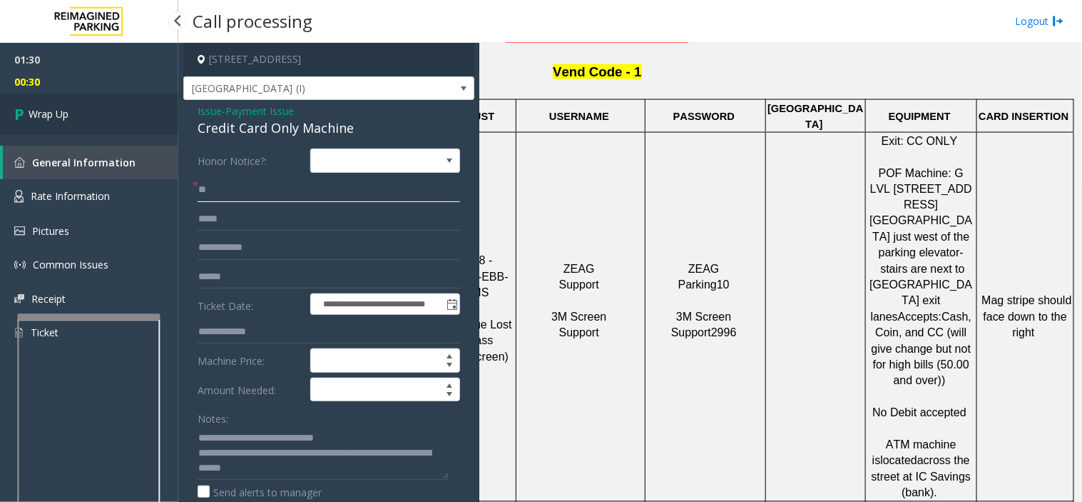
type input "**"
click at [80, 111] on link "Wrap Up" at bounding box center [89, 114] width 178 height 42
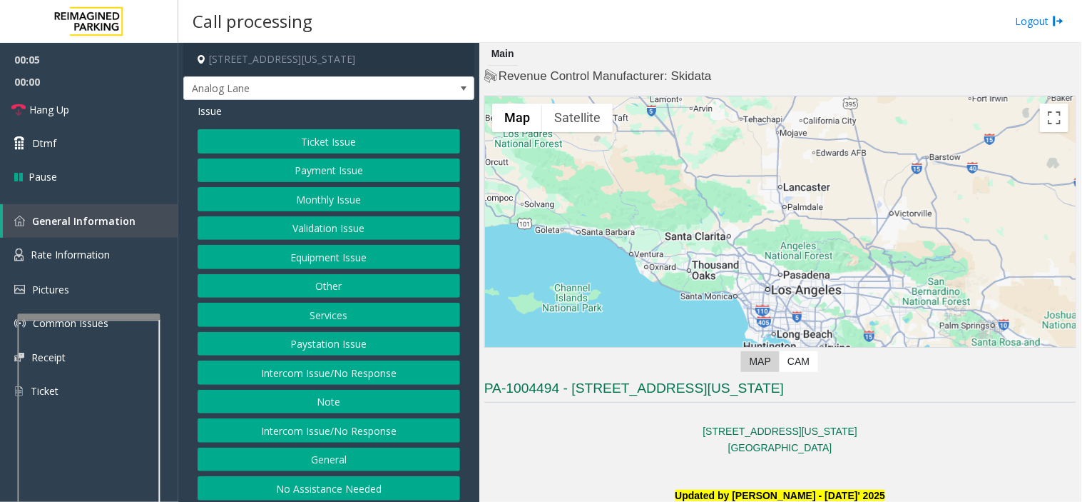
scroll to position [238, 0]
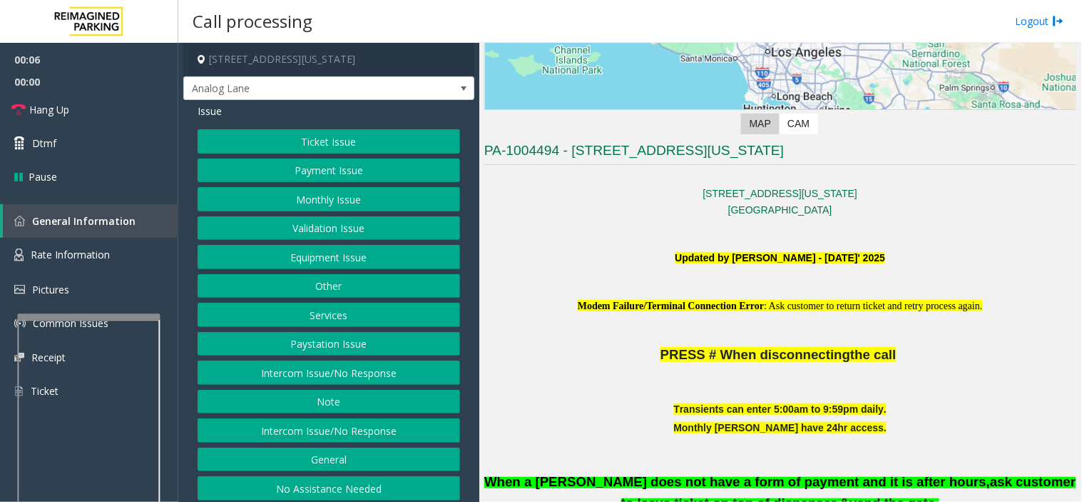
click at [307, 146] on button "Ticket Issue" at bounding box center [329, 141] width 263 height 24
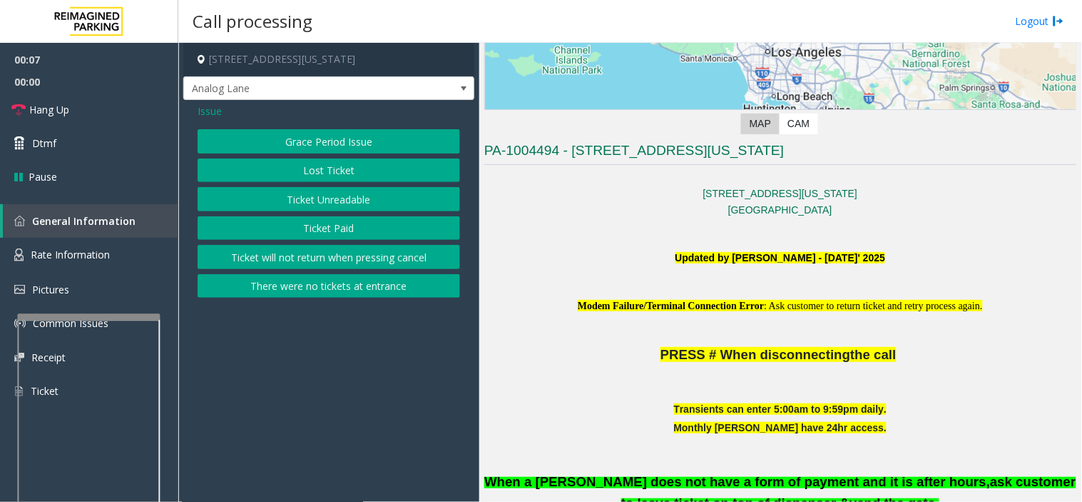
click at [321, 193] on button "Ticket Unreadable" at bounding box center [329, 199] width 263 height 24
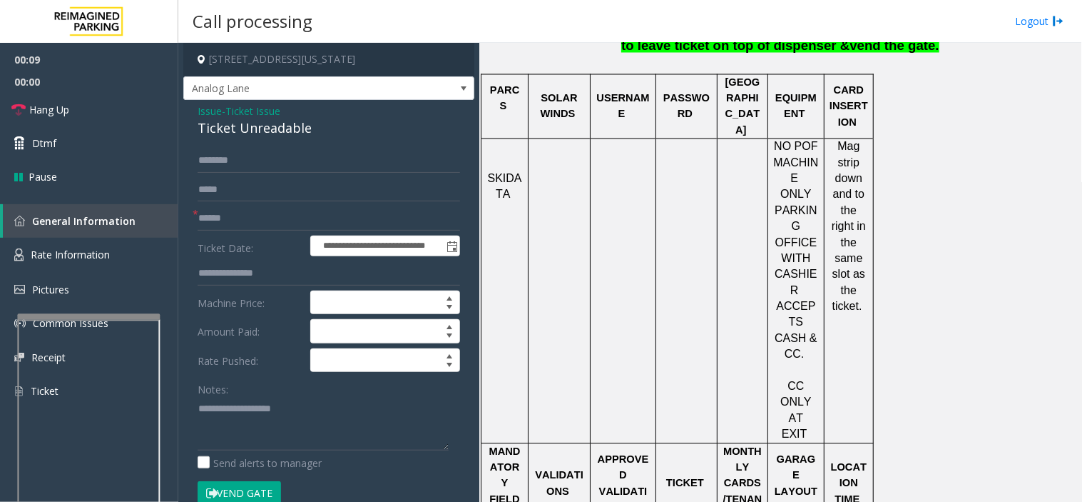
scroll to position [793, 0]
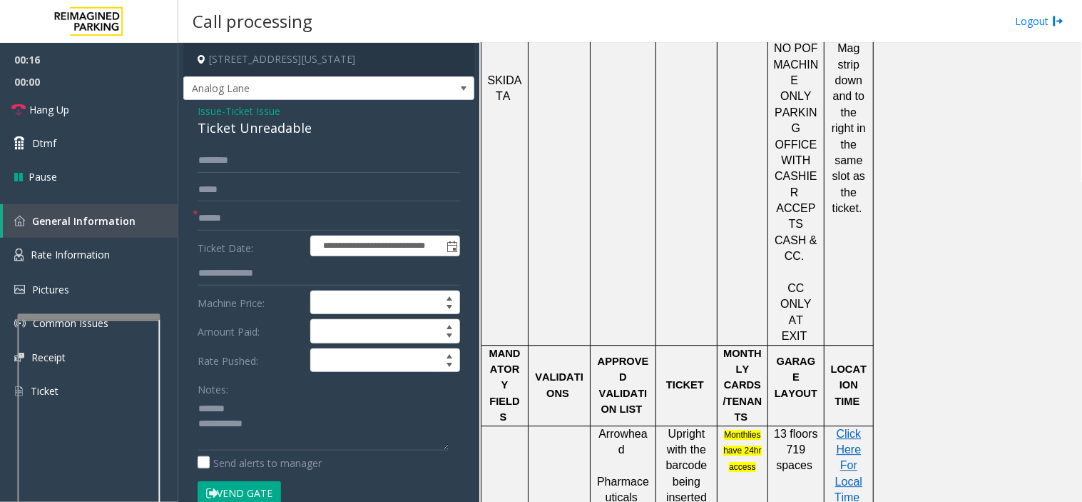
click at [232, 127] on div "Ticket Unreadable" at bounding box center [329, 127] width 263 height 19
click at [292, 424] on textarea at bounding box center [323, 424] width 251 height 54
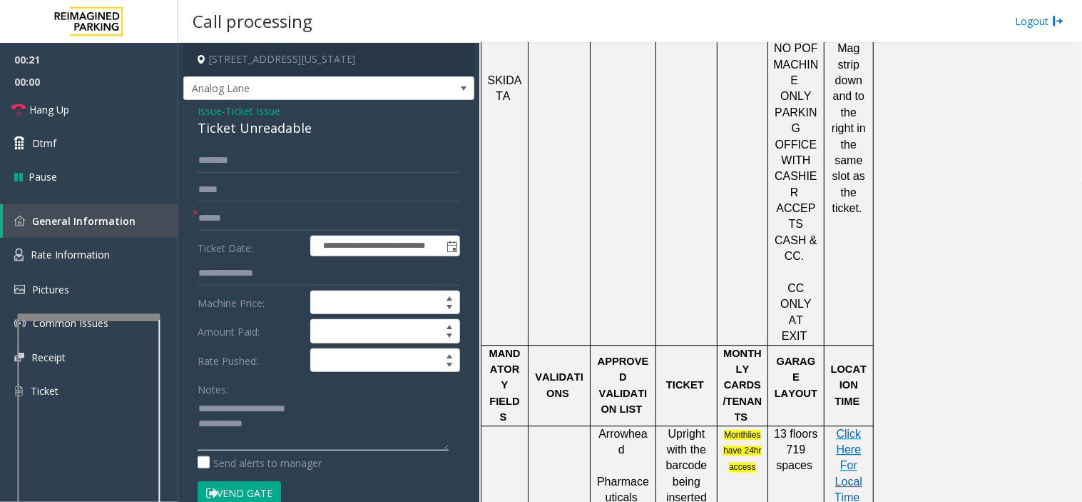
type textarea "**********"
click at [248, 218] on input "text" at bounding box center [329, 218] width 263 height 24
type input "*"
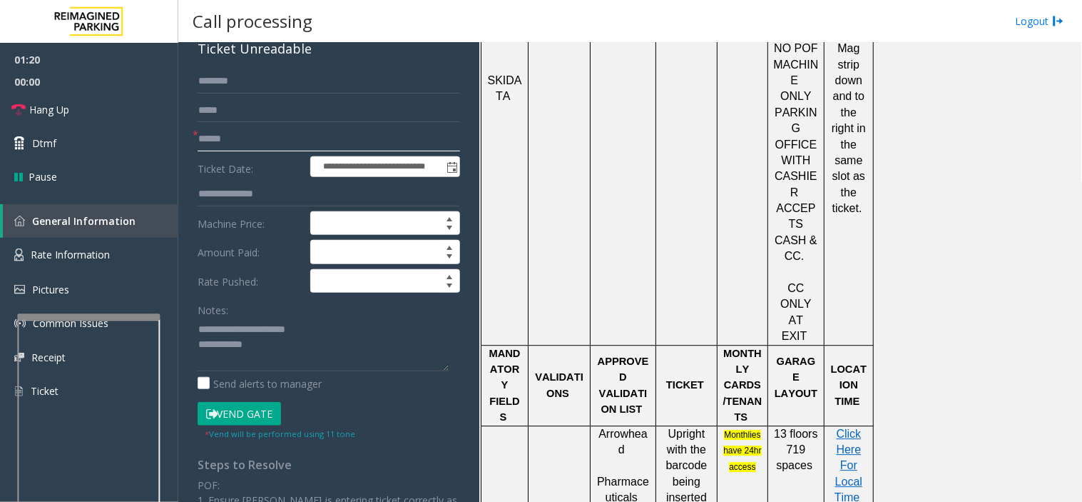
type input "******"
click at [267, 402] on button "Vend Gate" at bounding box center [239, 414] width 83 height 24
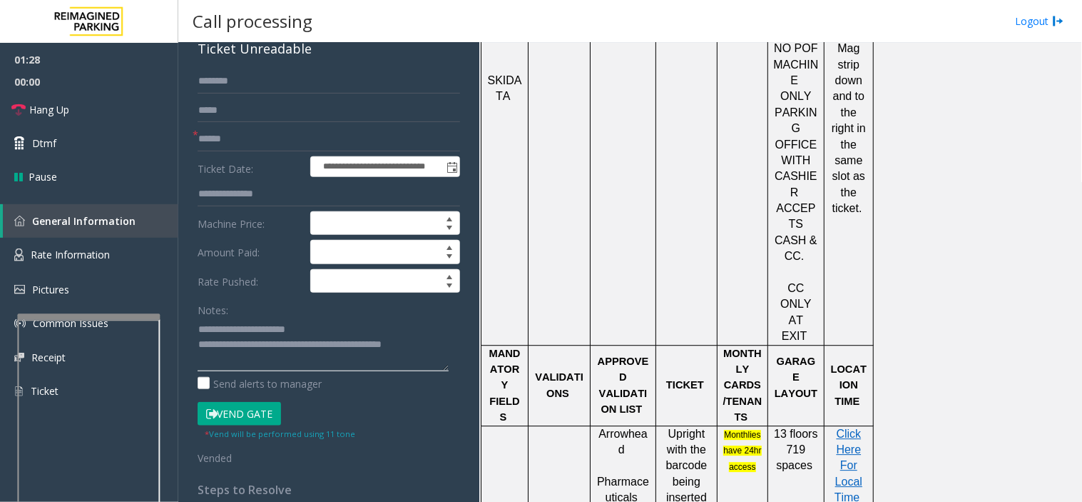
click at [432, 345] on textarea at bounding box center [323, 344] width 251 height 54
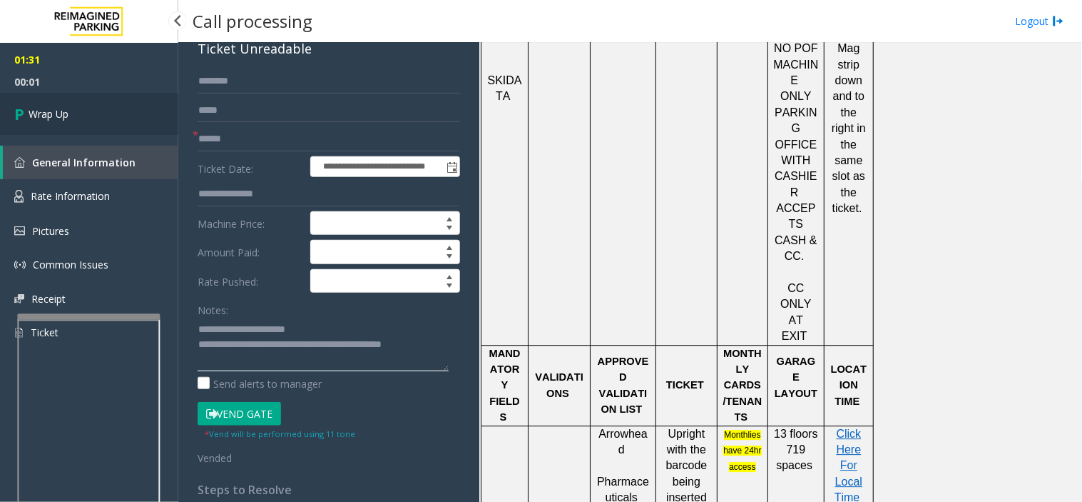
type textarea "**********"
click at [111, 111] on link "Wrap Up" at bounding box center [89, 114] width 178 height 42
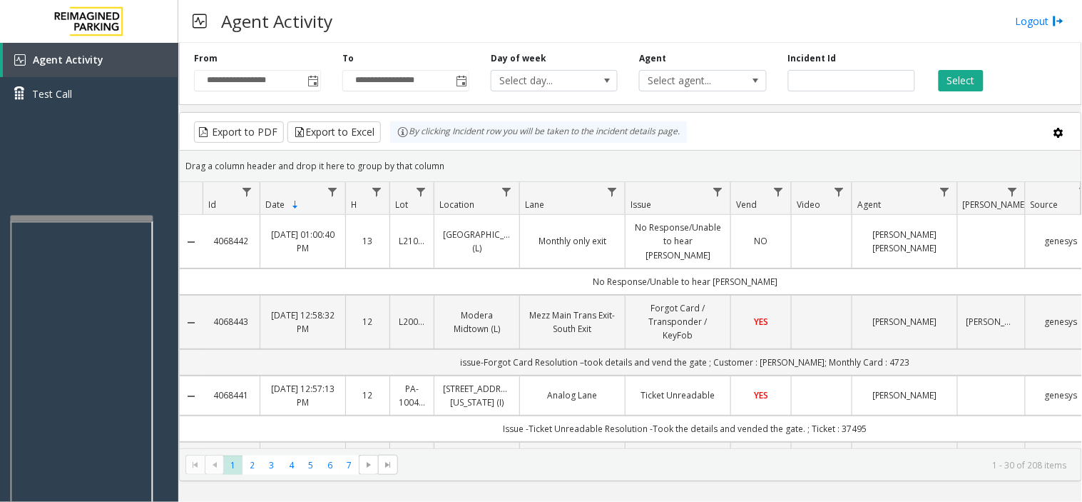
click at [88, 215] on div at bounding box center [81, 218] width 143 height 6
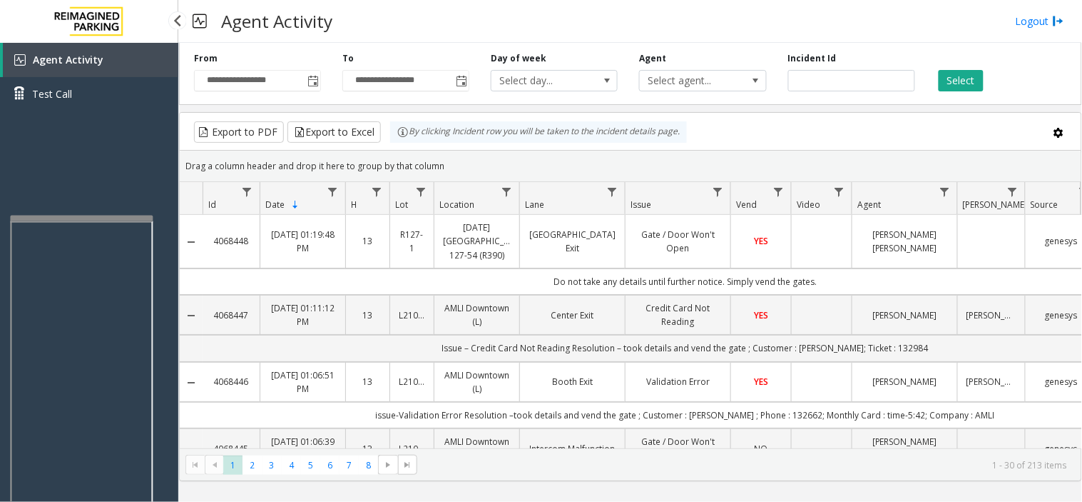
click at [162, 377] on div "Agent Activity Test Call" at bounding box center [89, 294] width 178 height 502
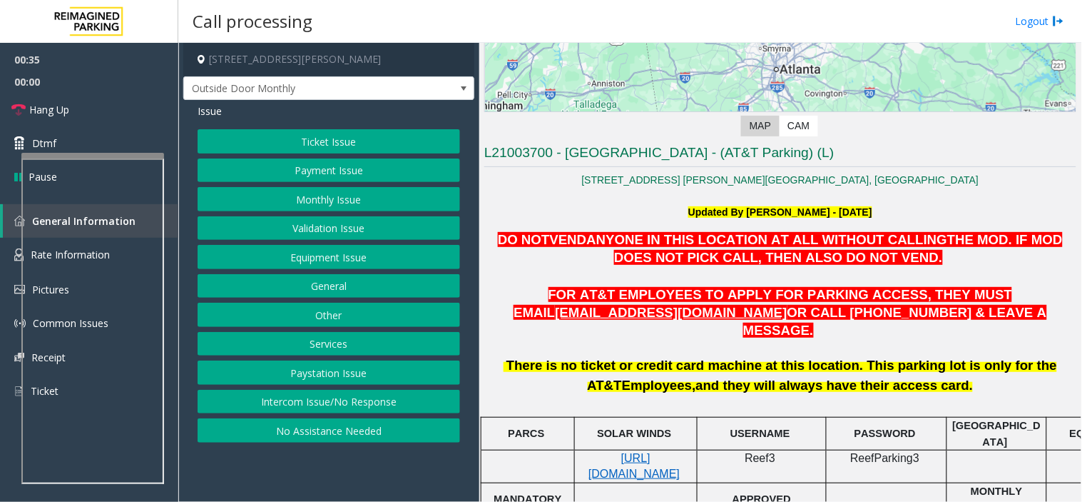
scroll to position [233, 0]
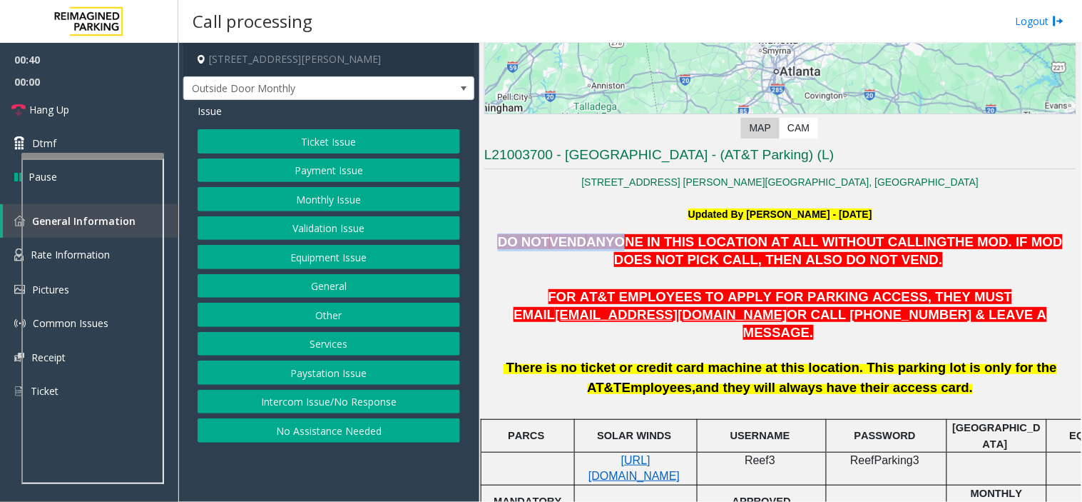
drag, startPoint x: 488, startPoint y: 244, endPoint x: 596, endPoint y: 243, distance: 108.4
click at [596, 243] on span "DO NOT VEND ANYONE IN THIS LOCATION AT ALL WITHOUT CALLING THE MOD . IF MOD DOE…" at bounding box center [780, 250] width 565 height 33
click at [611, 261] on p "DO NOT VEND ANYONE IN THIS LOCATION AT ALL WITHOUT CALLING THE MOD . IF MOD DOE…" at bounding box center [780, 251] width 592 height 36
click at [104, 108] on link "Hang Up" at bounding box center [89, 110] width 178 height 34
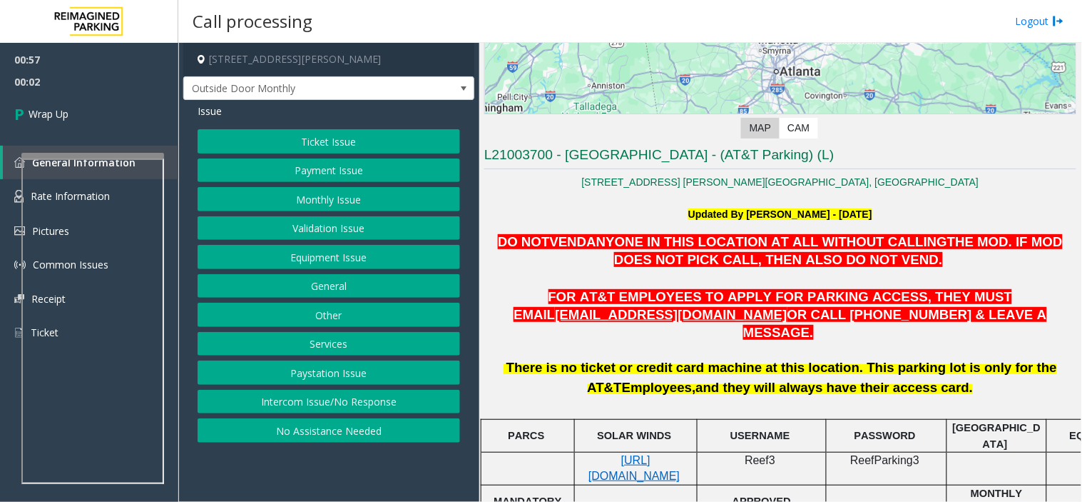
click at [389, 265] on button "Equipment Issue" at bounding box center [329, 257] width 263 height 24
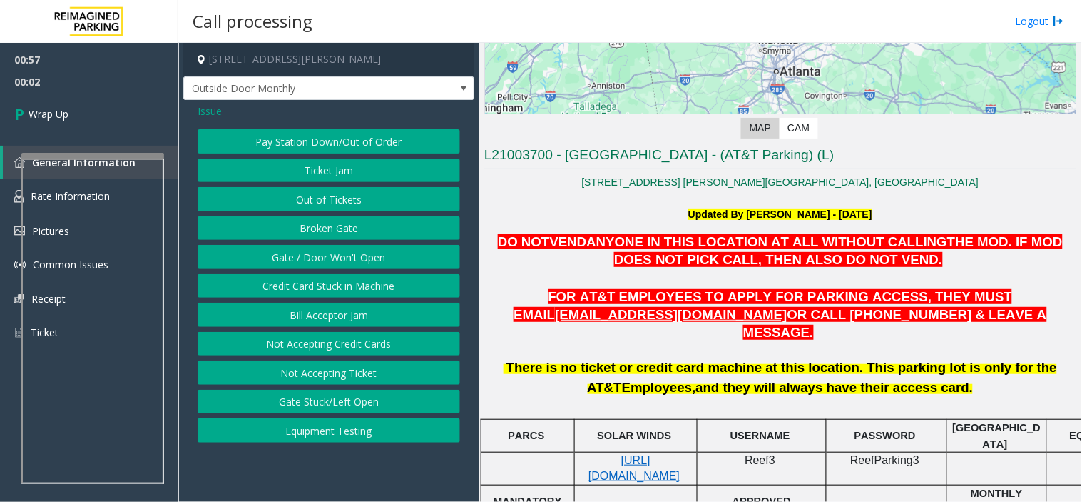
click at [389, 265] on button "Gate / Door Won't Open" at bounding box center [329, 257] width 263 height 24
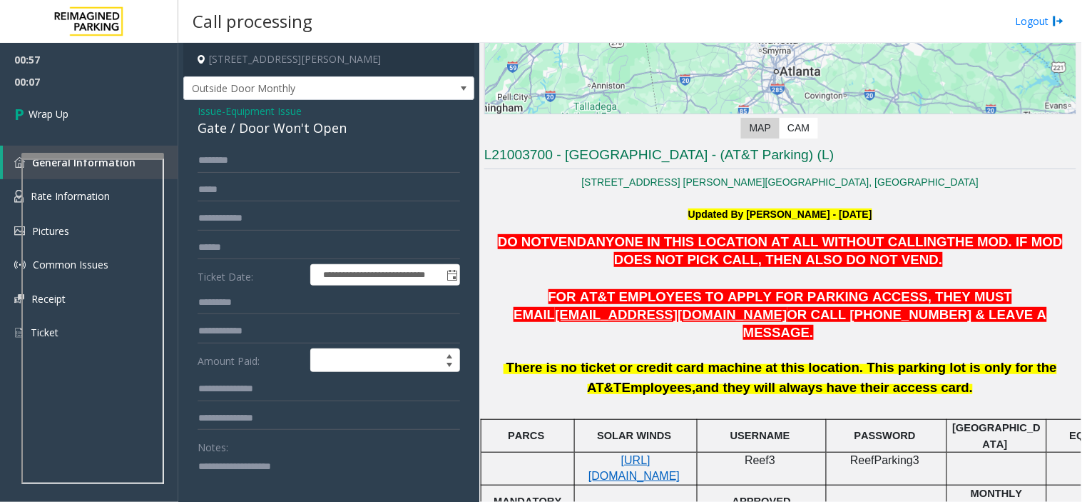
drag, startPoint x: 221, startPoint y: 445, endPoint x: 231, endPoint y: 471, distance: 27.6
click at [221, 445] on form "**********" at bounding box center [329, 362] width 263 height 429
click at [232, 472] on textarea at bounding box center [323, 481] width 251 height 54
paste textarea "**********"
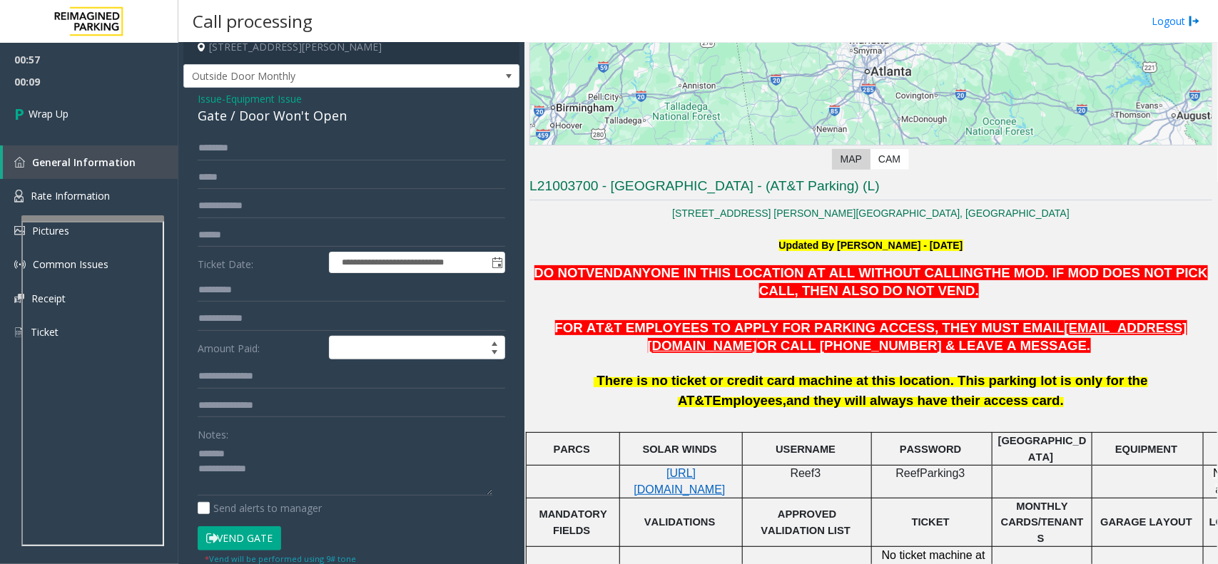
click at [269, 118] on div "Gate / Door Won't Open" at bounding box center [351, 115] width 307 height 19
copy div "Gate / Door Won't Open"
paste textarea "**********"
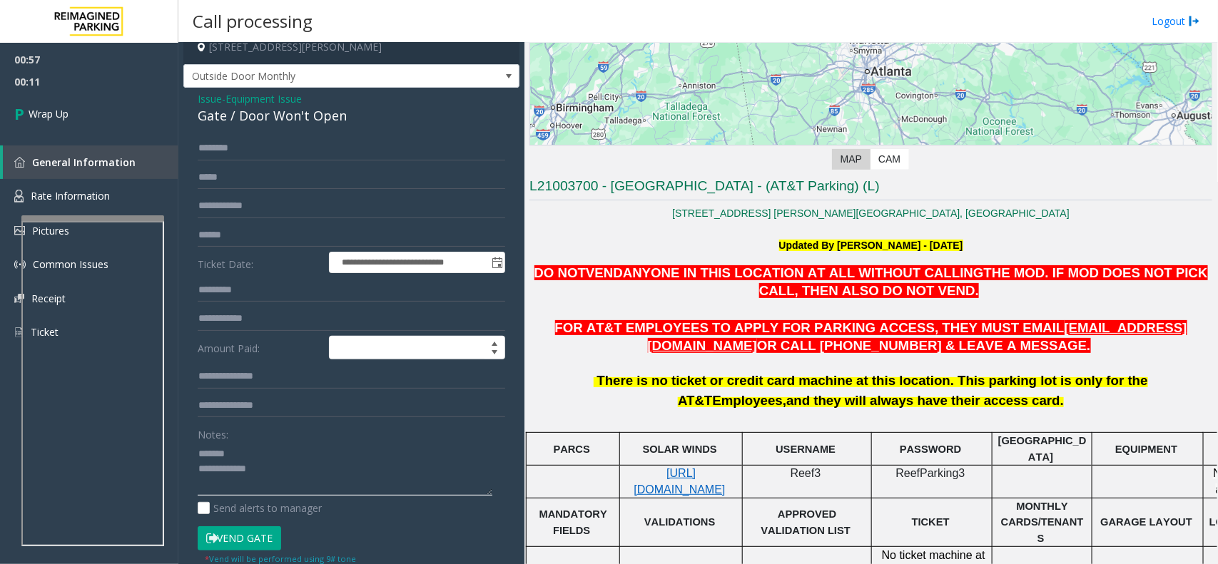
click at [230, 451] on textarea at bounding box center [345, 469] width 295 height 54
click at [290, 487] on textarea at bounding box center [345, 469] width 295 height 54
drag, startPoint x: 353, startPoint y: 454, endPoint x: 230, endPoint y: 457, distance: 123.4
click at [230, 457] on textarea at bounding box center [345, 469] width 295 height 54
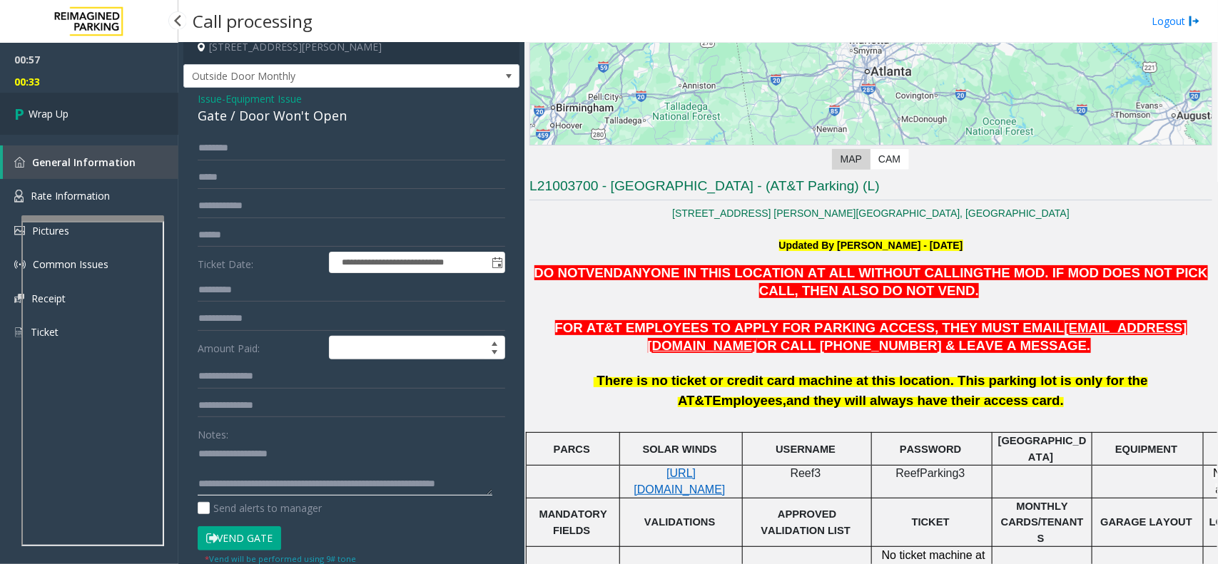
type textarea "**********"
click at [54, 111] on span "Wrap Up" at bounding box center [49, 113] width 40 height 15
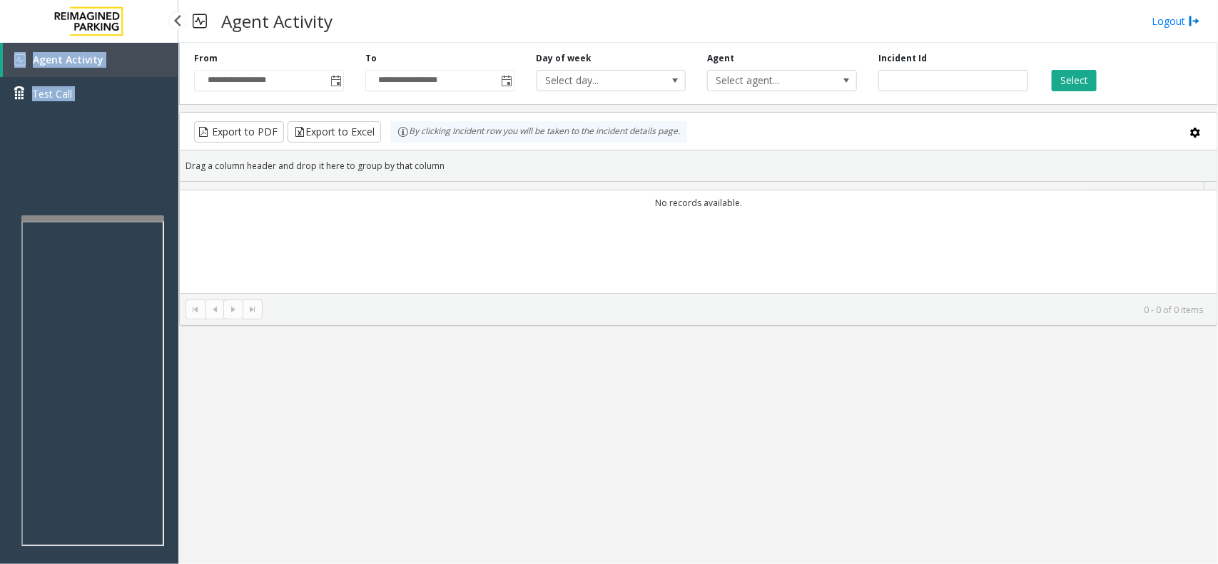
click at [54, 111] on div "Agent Activity Test Call" at bounding box center [89, 82] width 178 height 78
click at [62, 120] on div "Agent Activity Test Call" at bounding box center [89, 82] width 178 height 78
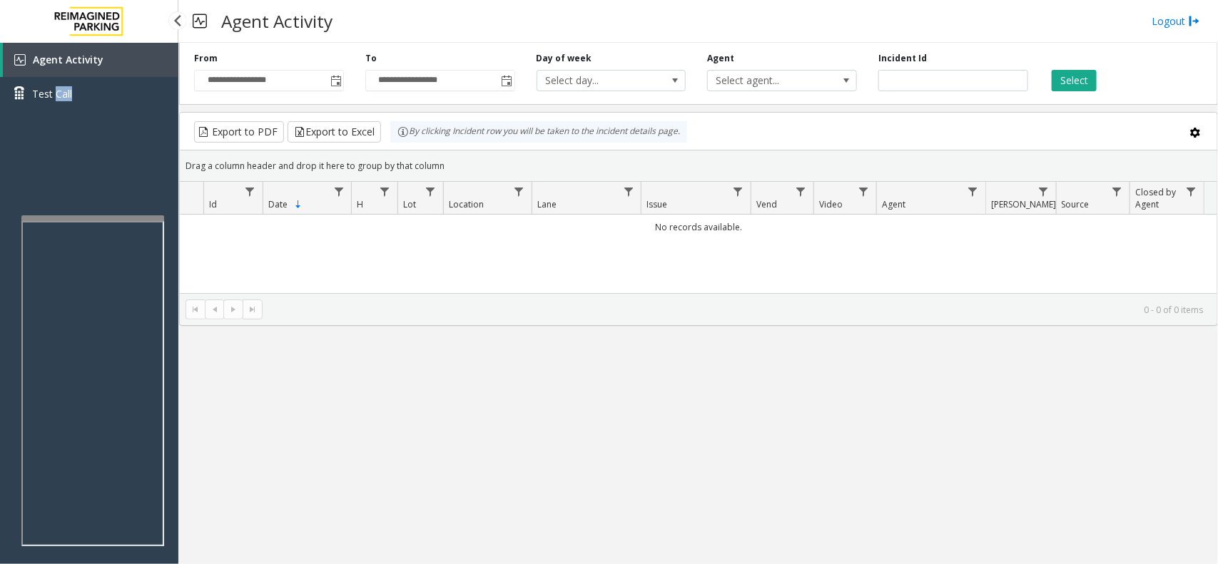
click at [62, 120] on div "Agent Activity Test Call" at bounding box center [89, 82] width 178 height 78
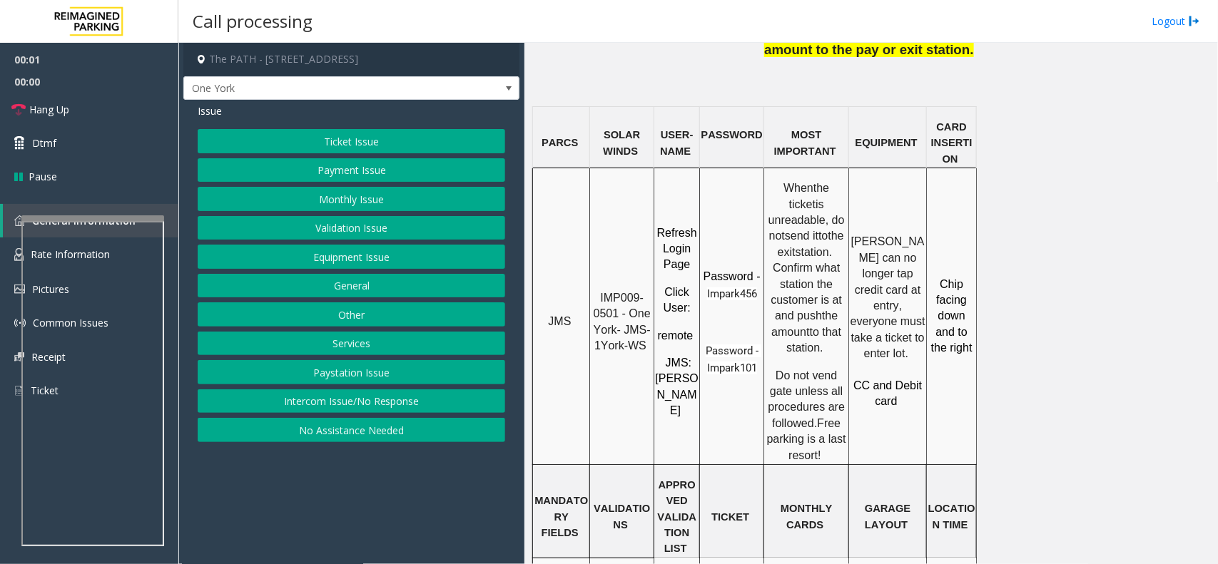
scroll to position [1159, 0]
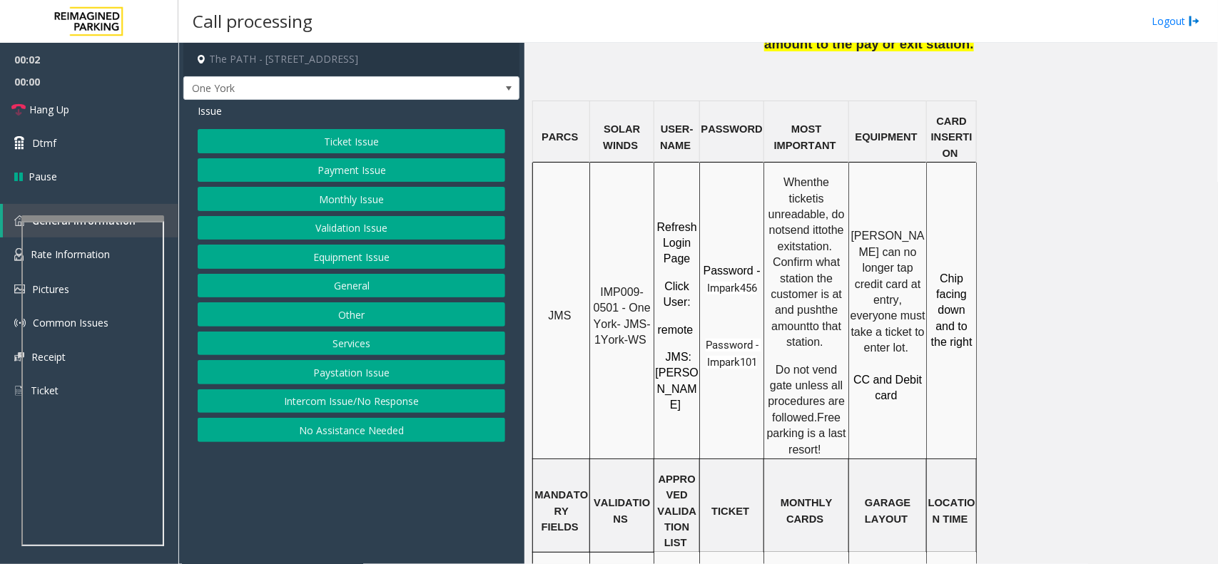
click at [628, 286] on span "IMP009-0501 - One York- JMS-1York-WS" at bounding box center [624, 316] width 61 height 60
drag, startPoint x: 619, startPoint y: 198, endPoint x: 599, endPoint y: 183, distance: 24.5
click at [599, 285] on p "IMP009-0501 - One York- JMS-1York-WS" at bounding box center [622, 317] width 62 height 64
copy span "IMP009-0501"
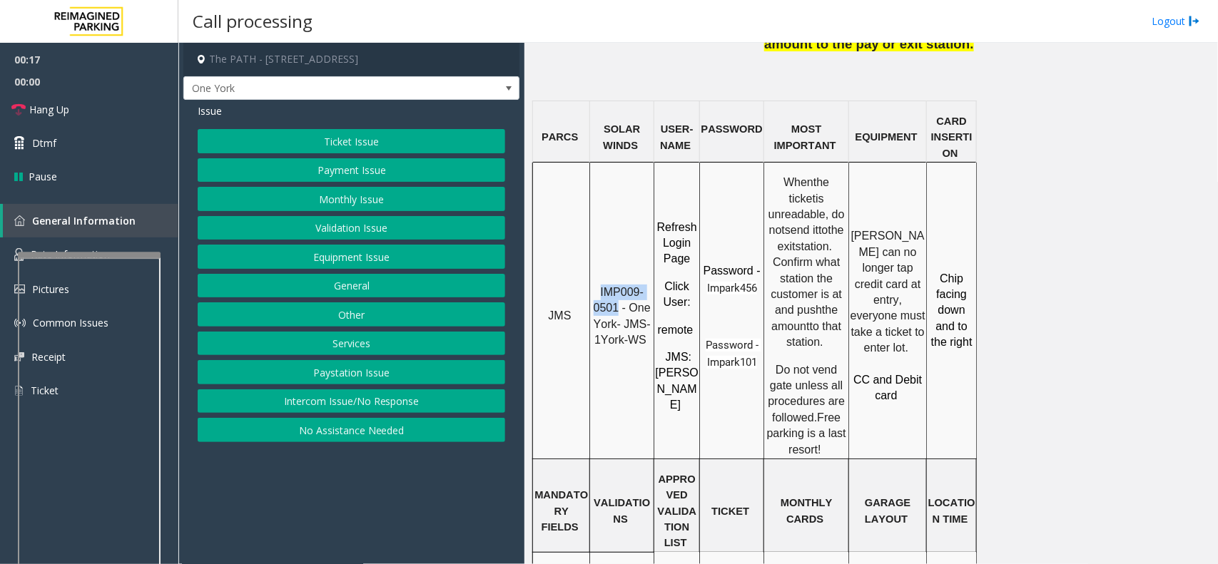
click at [108, 258] on div at bounding box center [89, 255] width 143 height 6
click at [105, 251] on span "Rate Information" at bounding box center [70, 255] width 79 height 14
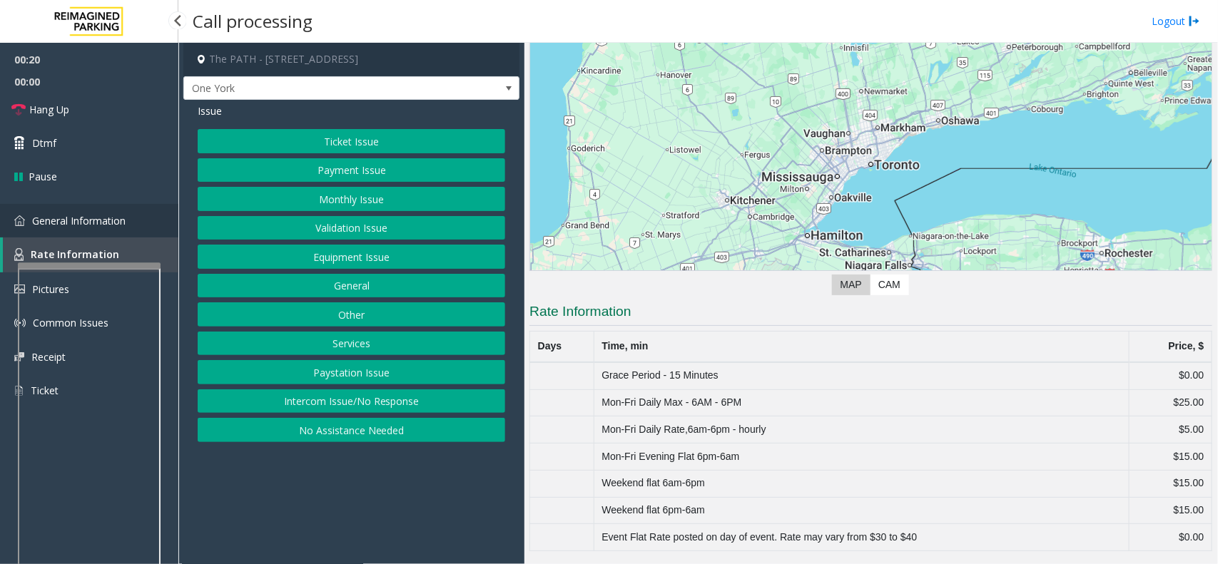
click at [63, 218] on span "General Information" at bounding box center [78, 221] width 93 height 14
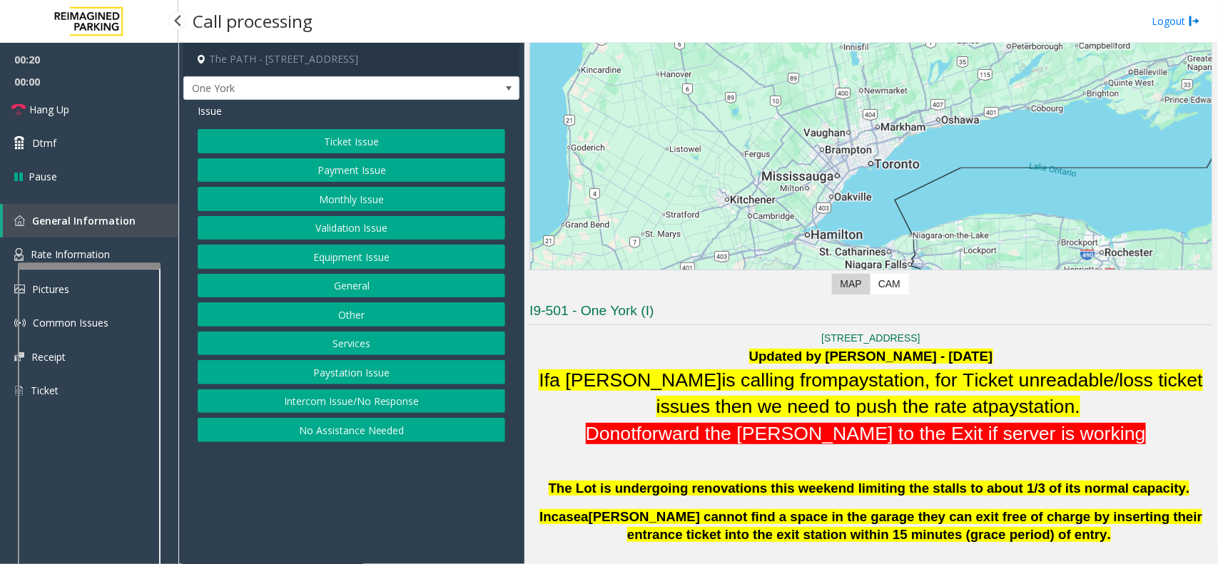
scroll to position [1159, 0]
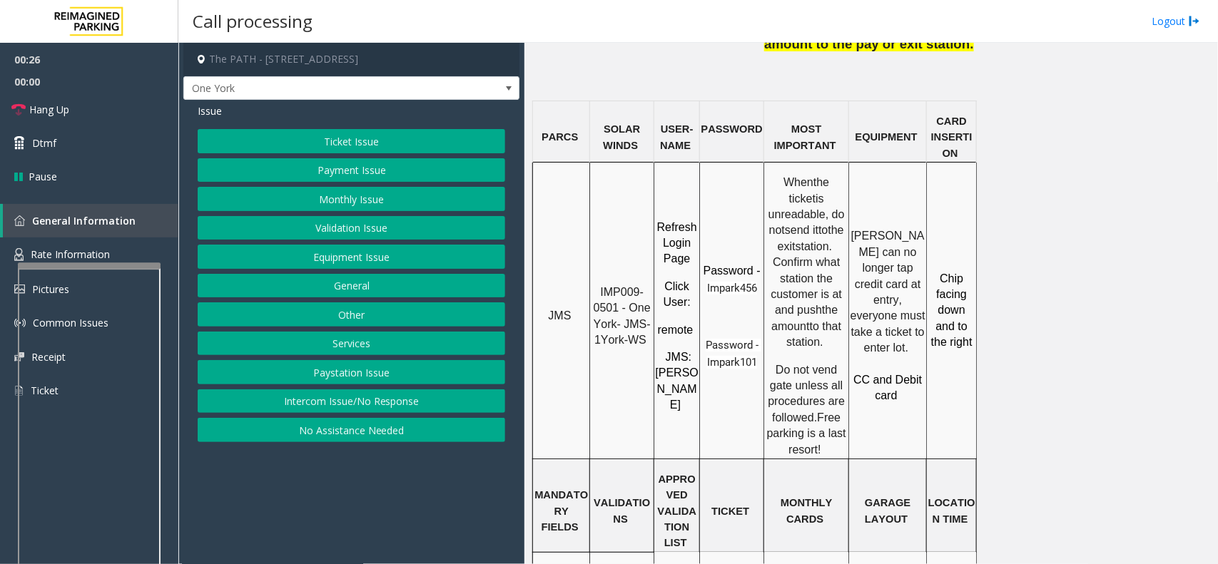
click at [315, 133] on button "Ticket Issue" at bounding box center [351, 141] width 307 height 24
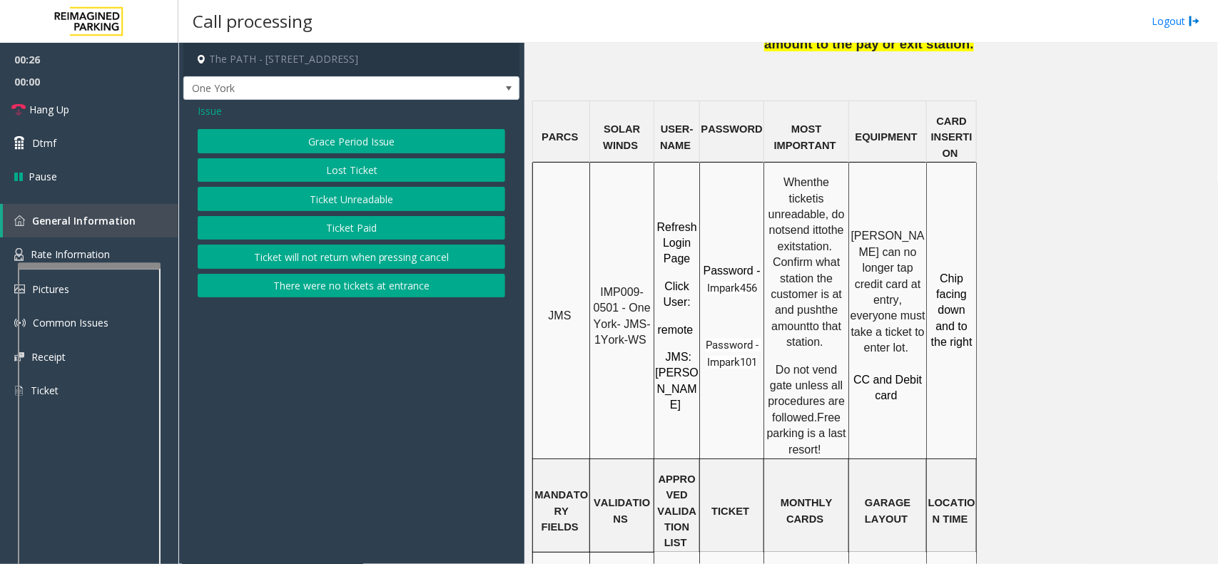
click at [335, 144] on button "Grace Period Issue" at bounding box center [351, 141] width 307 height 24
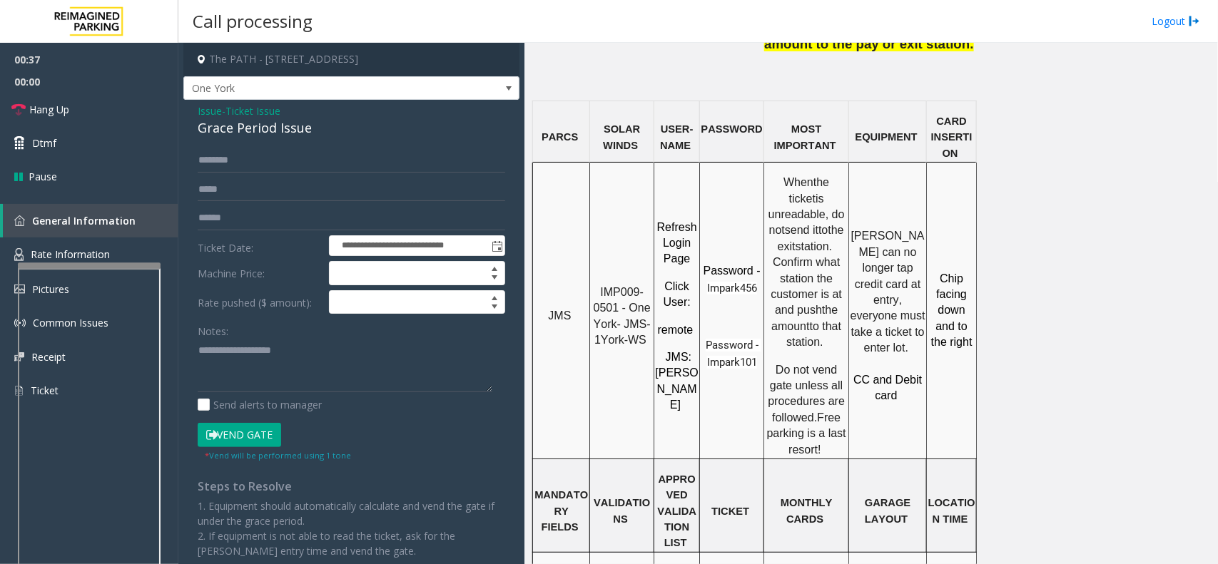
scroll to position [981, 0]
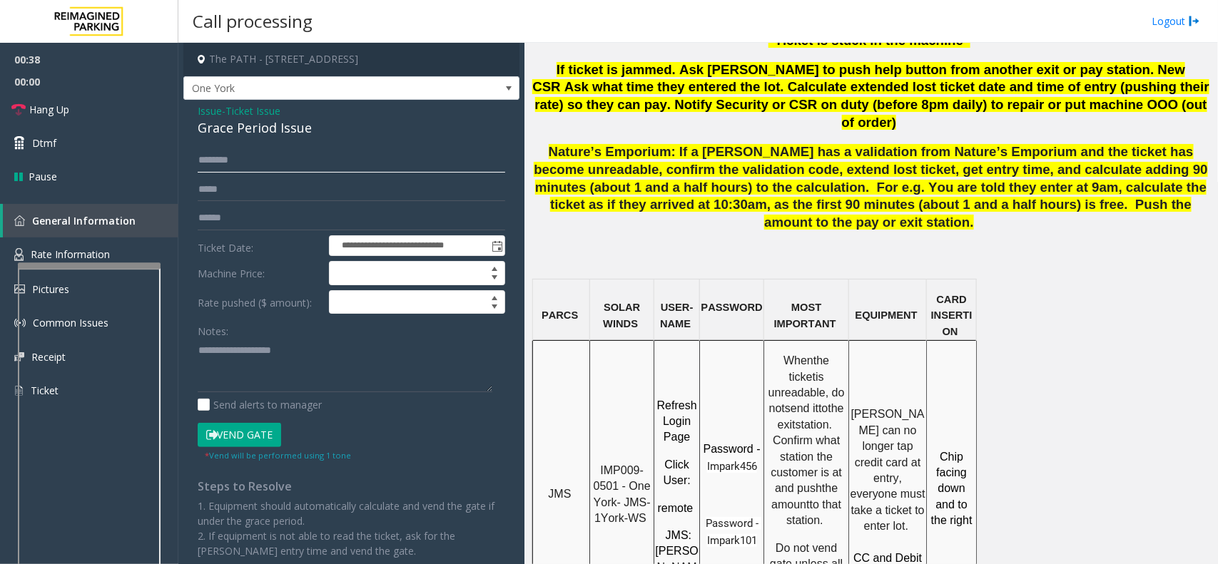
click at [208, 159] on input "text" at bounding box center [351, 160] width 307 height 24
click at [264, 134] on div "Grace Period Issue" at bounding box center [351, 127] width 307 height 19
type textarea "**********"
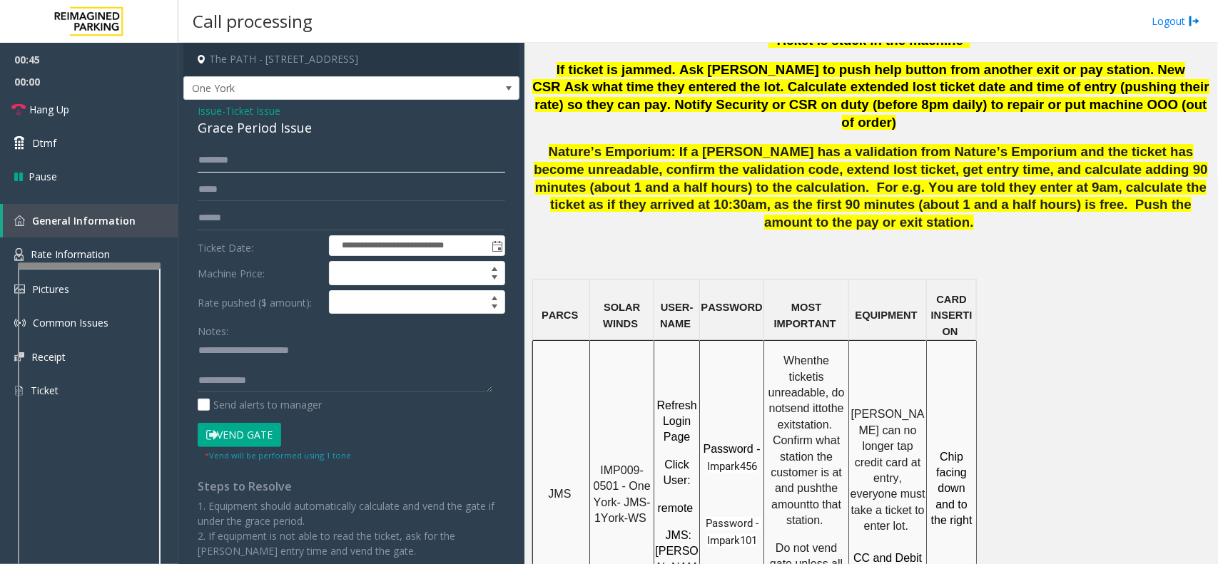
click at [230, 165] on input "text" at bounding box center [351, 160] width 307 height 24
type input "*****"
click at [253, 213] on input "text" at bounding box center [351, 218] width 307 height 24
click at [257, 375] on textarea at bounding box center [345, 366] width 295 height 54
click at [257, 366] on textarea at bounding box center [345, 366] width 295 height 54
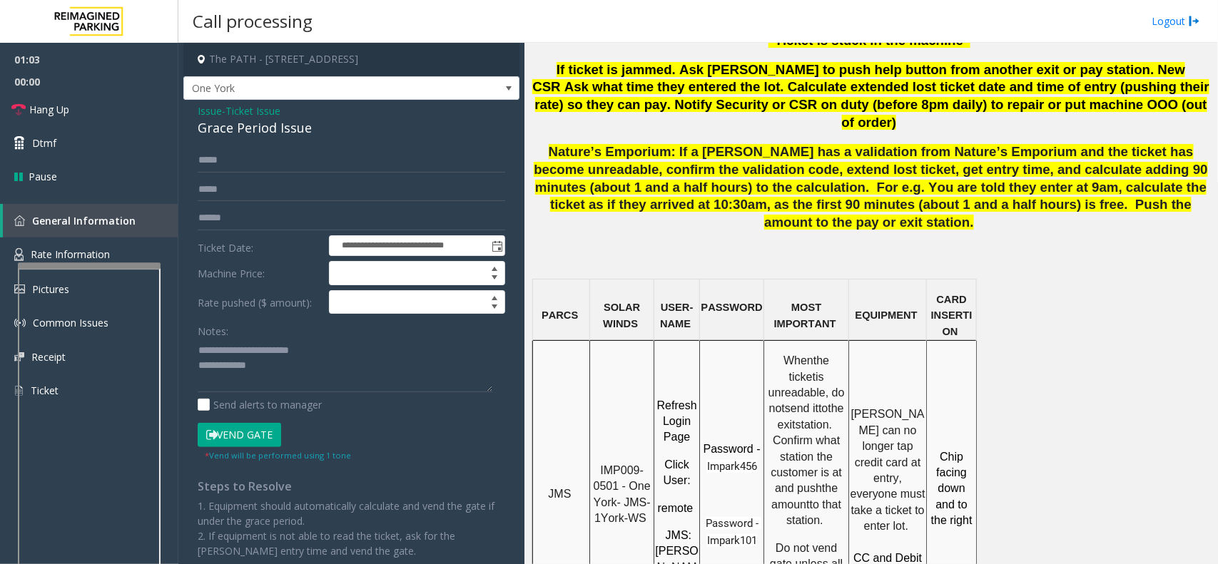
click at [246, 429] on button "Vend Gate" at bounding box center [239, 435] width 83 height 24
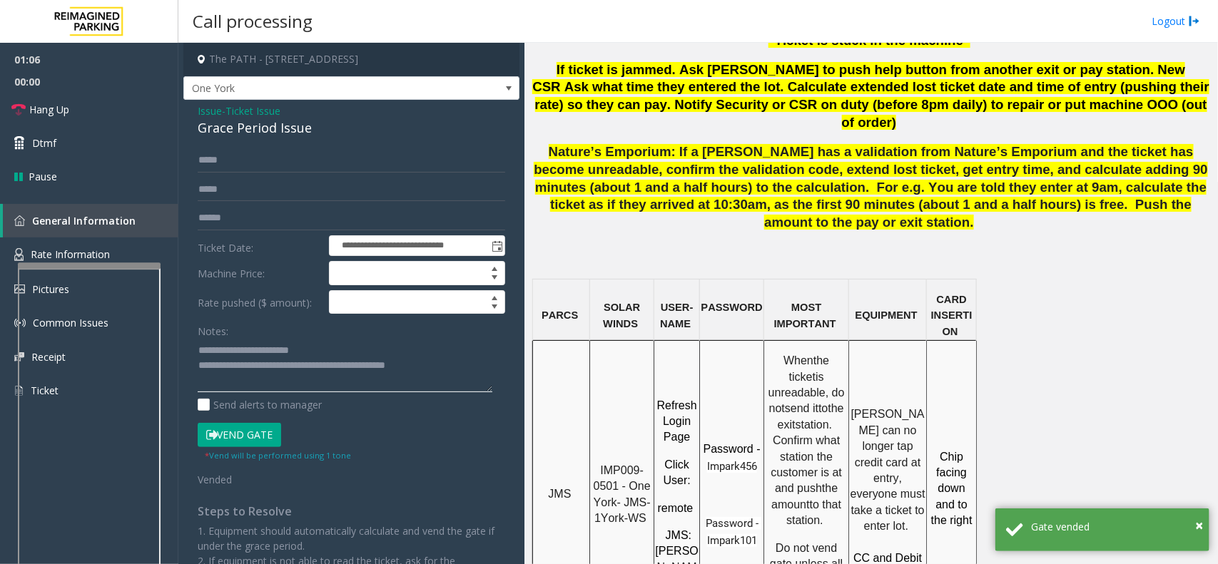
click at [328, 344] on textarea at bounding box center [345, 366] width 295 height 54
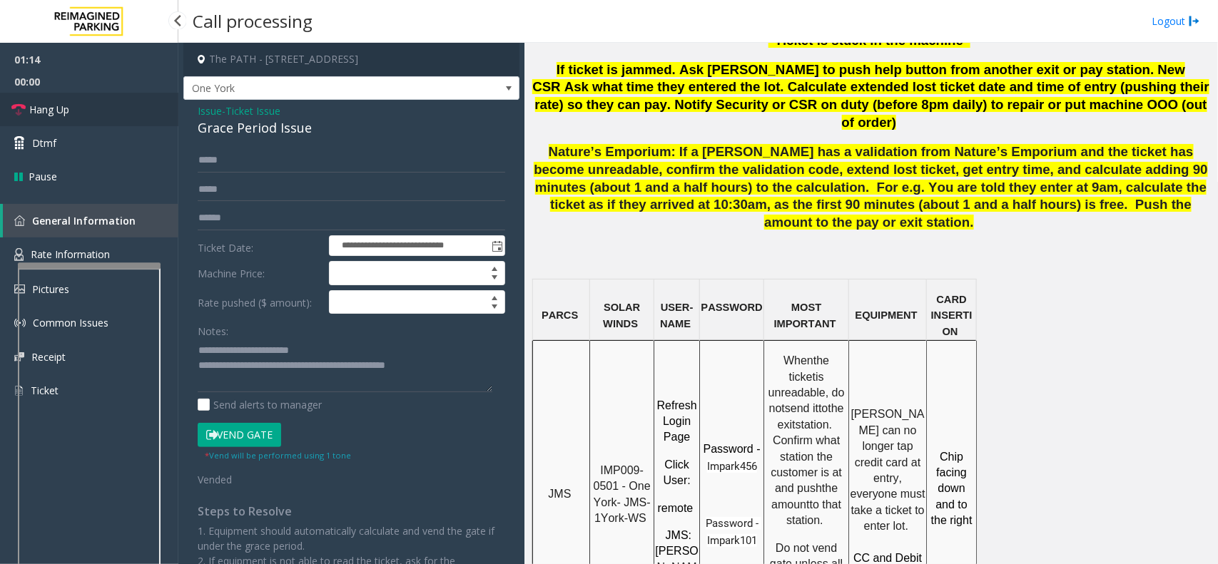
click at [91, 112] on link "Hang Up" at bounding box center [89, 110] width 178 height 34
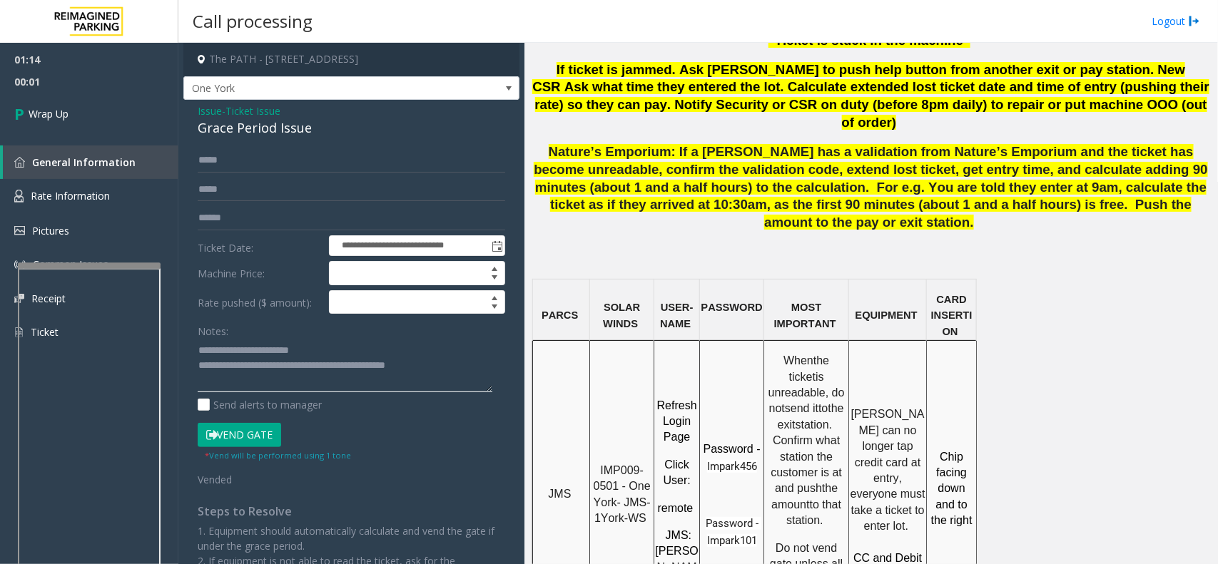
click at [372, 353] on textarea at bounding box center [345, 366] width 295 height 54
type textarea "**********"
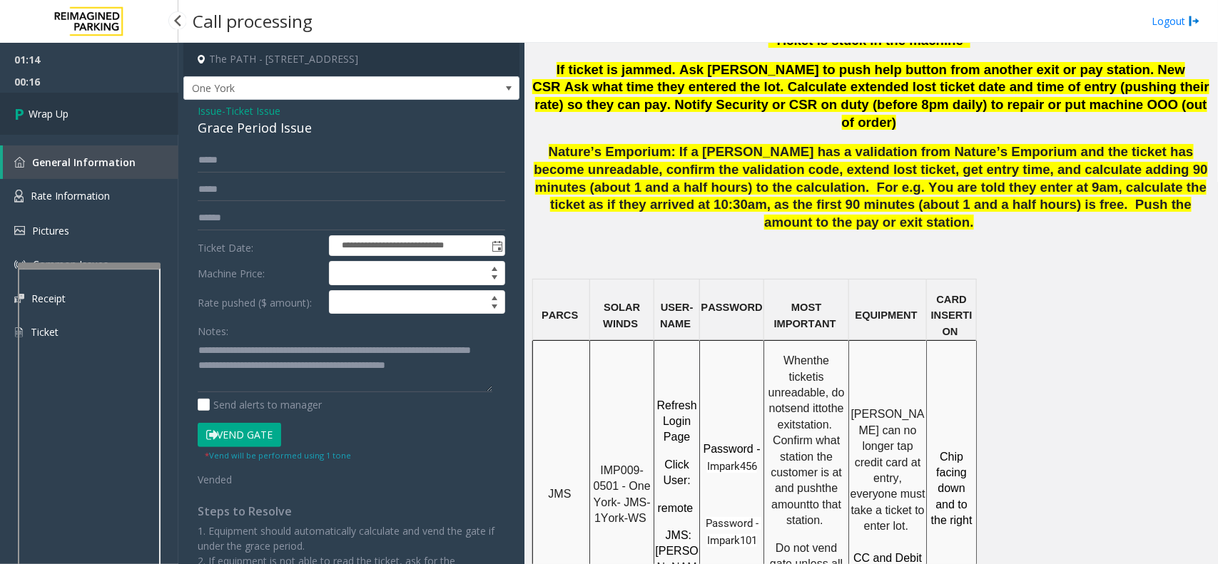
click at [118, 126] on link "Wrap Up" at bounding box center [89, 114] width 178 height 42
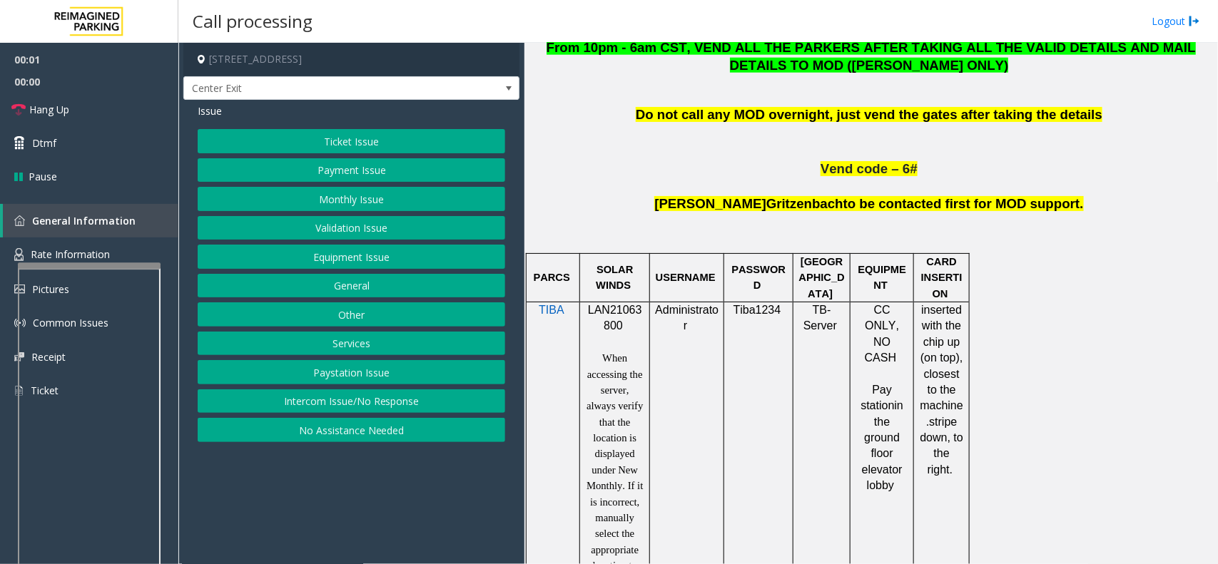
scroll to position [892, 0]
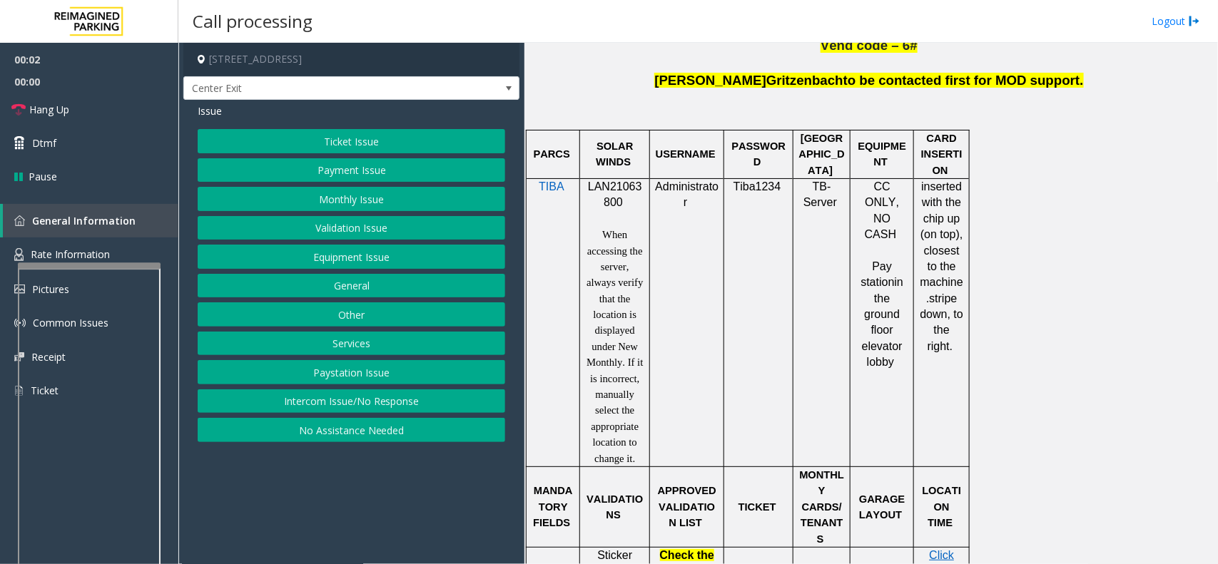
click at [618, 191] on span "LAN21063800" at bounding box center [615, 194] width 54 height 28
copy p "LAN21063800"
click at [101, 105] on link "Hang Up" at bounding box center [89, 110] width 178 height 34
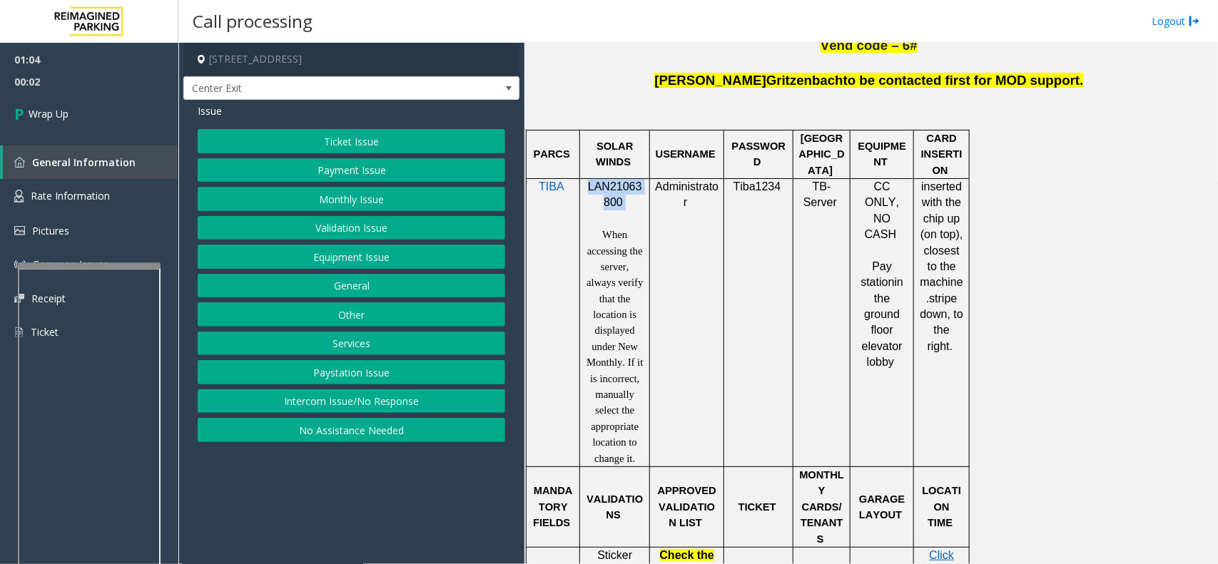
click at [380, 144] on button "Ticket Issue" at bounding box center [351, 141] width 307 height 24
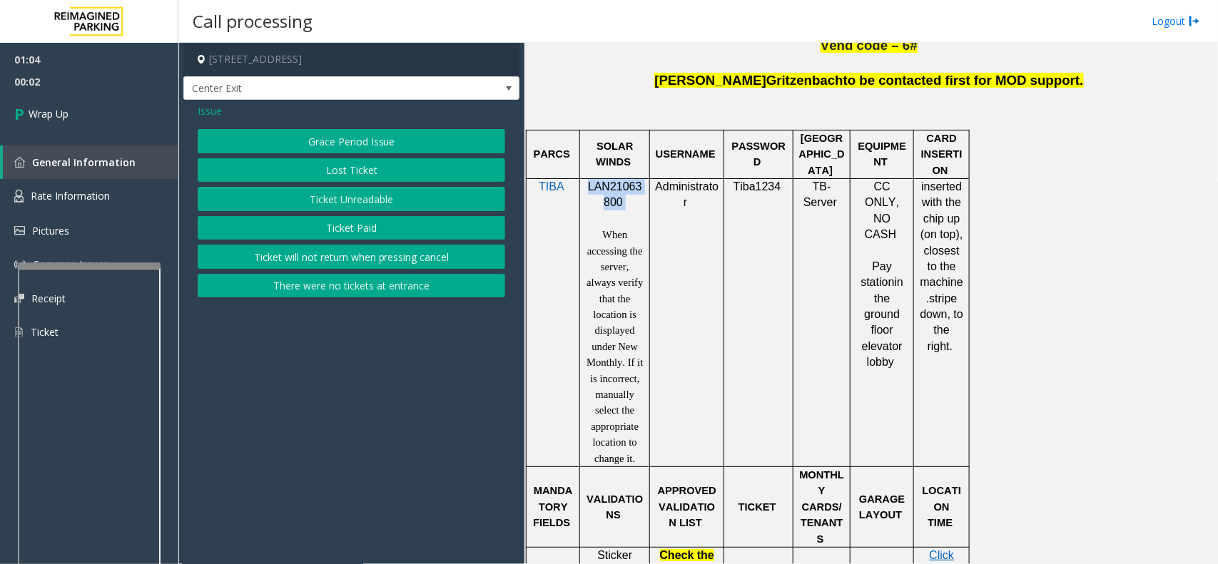
click at [364, 289] on button "There were no tickets at entrance" at bounding box center [351, 286] width 307 height 24
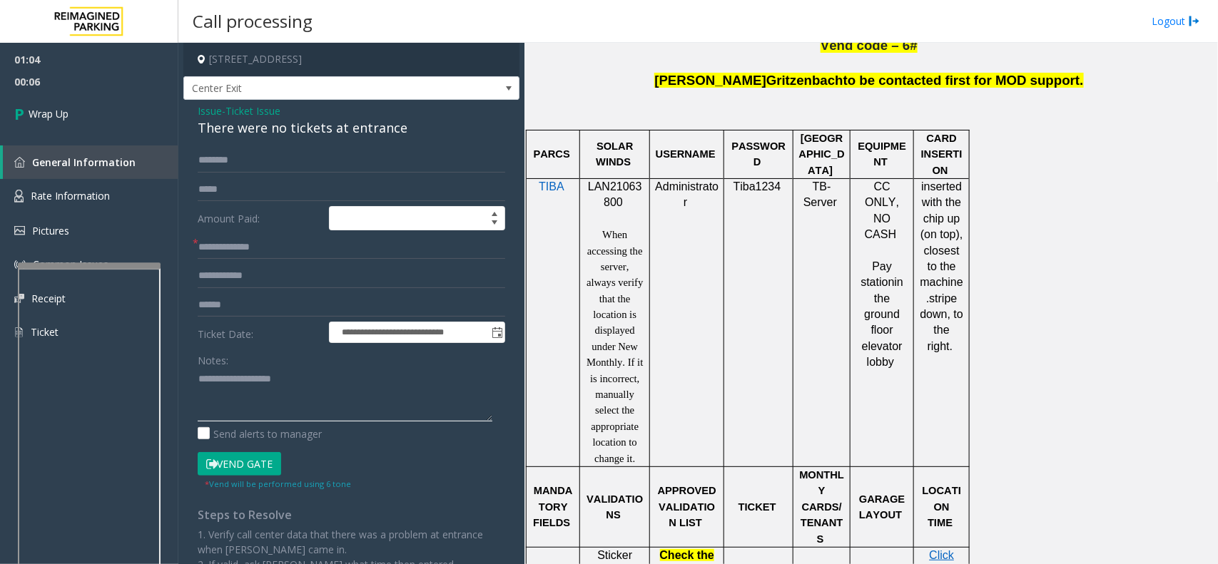
paste textarea "**********"
click at [225, 390] on textarea at bounding box center [345, 395] width 295 height 54
click at [257, 129] on div "There were no tickets at entrance" at bounding box center [351, 127] width 307 height 19
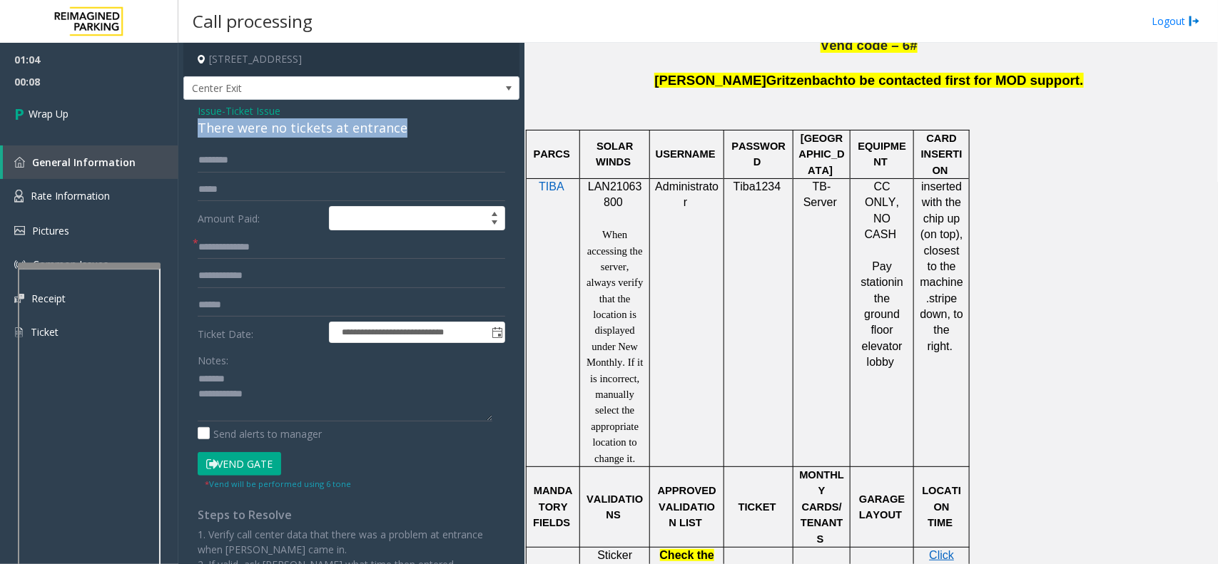
copy div "There were no tickets at entrance"
click at [234, 383] on textarea at bounding box center [345, 395] width 295 height 54
paste textarea "**********"
type textarea "**********"
click at [233, 248] on input "text" at bounding box center [351, 247] width 307 height 24
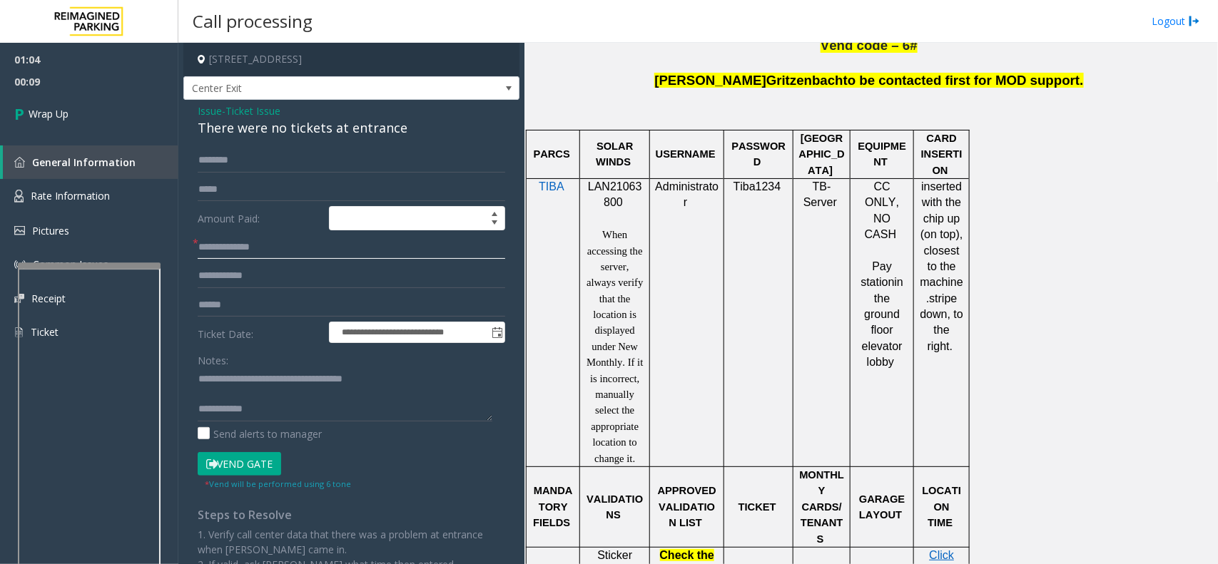
type input "*"
type input "**"
click at [273, 410] on textarea at bounding box center [345, 395] width 295 height 54
paste textarea "**********"
click at [273, 412] on textarea at bounding box center [345, 395] width 295 height 54
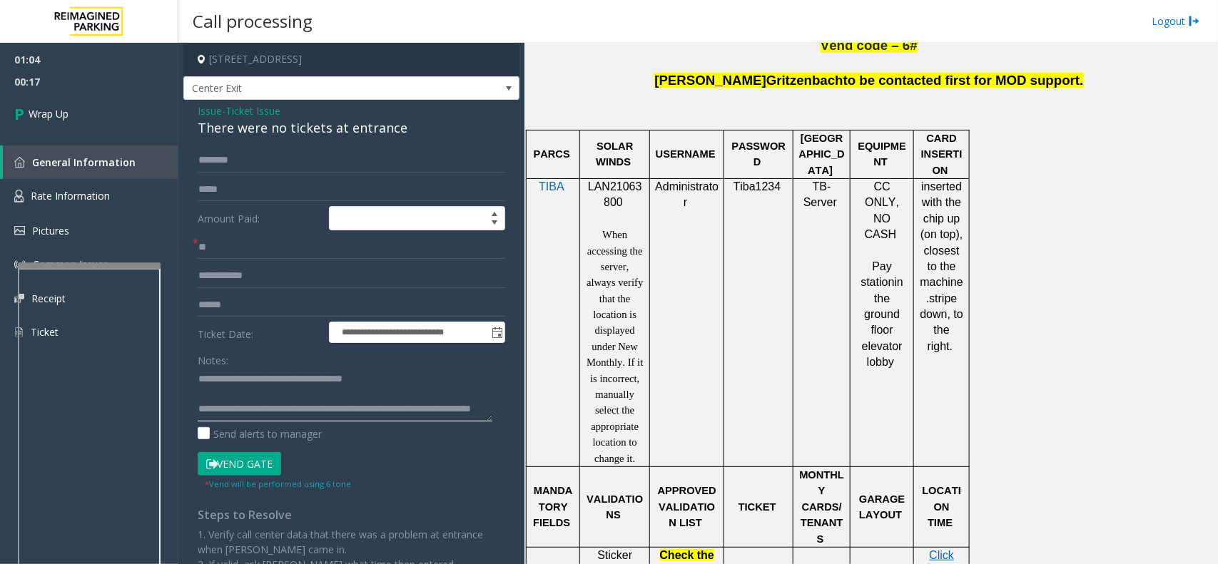
scroll to position [25, 0]
type textarea "**********"
click at [79, 123] on link "Wrap Up" at bounding box center [89, 114] width 178 height 42
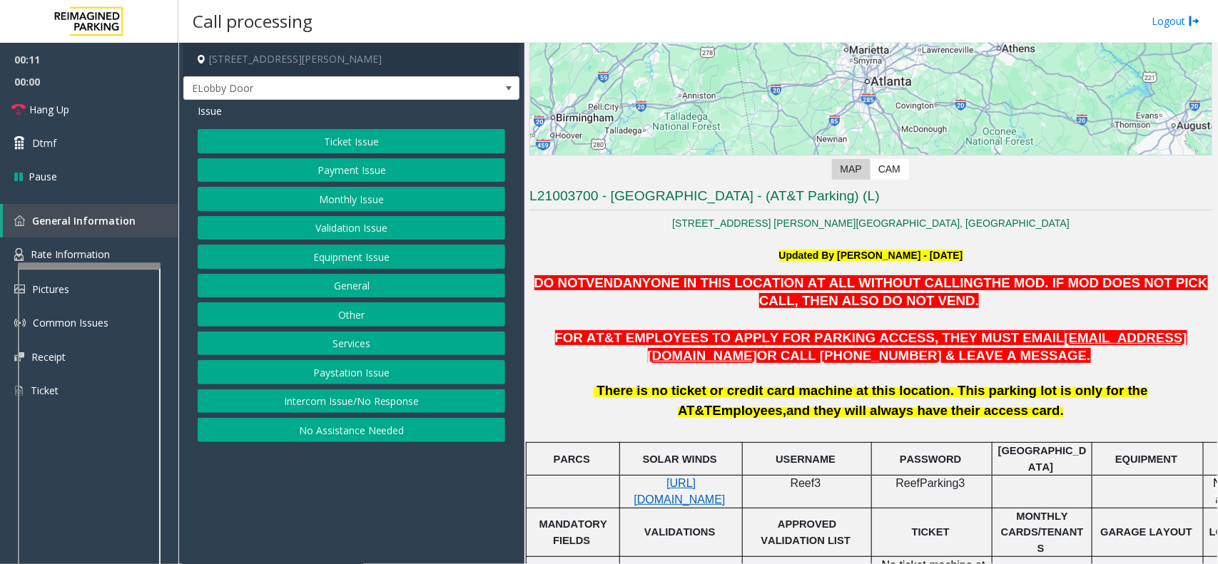
scroll to position [255, 0]
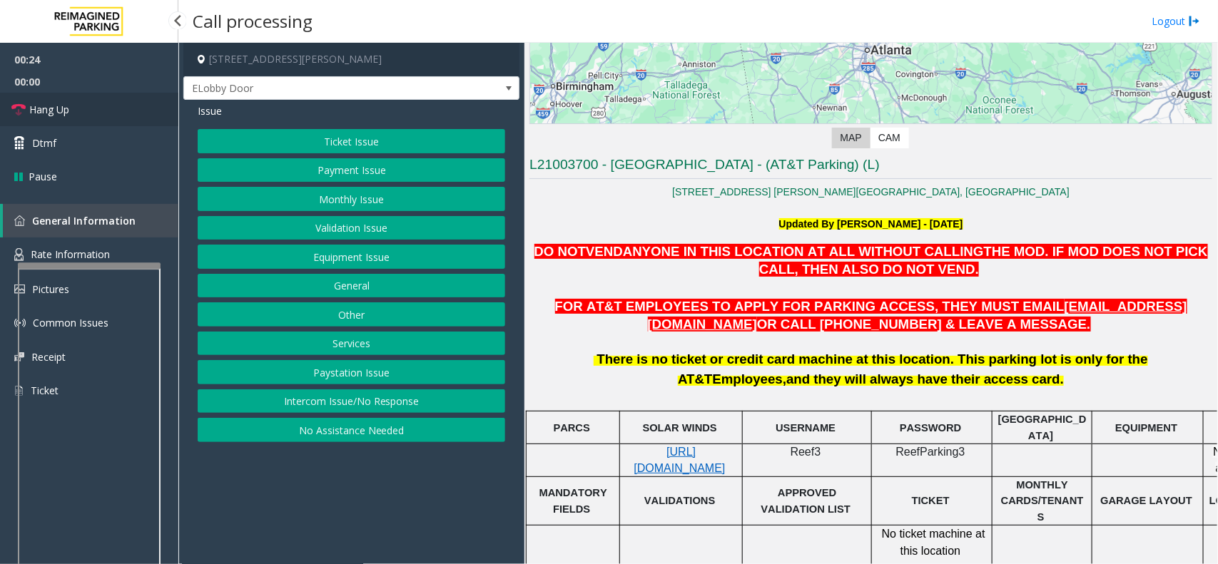
click at [87, 111] on link "Hang Up" at bounding box center [89, 110] width 178 height 34
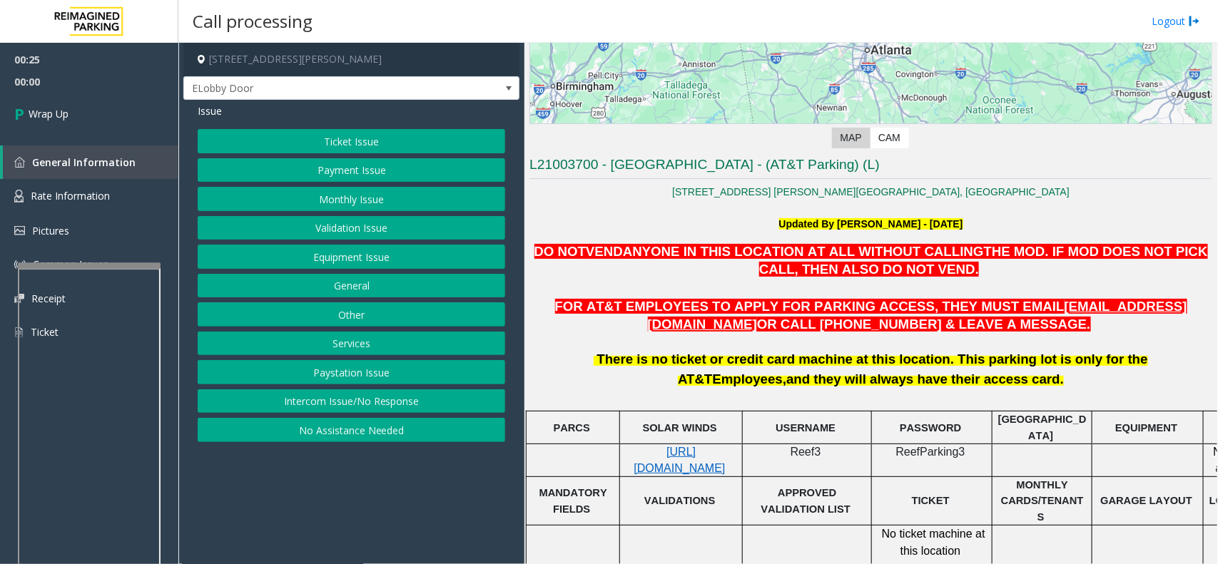
click at [340, 436] on button "No Assistance Needed" at bounding box center [351, 430] width 307 height 24
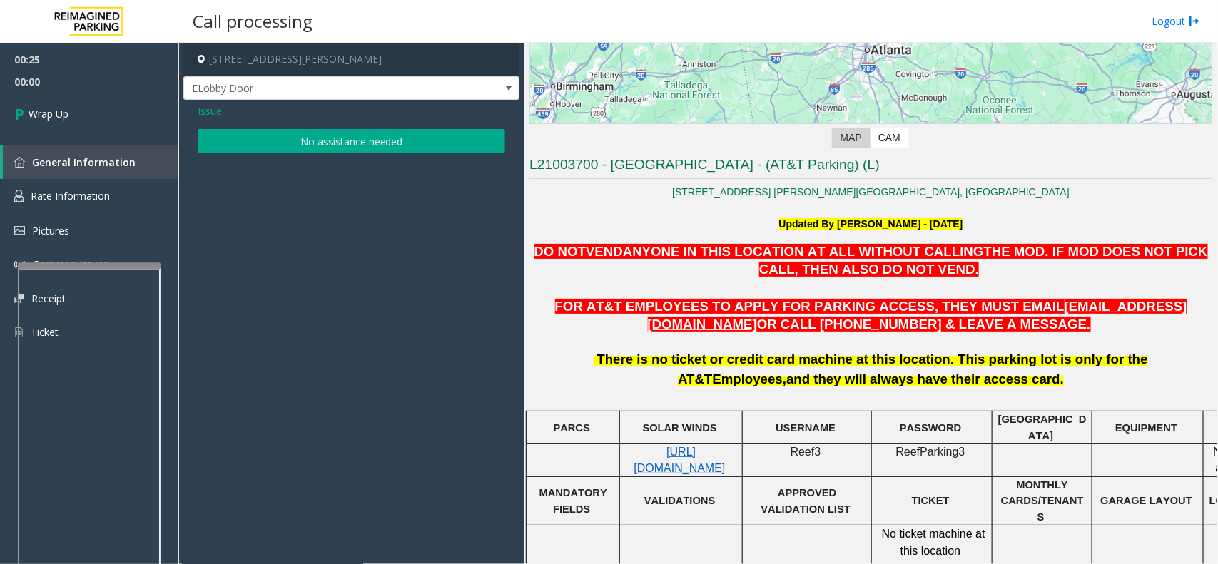
click at [300, 151] on button "No assistance needed" at bounding box center [351, 141] width 307 height 24
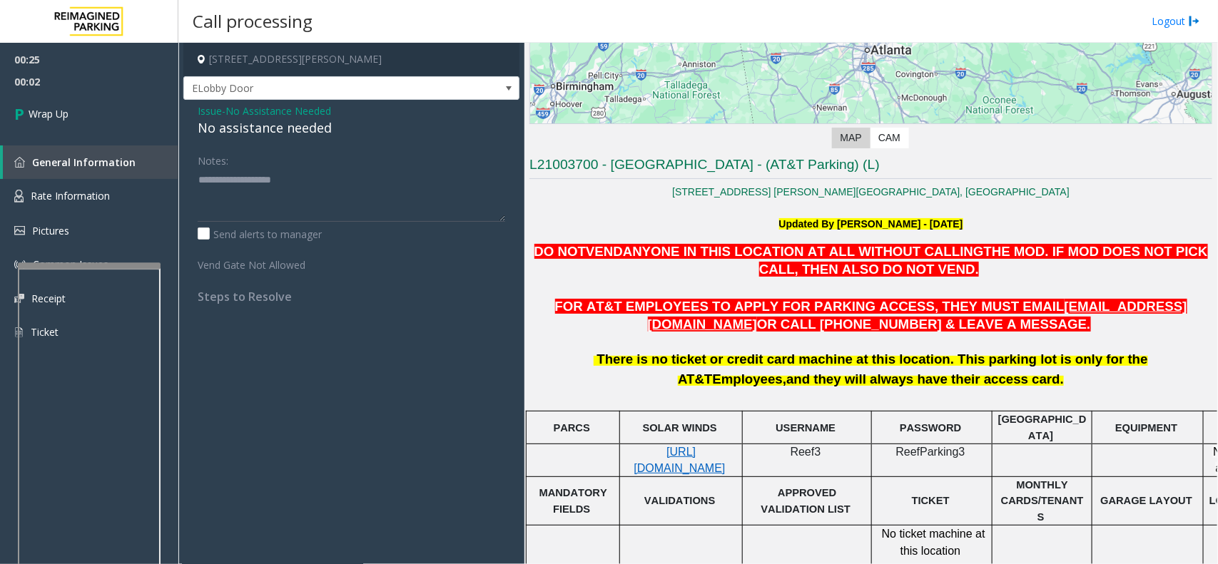
click at [315, 127] on div "No assistance needed" at bounding box center [351, 127] width 307 height 19
copy div "No assistance needed"
click at [304, 190] on textarea at bounding box center [351, 195] width 307 height 54
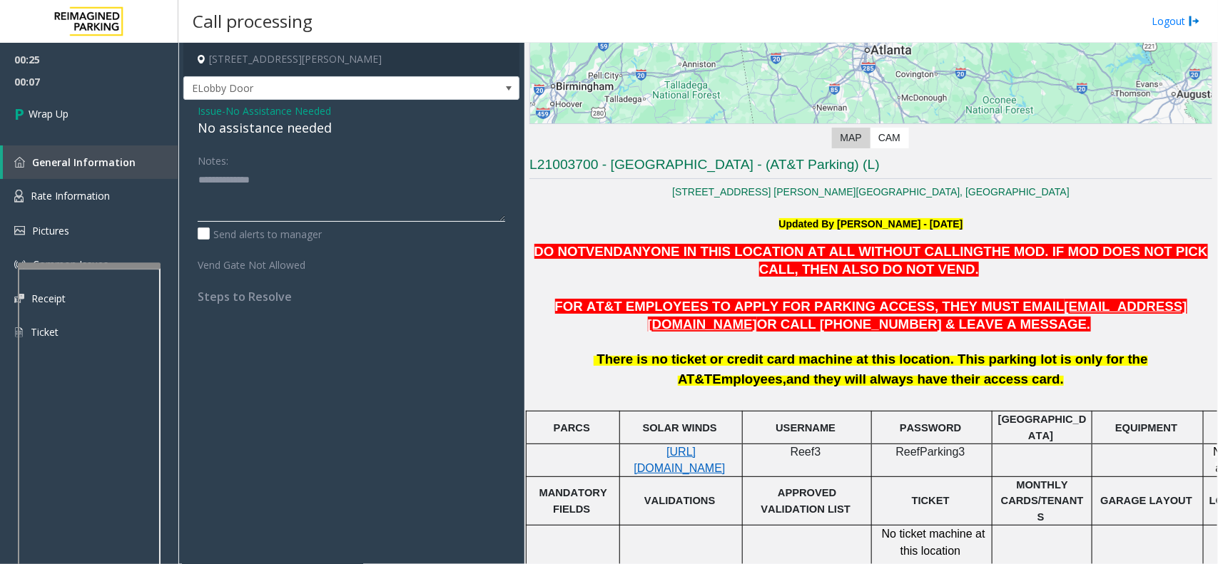
paste textarea "**********"
type textarea "**********"
click at [77, 116] on link "Wrap Up" at bounding box center [89, 114] width 178 height 42
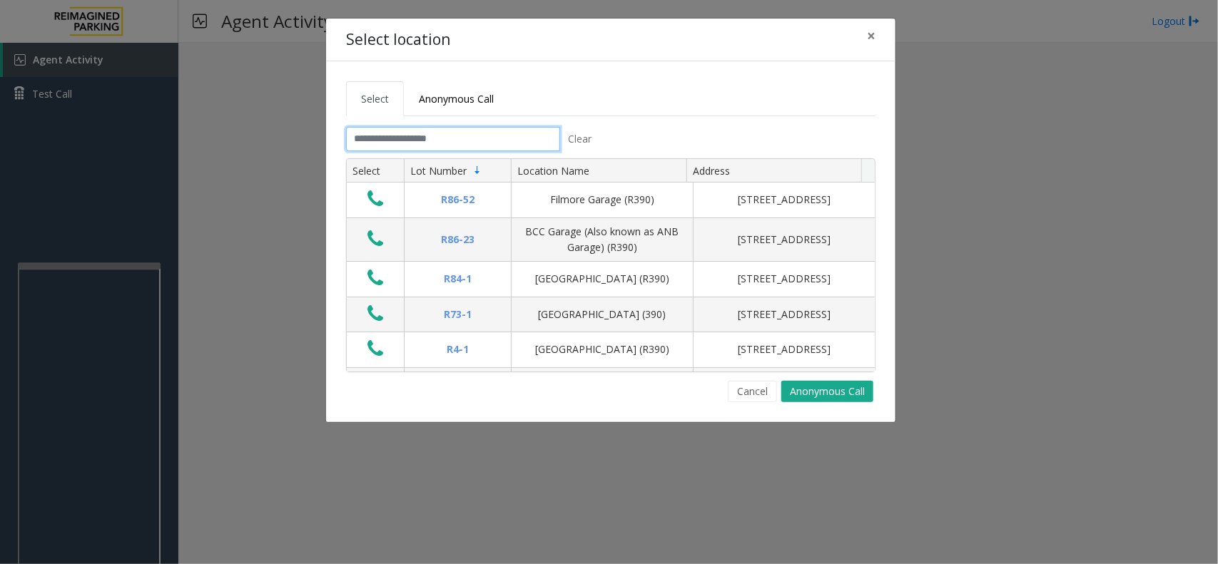
click at [424, 141] on input "text" at bounding box center [453, 139] width 214 height 24
click at [872, 37] on span "×" at bounding box center [871, 36] width 9 height 20
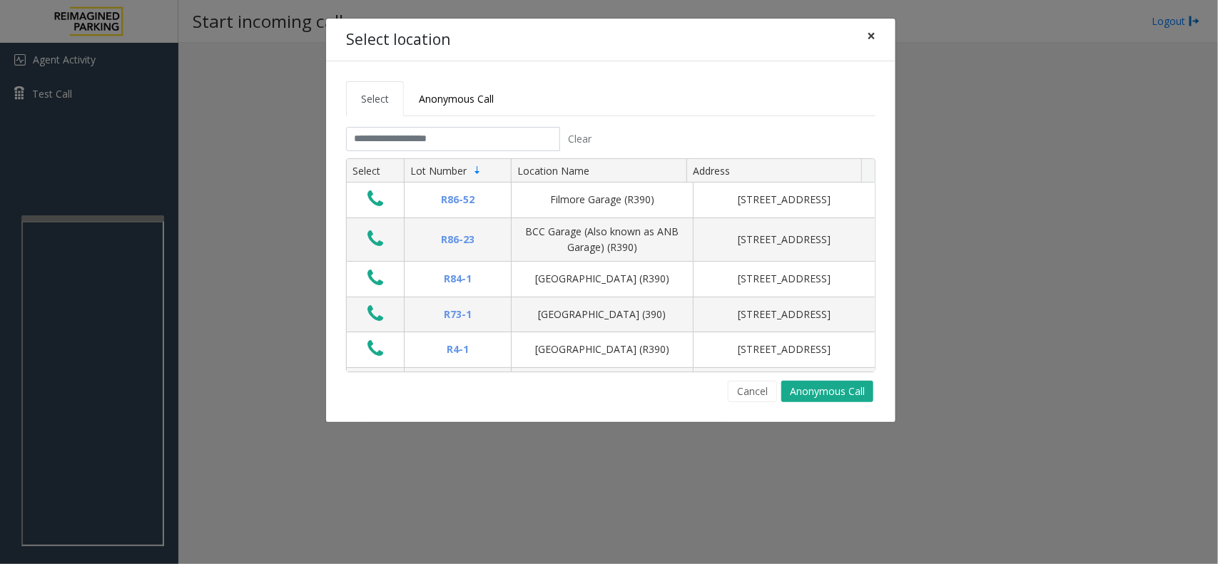
click at [867, 36] on span "×" at bounding box center [871, 36] width 9 height 20
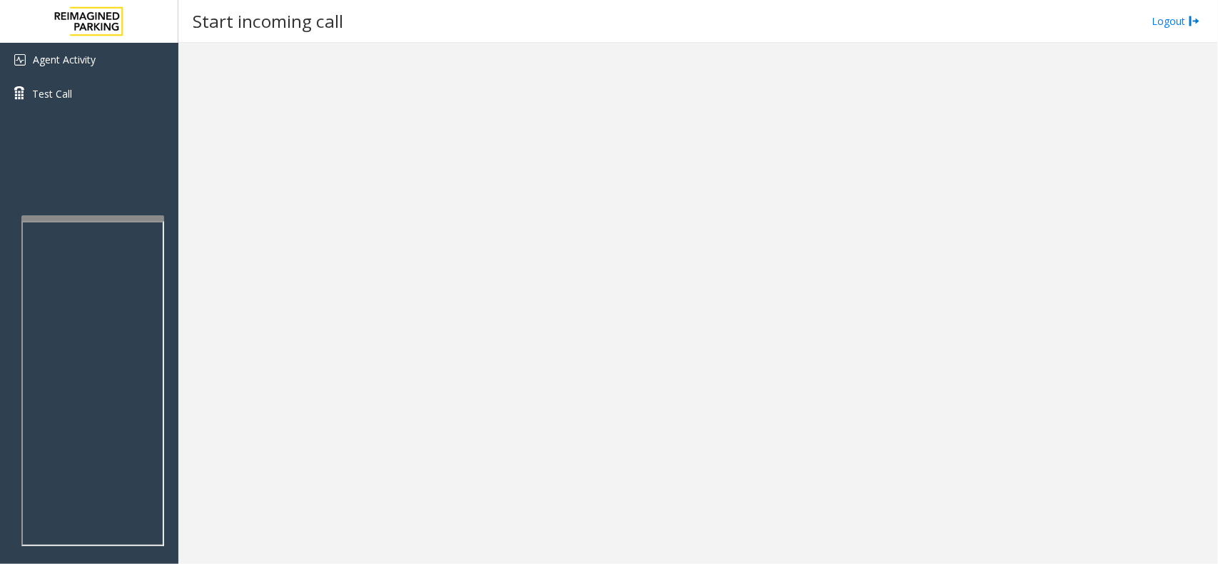
click at [464, 178] on div at bounding box center [697, 303] width 1039 height 521
click at [111, 261] on div at bounding box center [90, 422] width 143 height 335
click at [290, 30] on h3 "Start incoming call" at bounding box center [267, 21] width 165 height 35
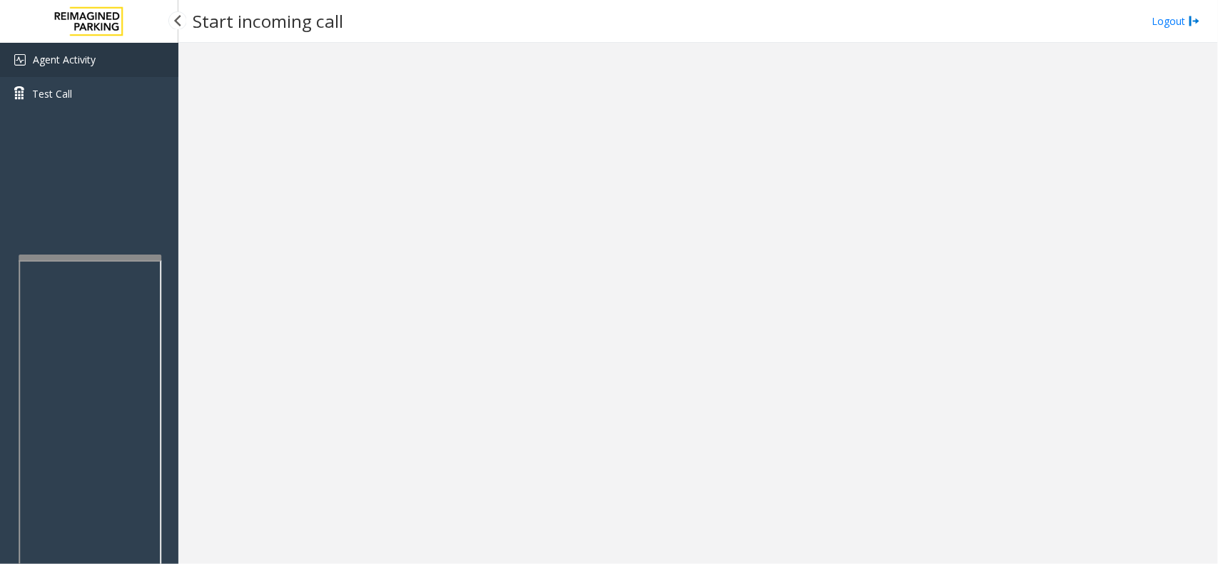
click at [104, 56] on link "Agent Activity" at bounding box center [89, 60] width 178 height 34
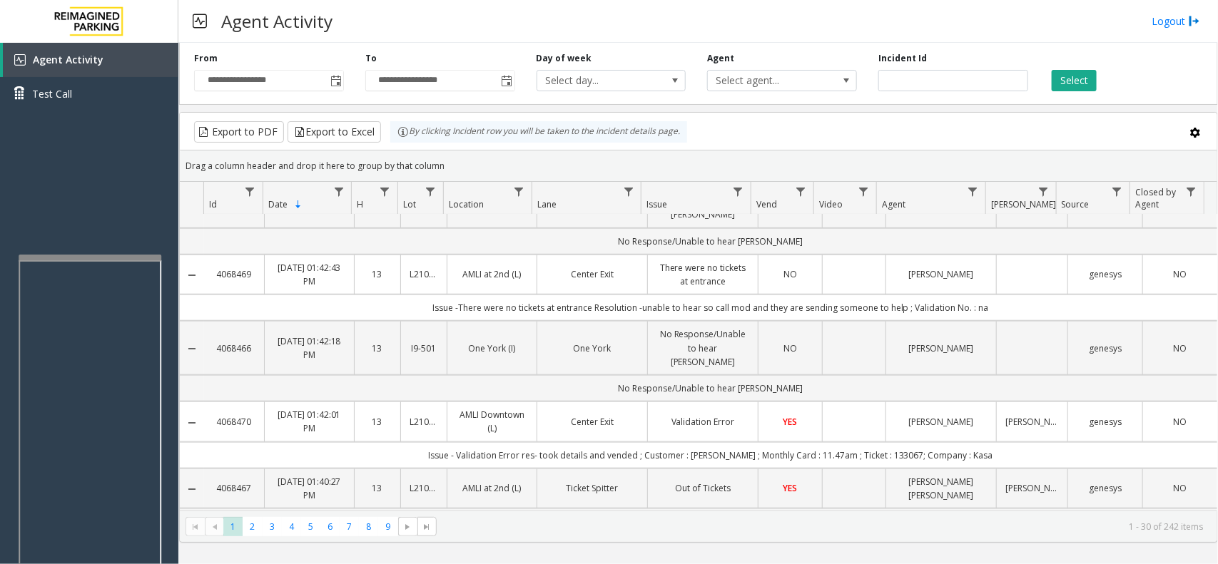
scroll to position [446, 0]
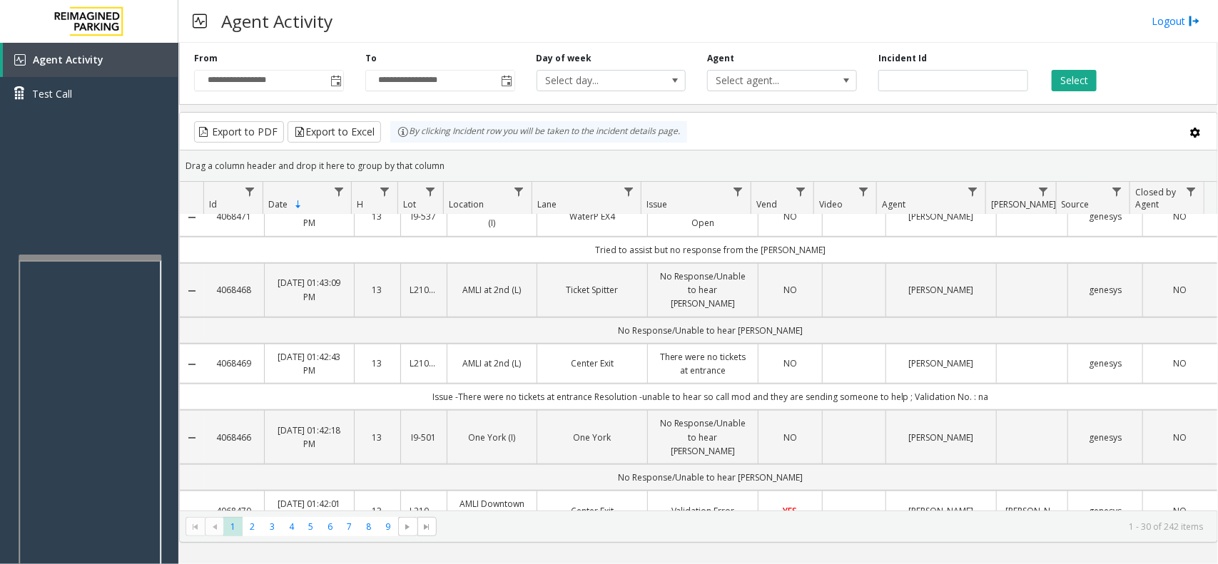
copy td "Issue -There were no tickets at entrance Resolution -unable to hear so call mod…"
drag, startPoint x: 423, startPoint y: 359, endPoint x: 1026, endPoint y: 341, distance: 603.1
click at [1026, 344] on td "Data table" at bounding box center [1031, 364] width 71 height 40
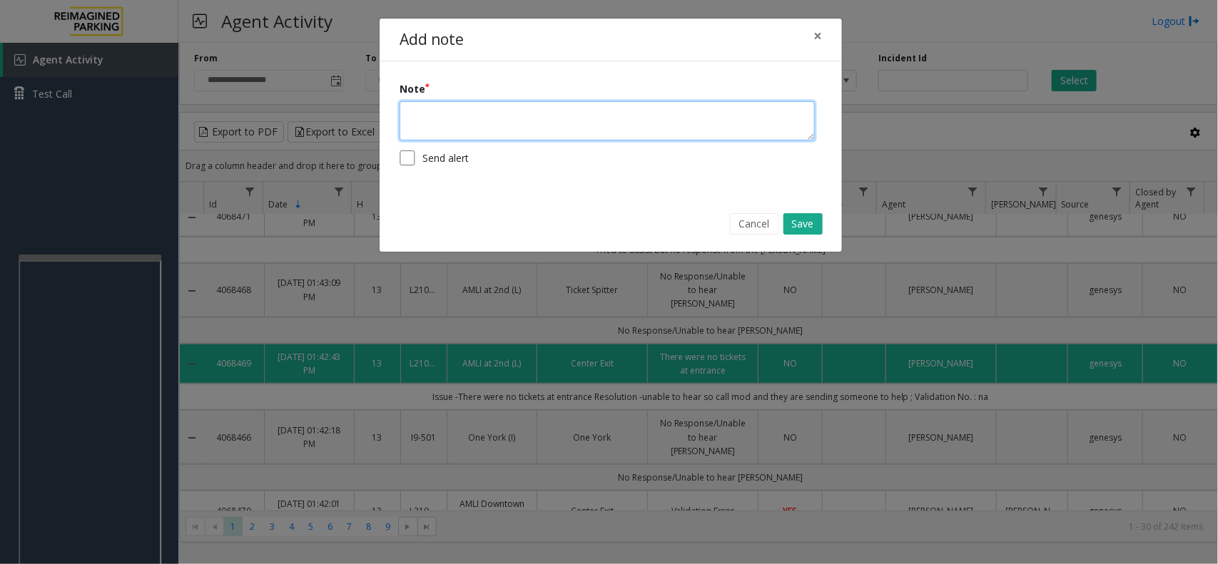
click at [576, 120] on textarea at bounding box center [606, 120] width 415 height 39
paste textarea "**********"
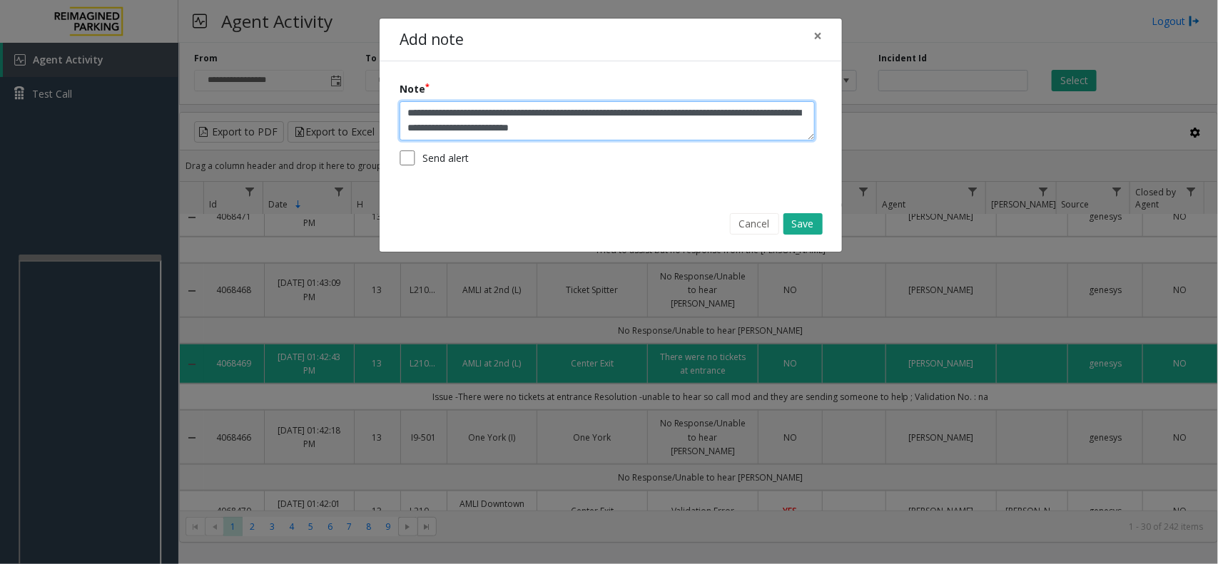
drag, startPoint x: 651, startPoint y: 112, endPoint x: 564, endPoint y: 127, distance: 87.6
click at [564, 127] on textarea "**********" at bounding box center [606, 120] width 415 height 39
click at [646, 113] on textarea "**********" at bounding box center [606, 120] width 415 height 39
click at [658, 115] on textarea "**********" at bounding box center [606, 120] width 415 height 39
paste textarea "**********"
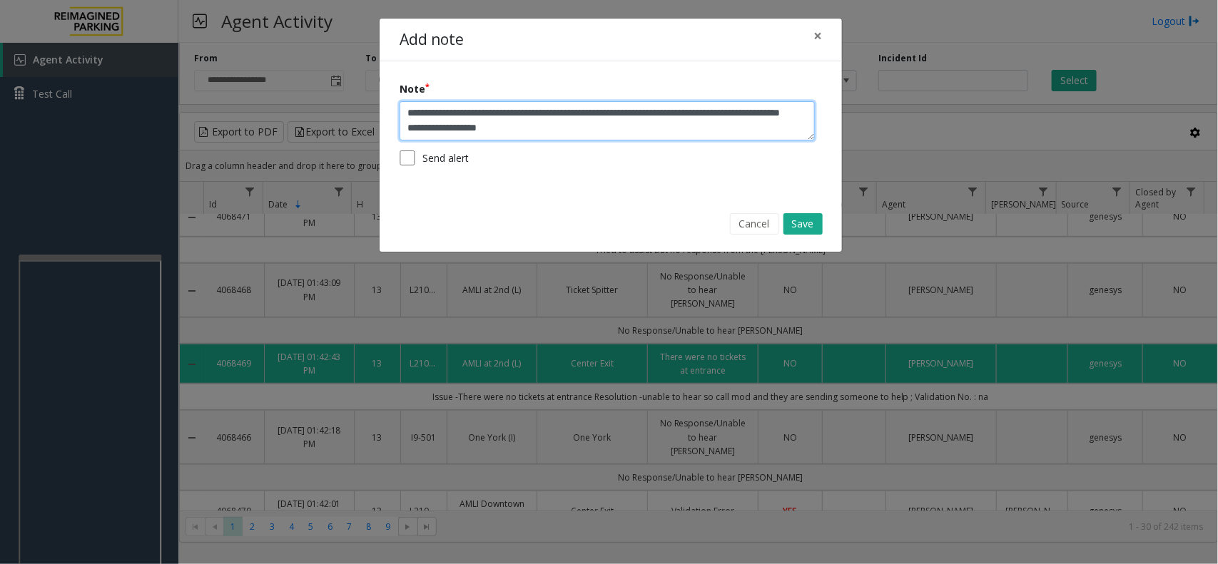
scroll to position [9, 0]
type textarea "**********"
click at [797, 221] on button "Save" at bounding box center [802, 223] width 39 height 21
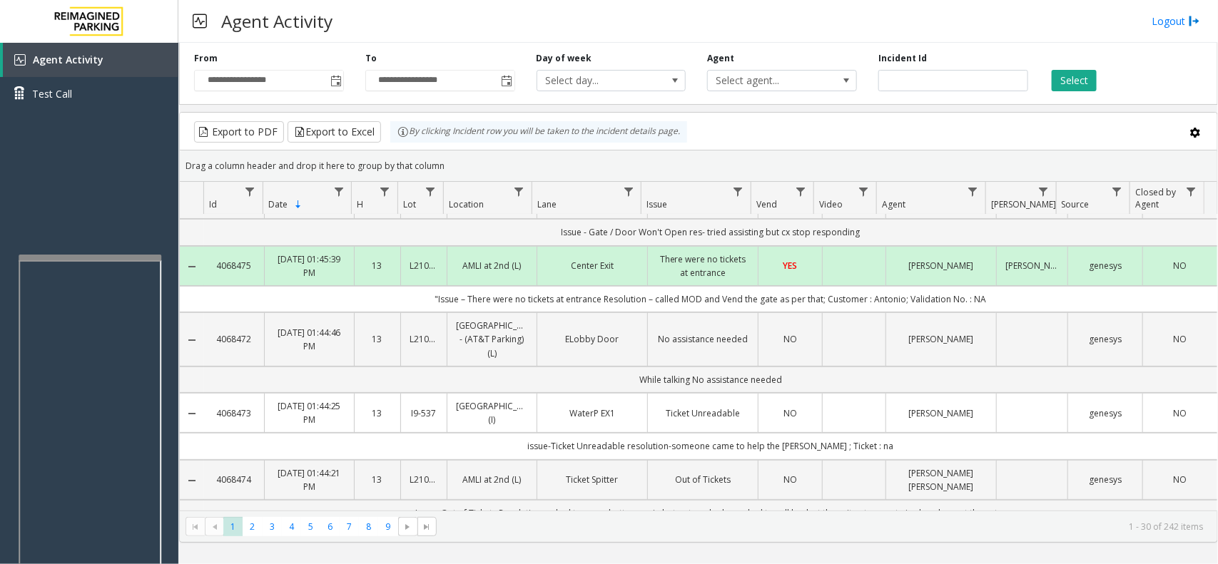
scroll to position [0, 0]
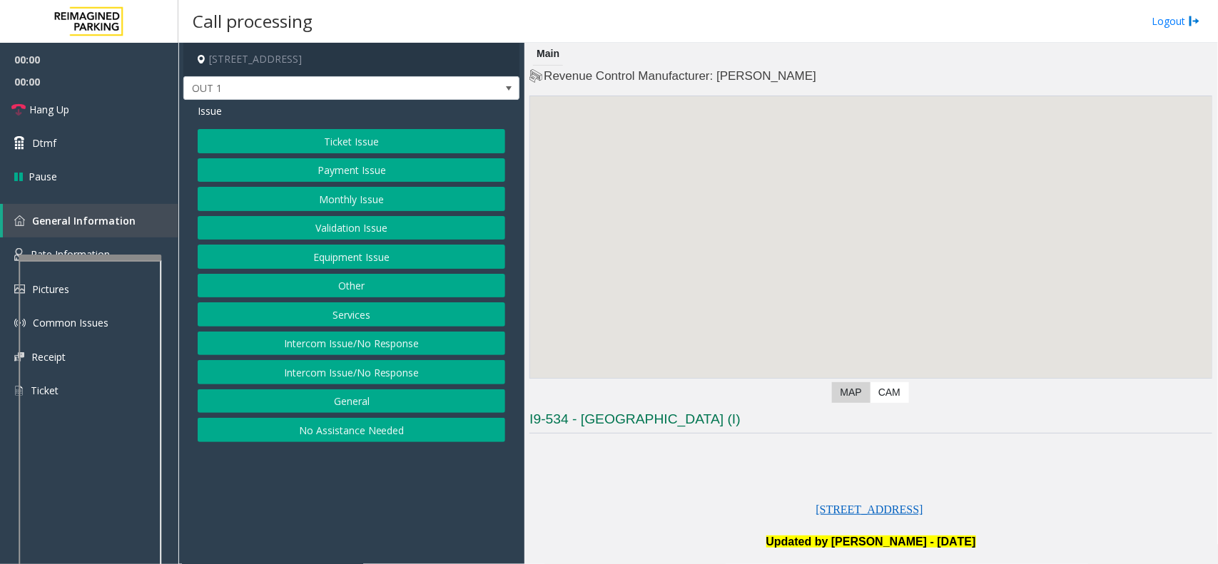
scroll to position [446, 0]
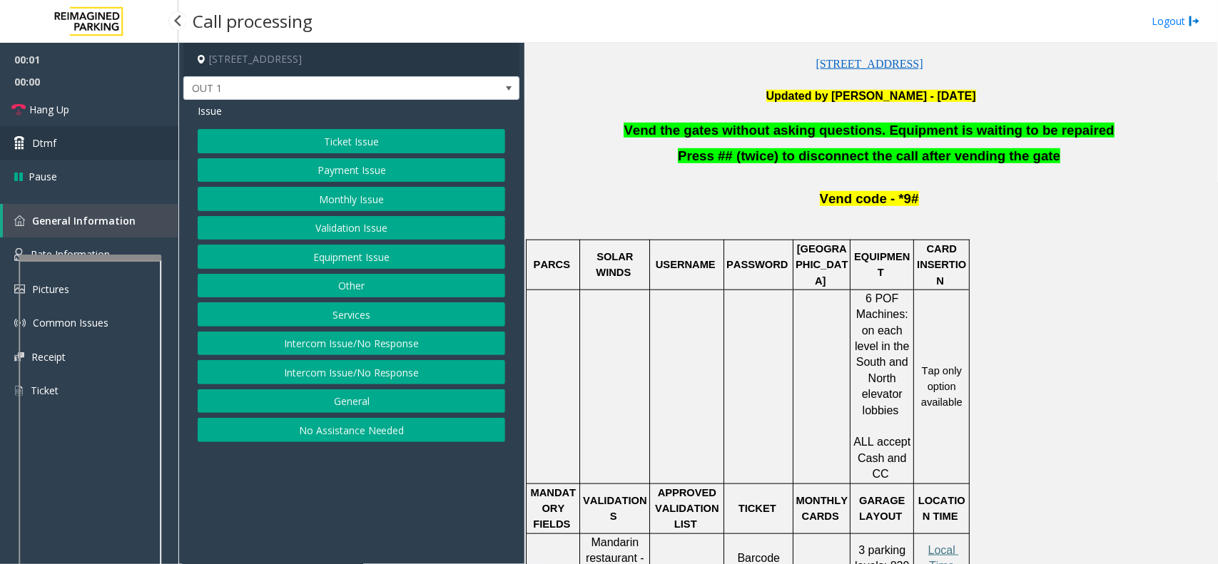
click at [61, 144] on link "Dtmf" at bounding box center [89, 143] width 178 height 34
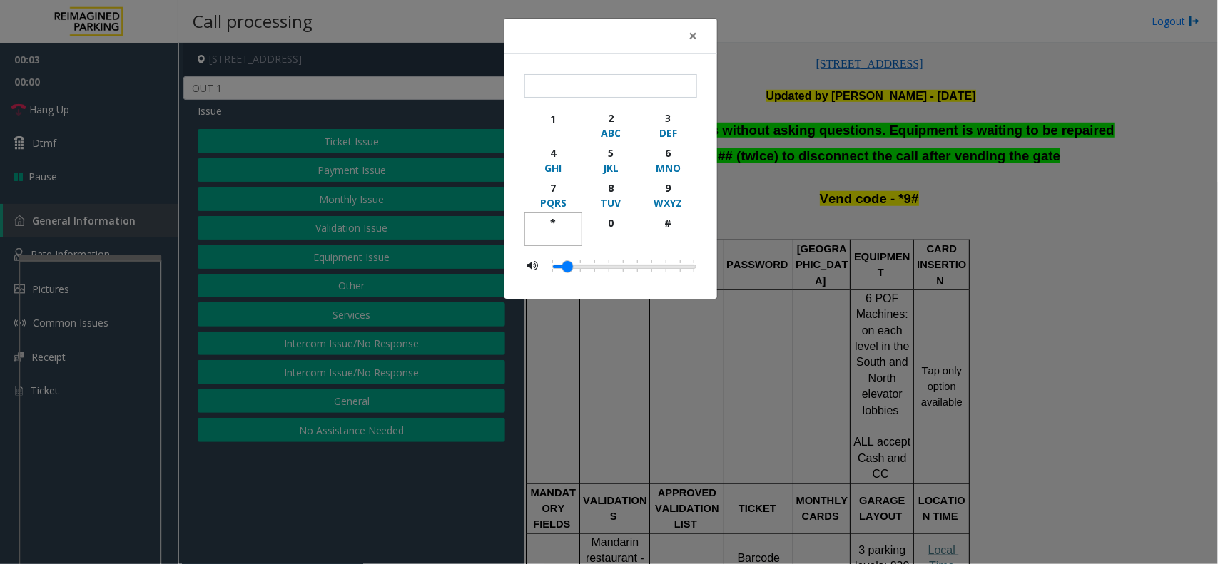
click at [562, 222] on div "*" at bounding box center [553, 222] width 39 height 15
click at [682, 188] on div "9" at bounding box center [667, 187] width 39 height 15
click at [674, 214] on button "#" at bounding box center [668, 230] width 58 height 34
type input "***"
click at [696, 40] on span "×" at bounding box center [692, 36] width 9 height 20
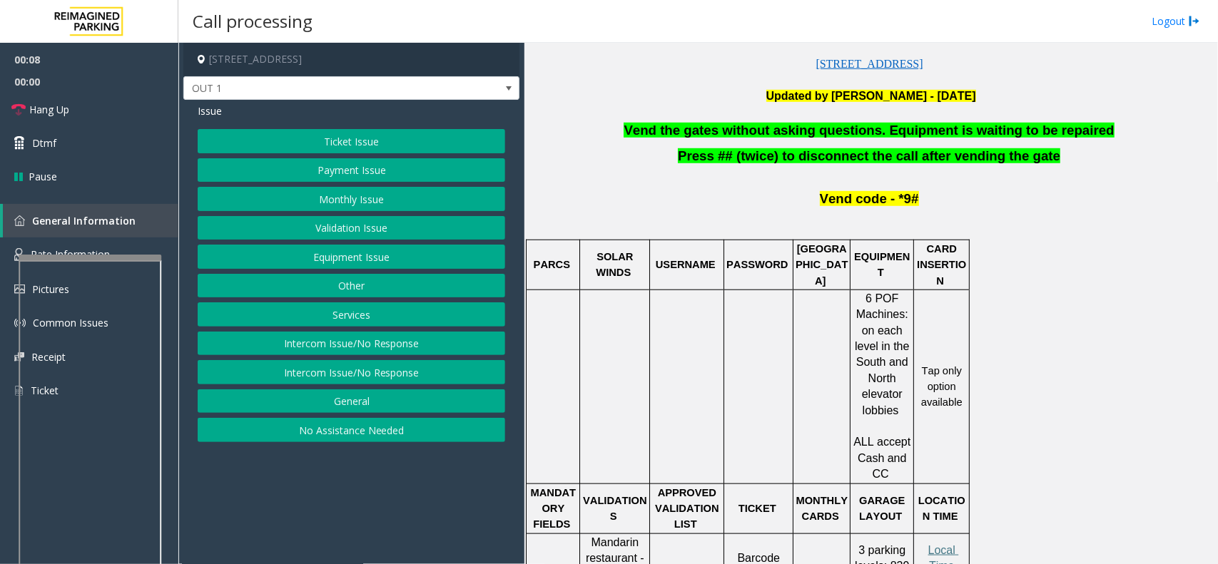
click at [328, 261] on button "Equipment Issue" at bounding box center [351, 257] width 307 height 24
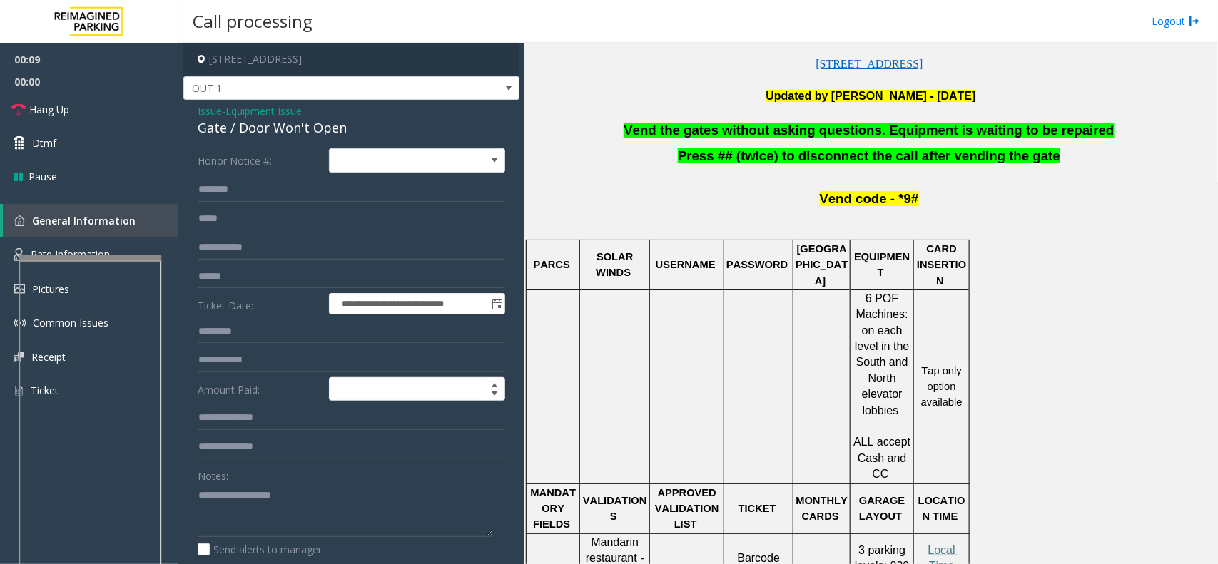
click at [861, 130] on span "Vend the gates without asking questions. Equipment is waiting to be repaired" at bounding box center [868, 130] width 490 height 15
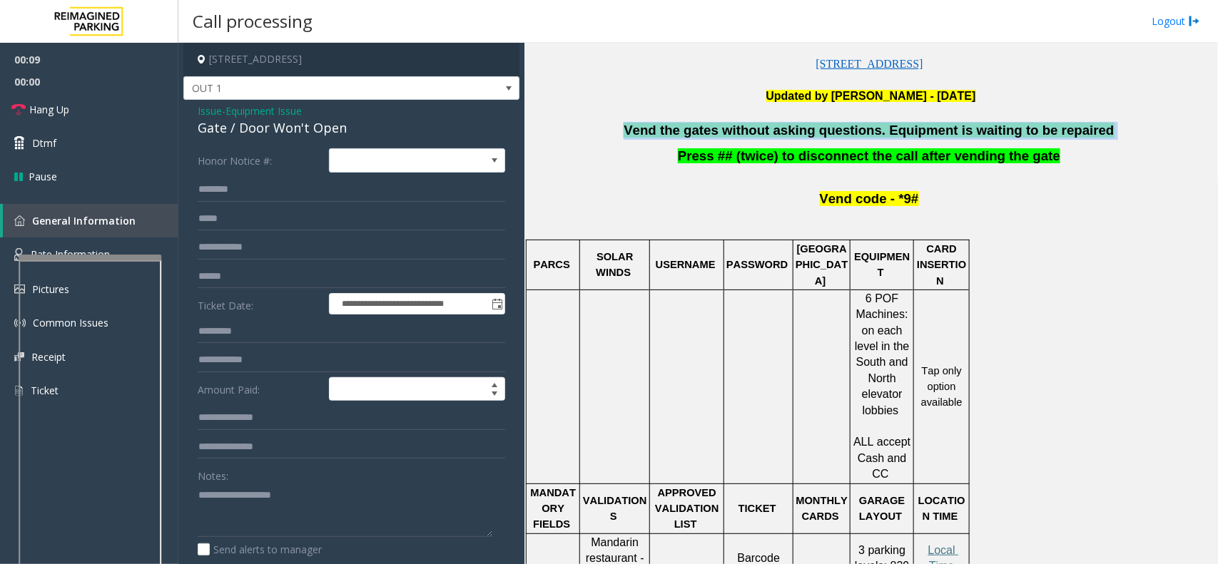
click at [861, 130] on span "Vend the gates without asking questions. Equipment is waiting to be repaired" at bounding box center [868, 130] width 490 height 15
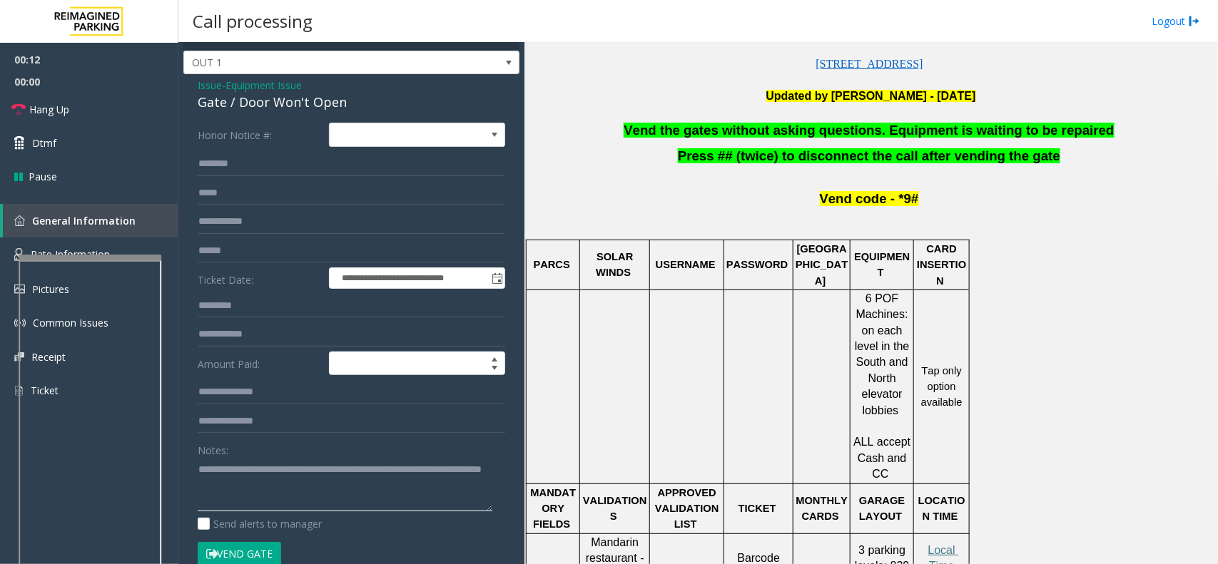
scroll to position [0, 0]
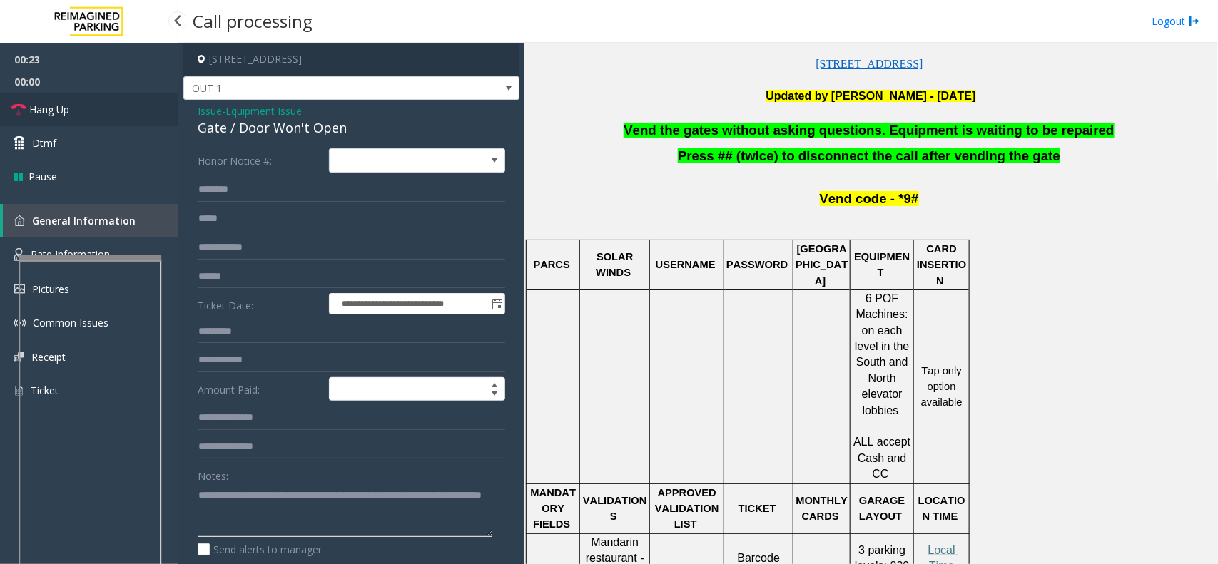
type textarea "**********"
click at [123, 112] on link "Hang Up" at bounding box center [89, 110] width 178 height 34
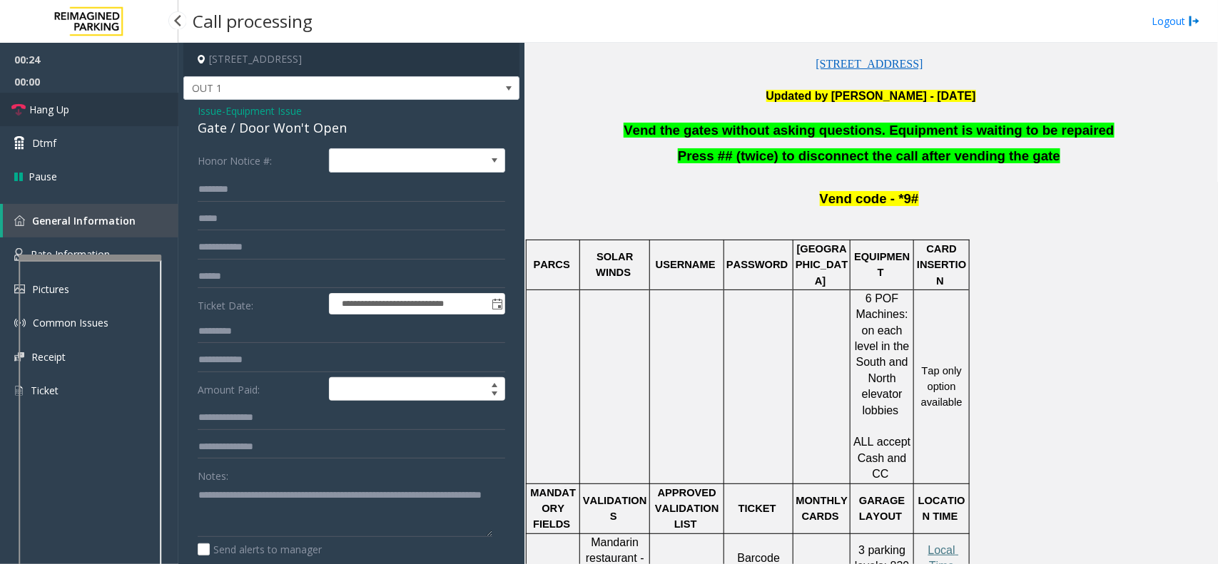
click at [123, 112] on link "Hang Up" at bounding box center [89, 110] width 178 height 34
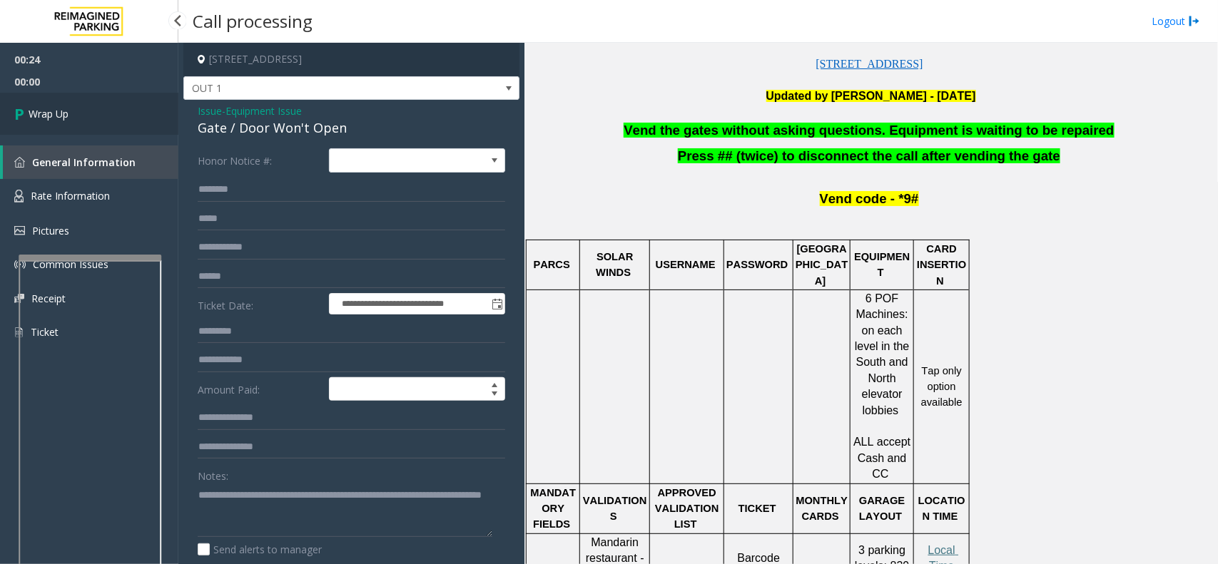
click at [123, 112] on link "Wrap Up" at bounding box center [89, 114] width 178 height 42
